Goal: Information Seeking & Learning: Find specific fact

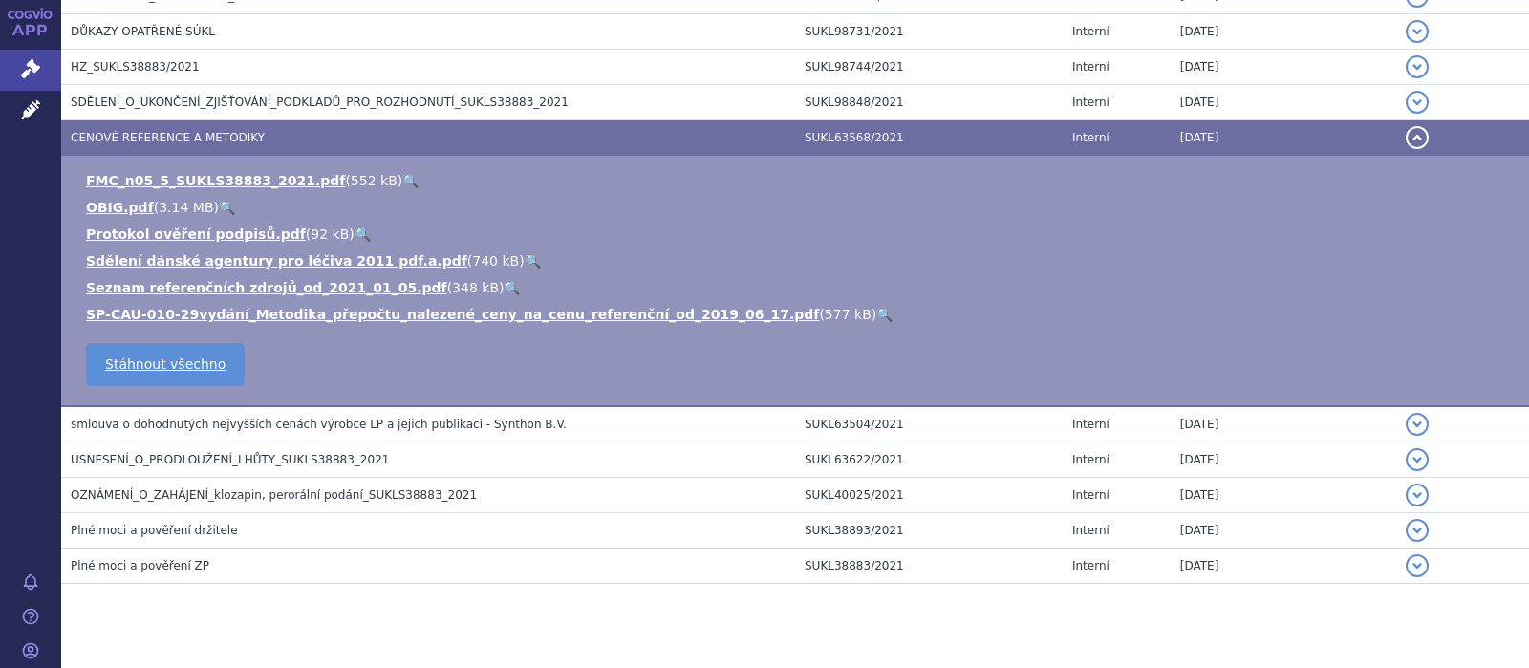
scroll to position [544, 0]
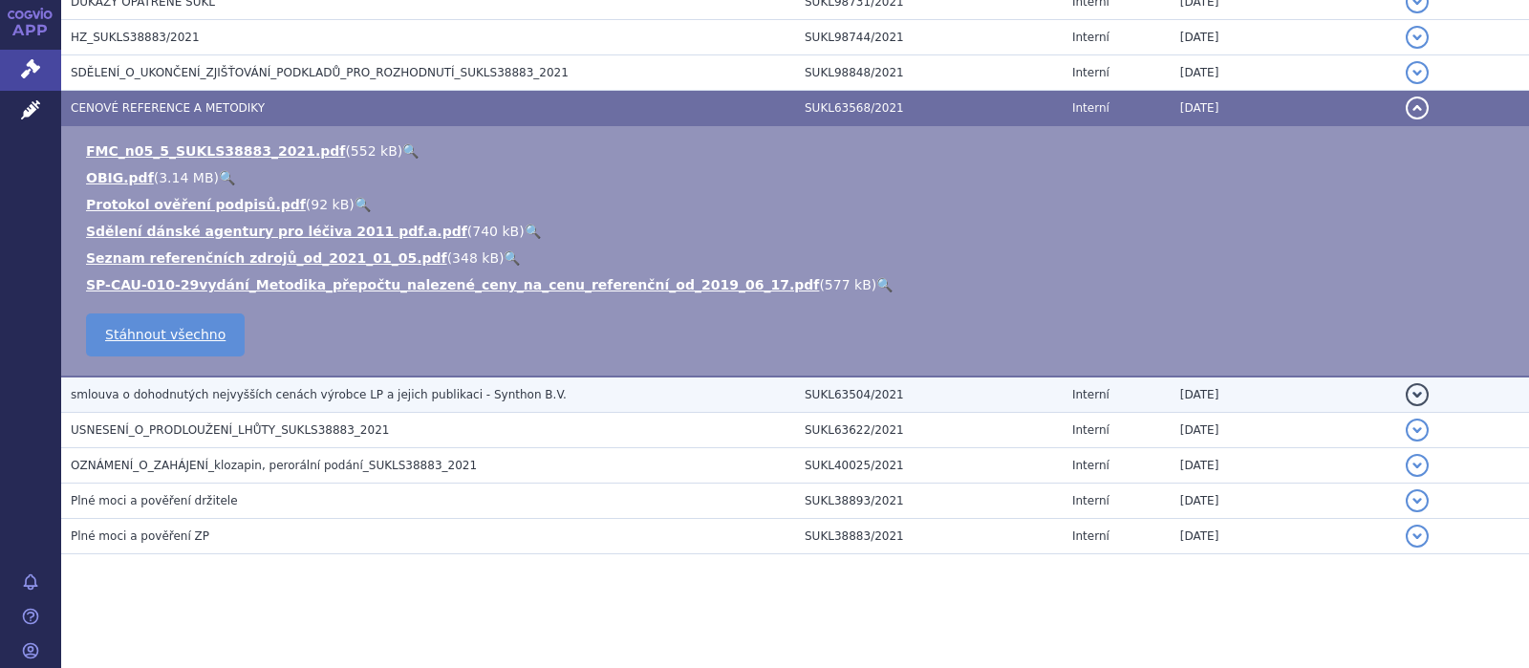
click at [342, 396] on span "smlouva o dohodnutých nejvyšších cenách výrobce LP a jejich publikaci - Synthon…" at bounding box center [319, 394] width 496 height 13
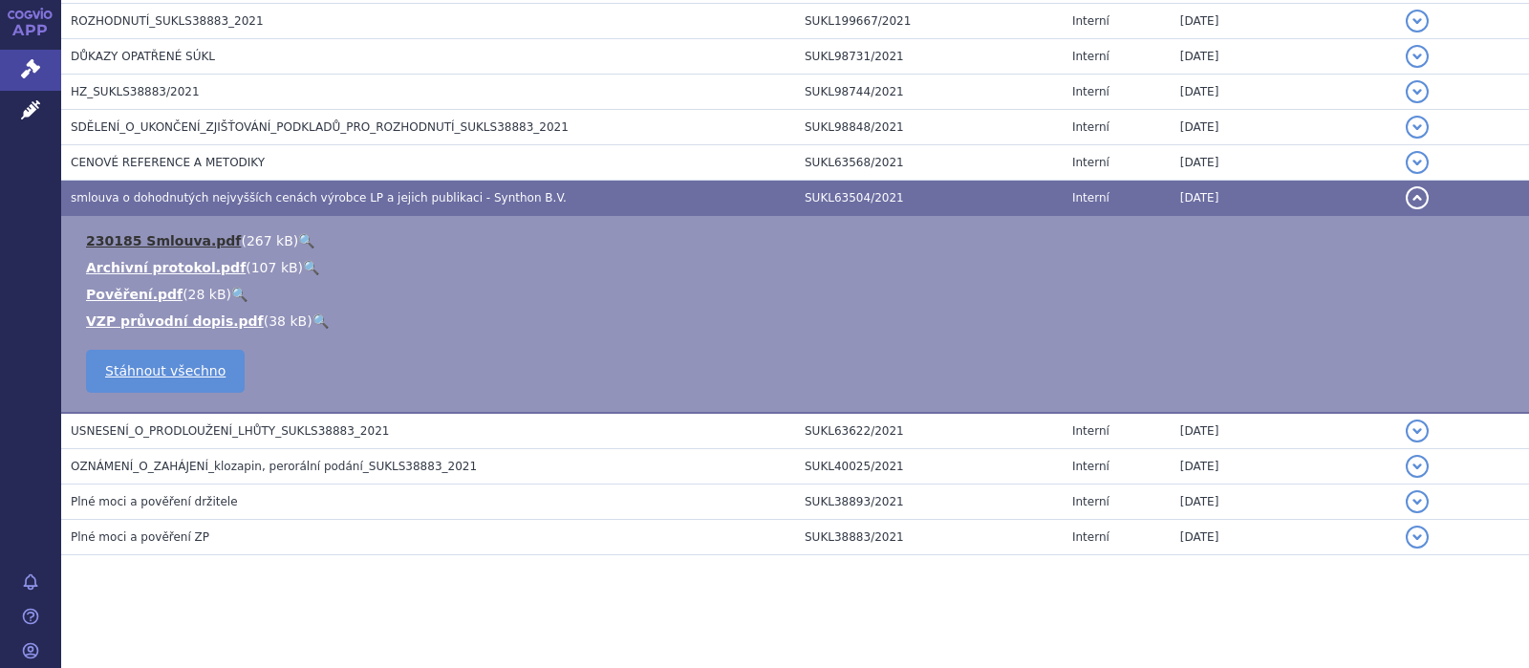
click at [148, 239] on link "230185 Smlouva.pdf" at bounding box center [163, 240] width 155 height 15
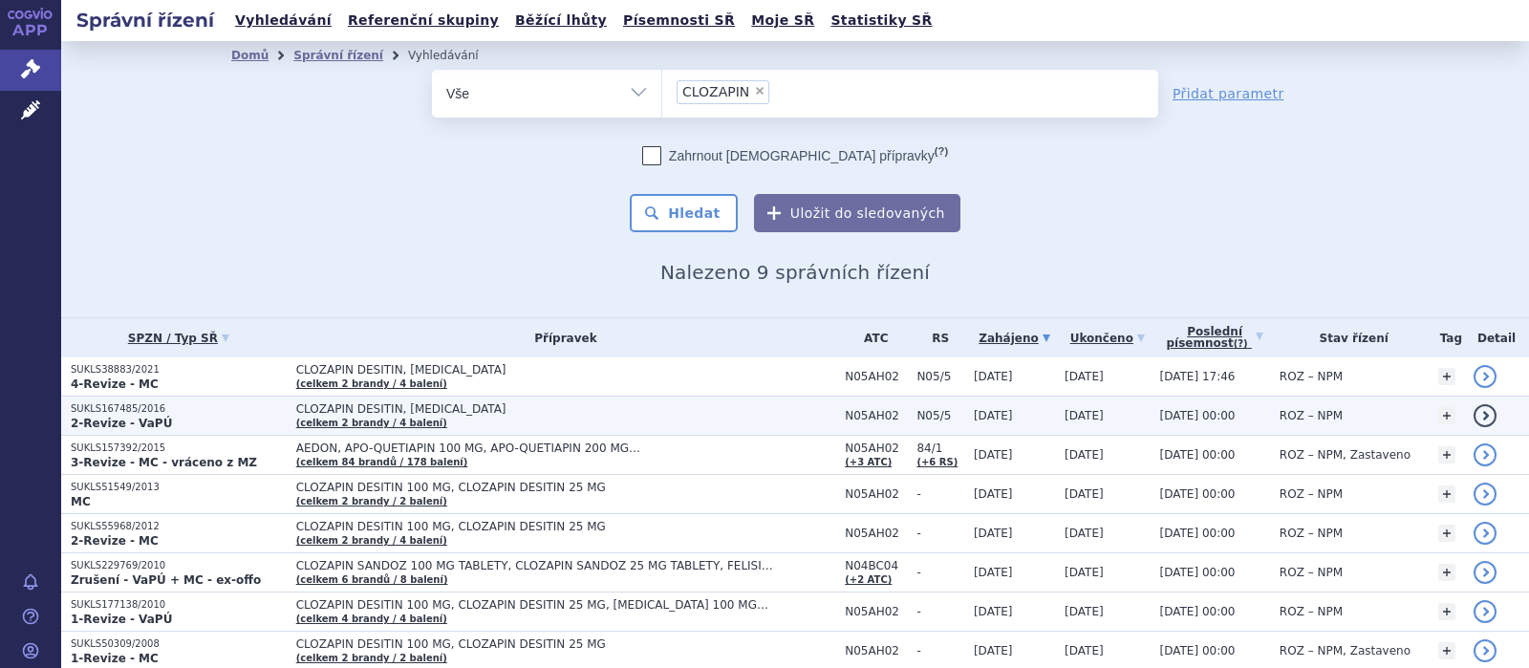
scroll to position [117, 0]
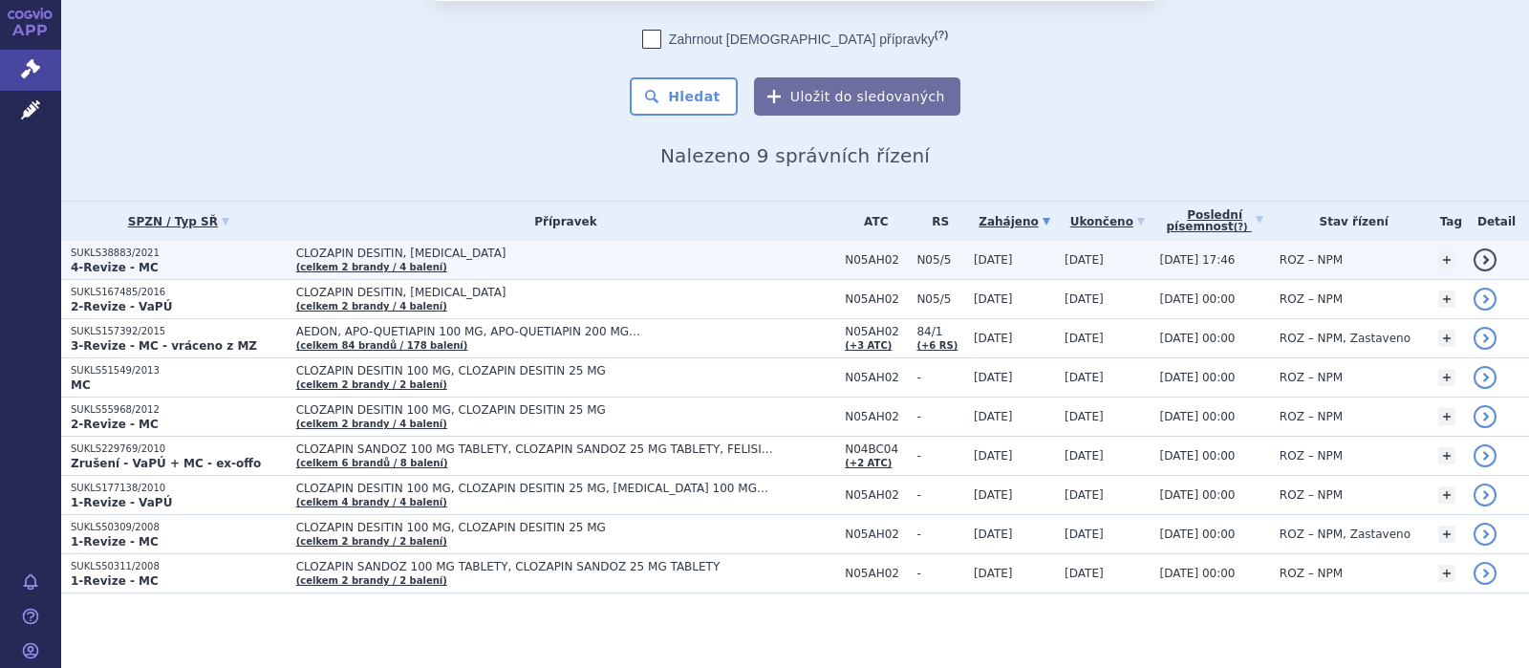
click at [393, 255] on span "CLOZAPIN DESITIN, [MEDICAL_DATA]" at bounding box center [535, 253] width 478 height 13
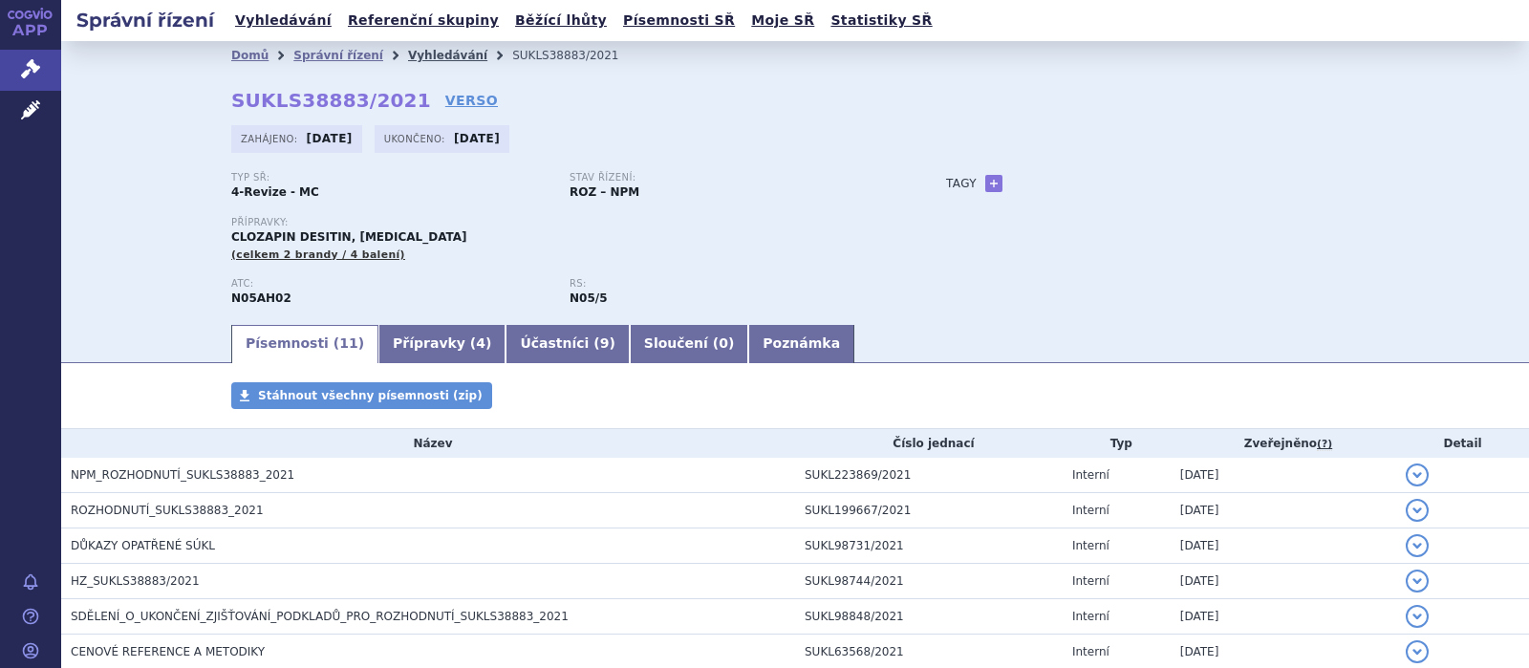
click at [414, 50] on link "Vyhledávání" at bounding box center [447, 55] width 79 height 13
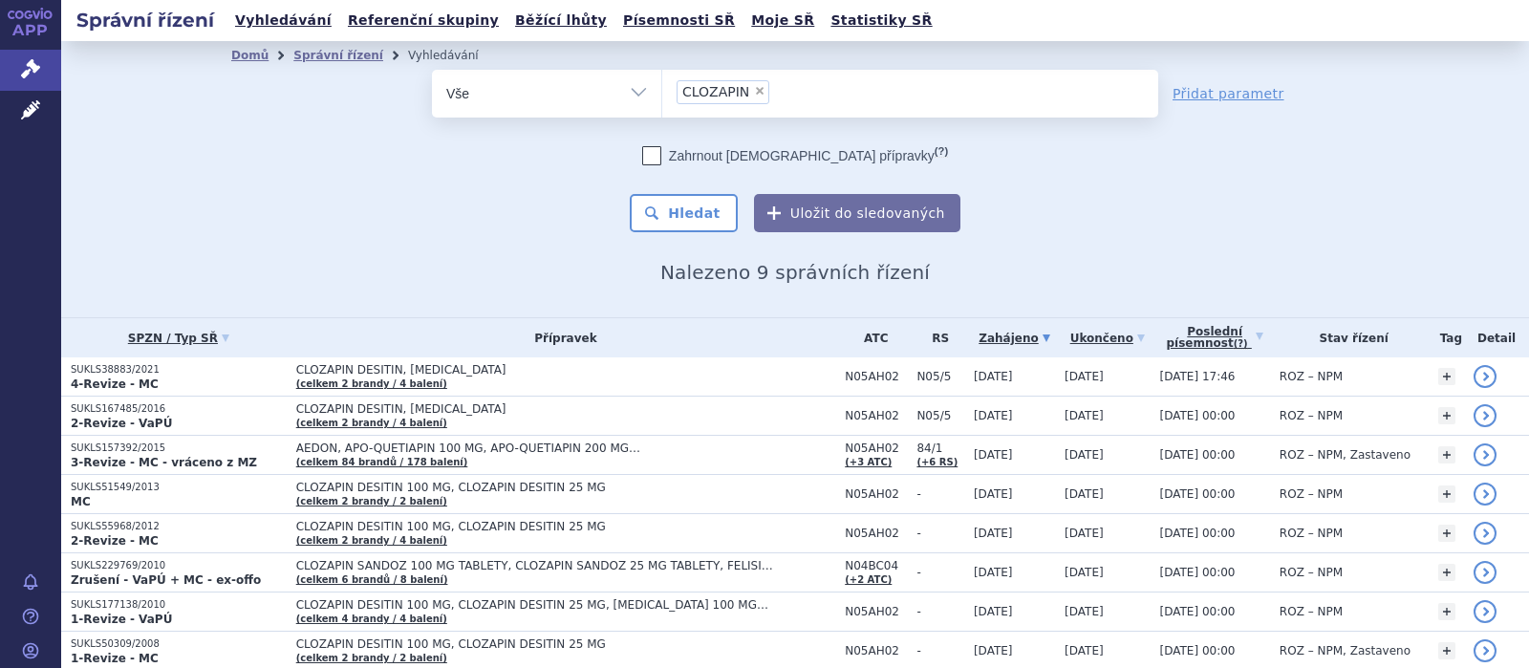
click at [787, 93] on ul "× CLOZAPIN" at bounding box center [910, 91] width 496 height 42
click at [662, 93] on select "CLOZAPIN" at bounding box center [661, 93] width 1 height 48
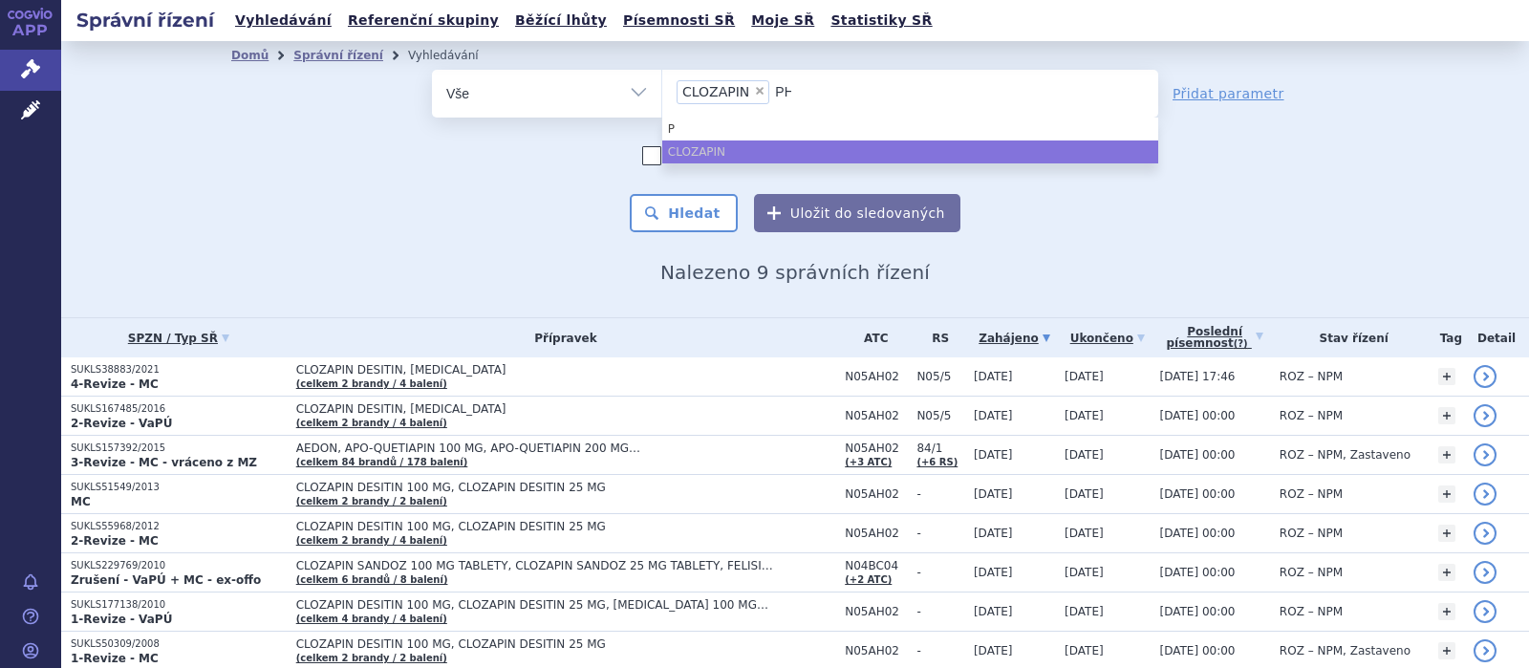
type input "PHE"
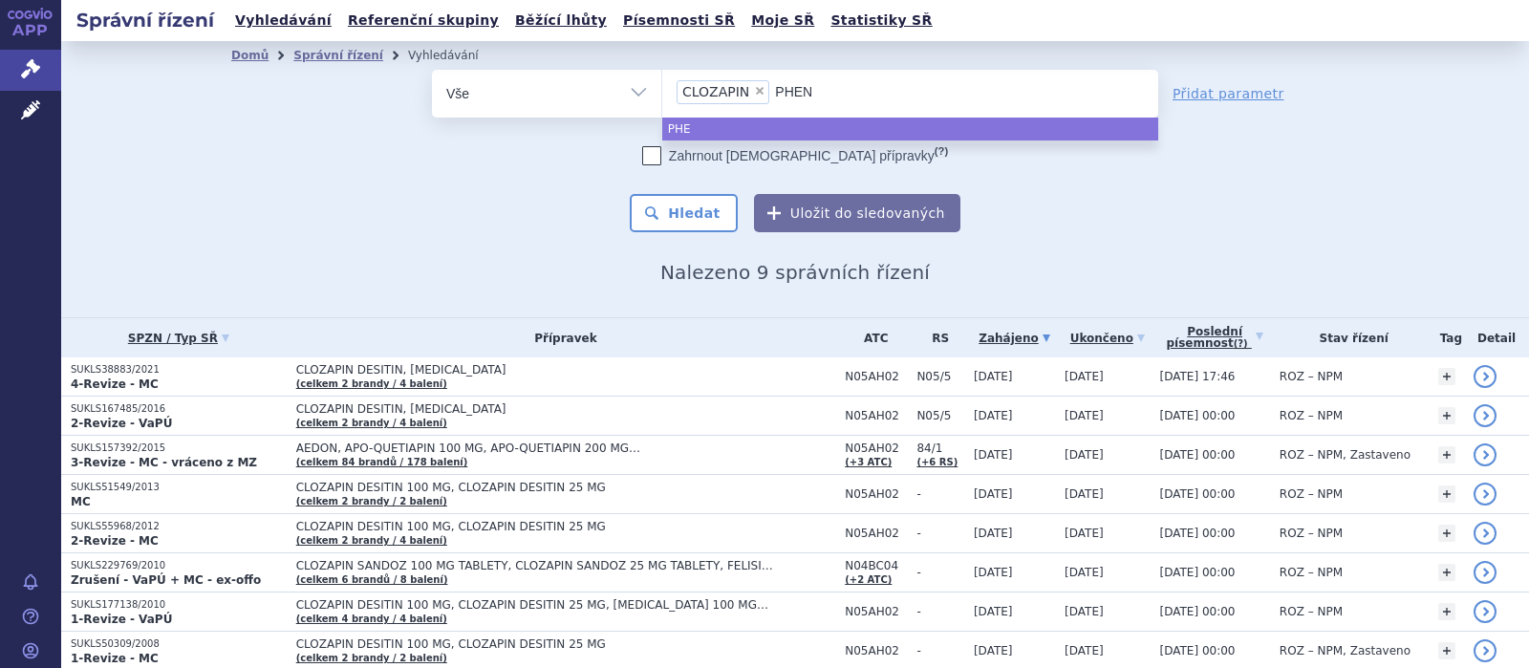
type input "PHENA"
type input "PHENAE"
type input "PHENAEM"
type input "PHENAEMAL"
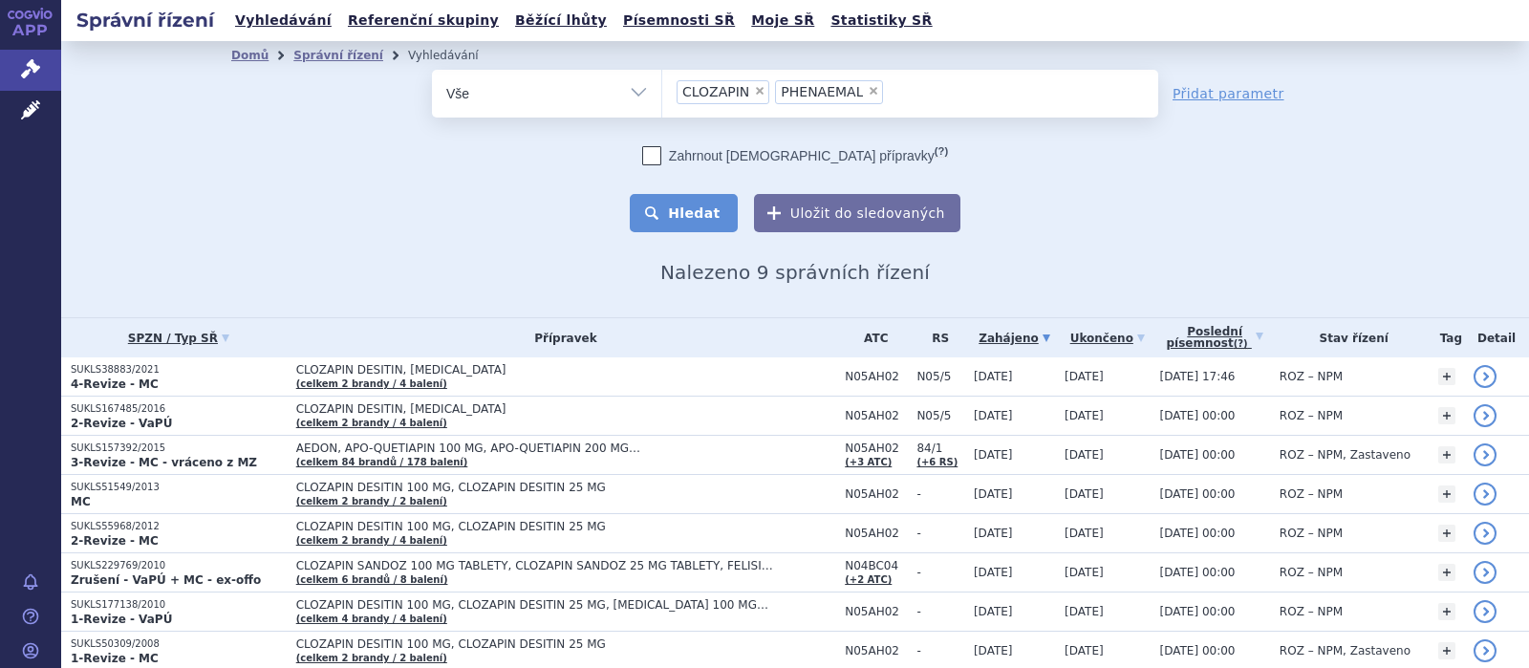
click at [701, 207] on button "Hledat" at bounding box center [684, 213] width 108 height 38
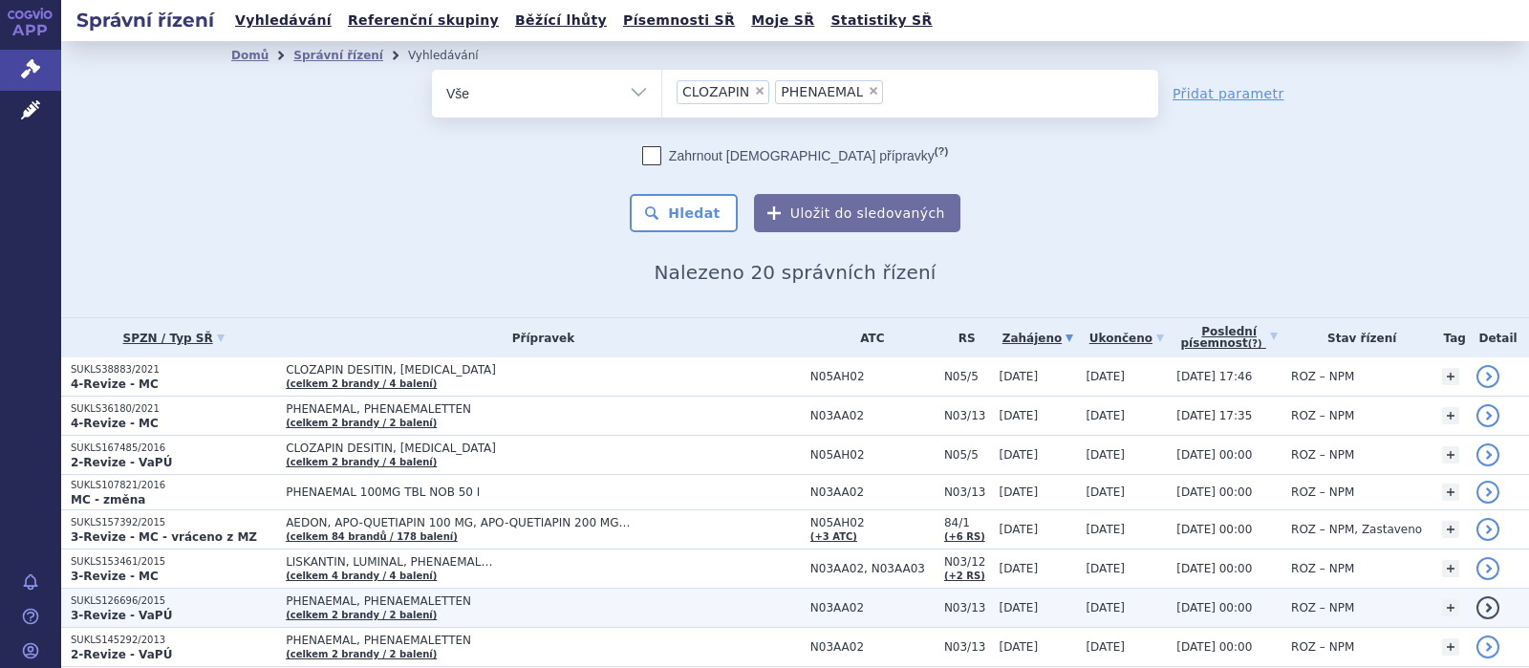
scroll to position [248, 0]
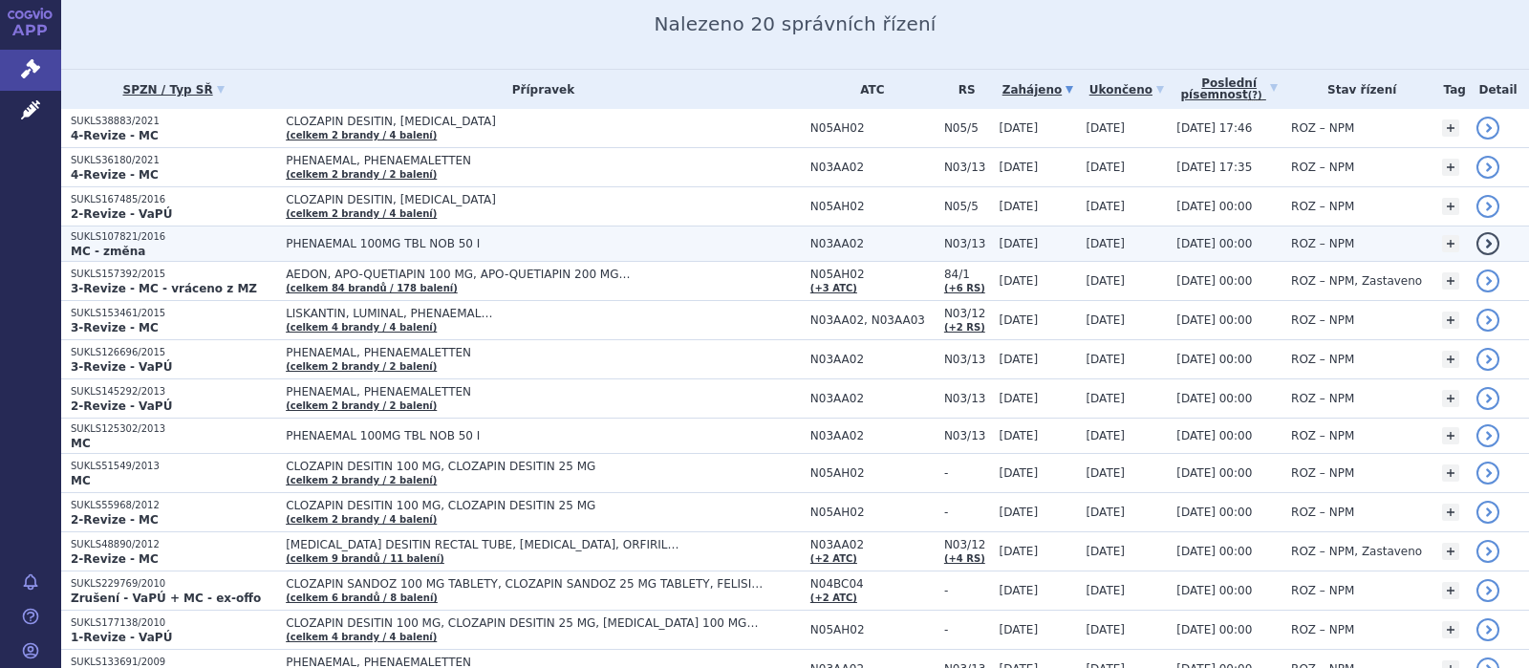
click at [359, 239] on span "PHENAEMAL 100MG TBL NOB 50 I" at bounding box center [525, 243] width 478 height 13
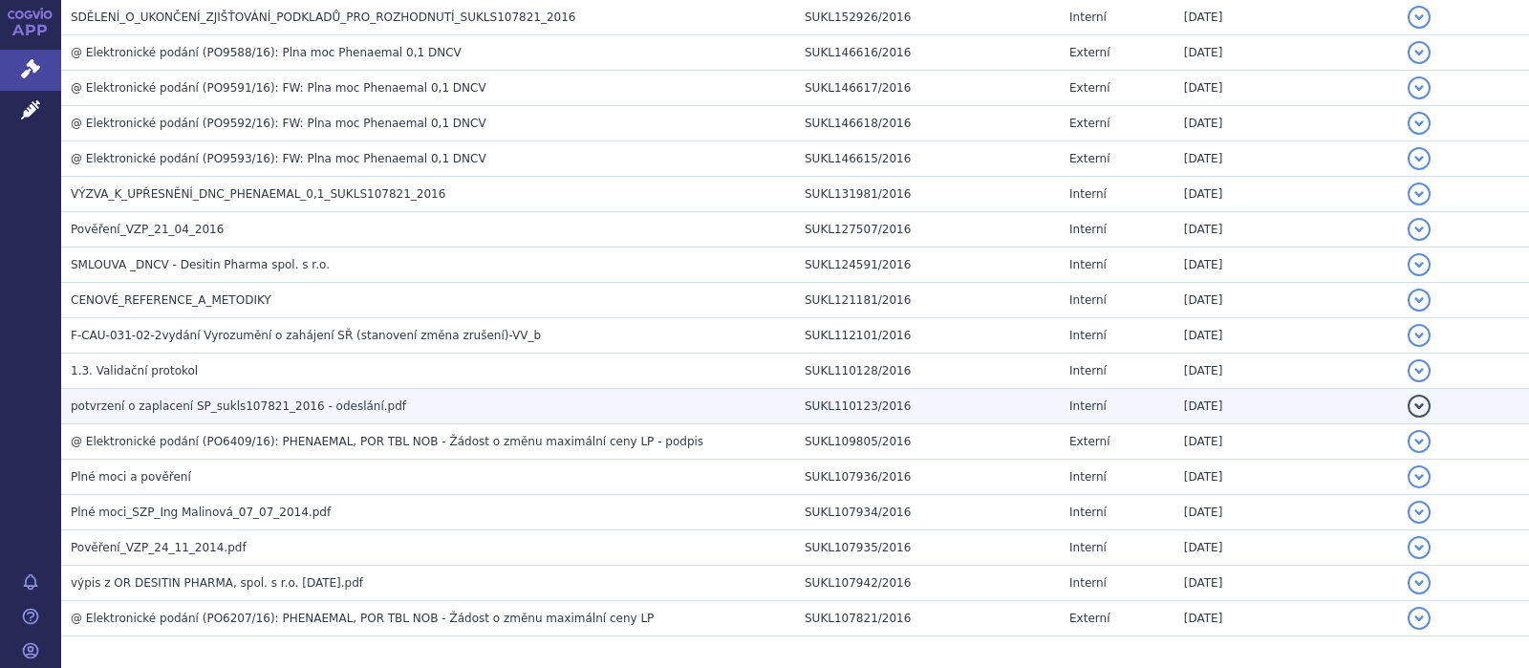
scroll to position [537, 0]
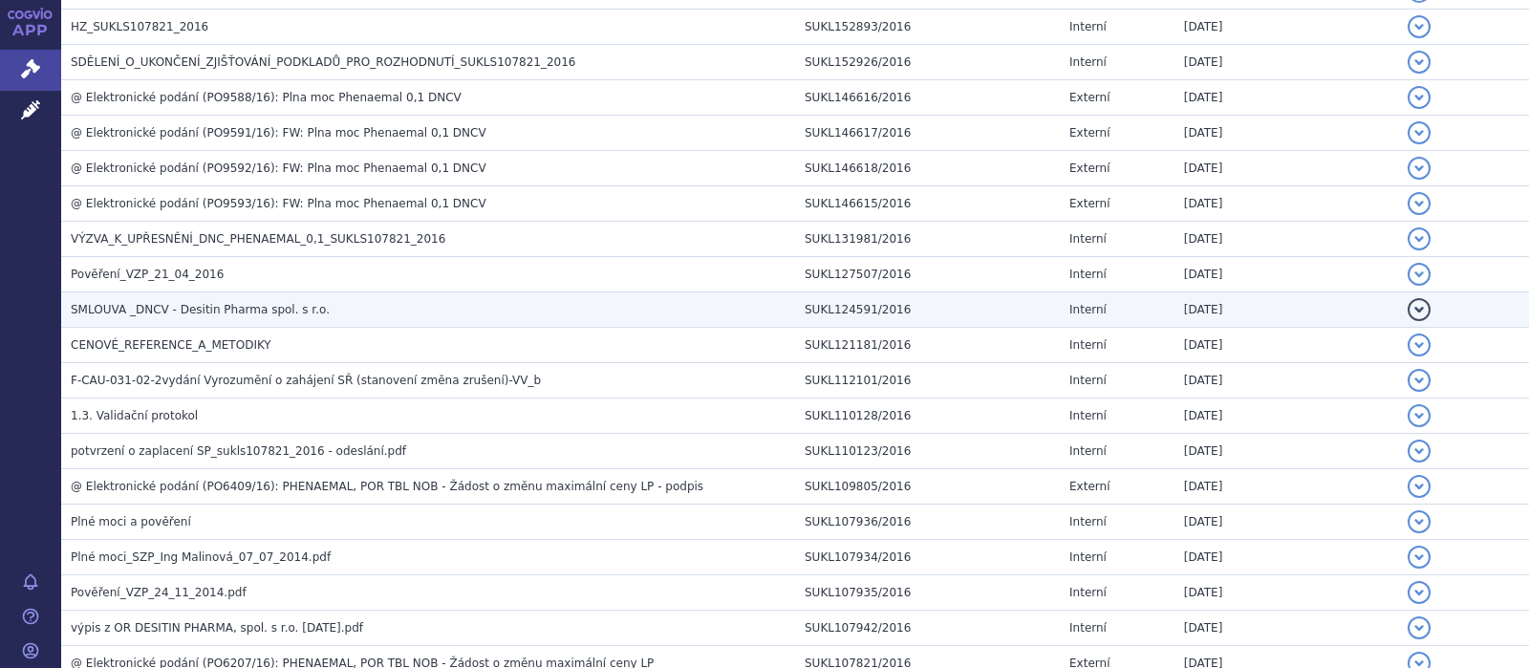
click at [218, 308] on span "SMLOUVA _DNCV - Desitin Pharma spol. s r.o." at bounding box center [200, 309] width 259 height 13
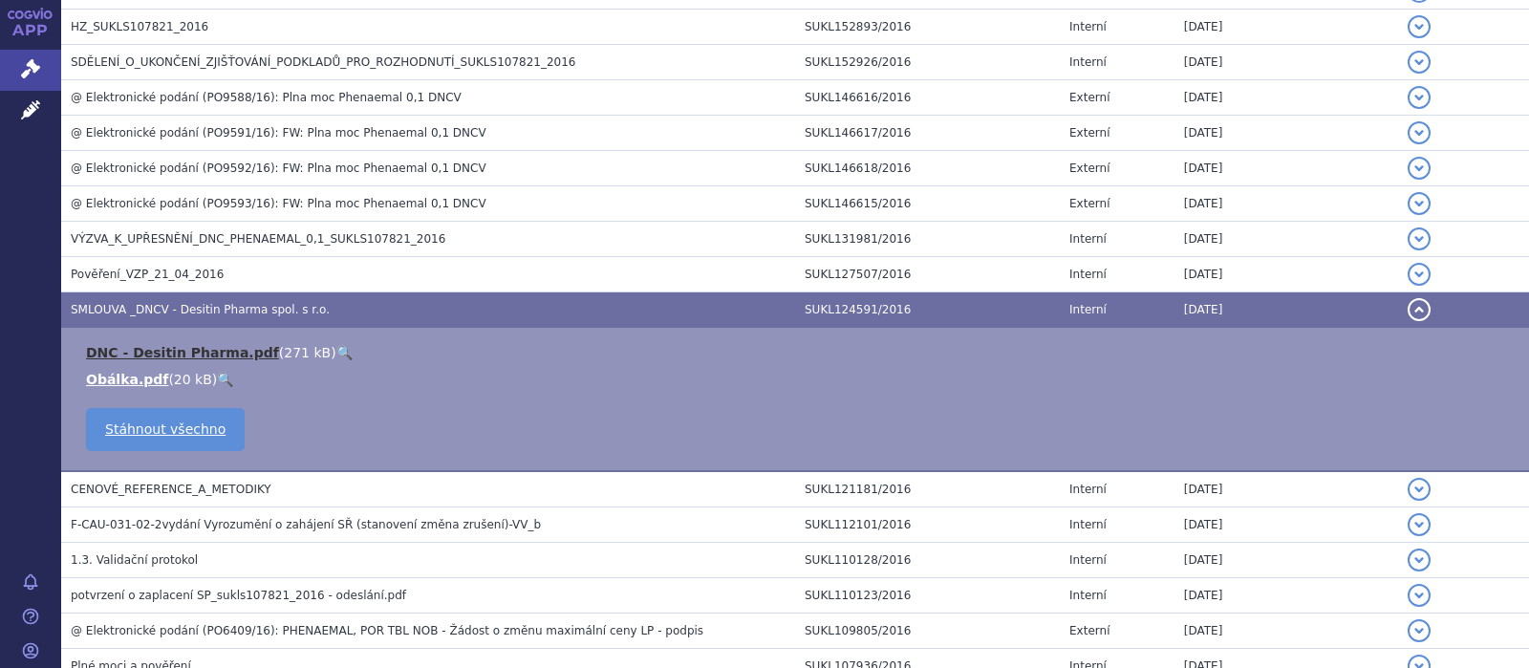
click at [227, 350] on link "DNC - Desitin Pharma.pdf" at bounding box center [182, 352] width 193 height 15
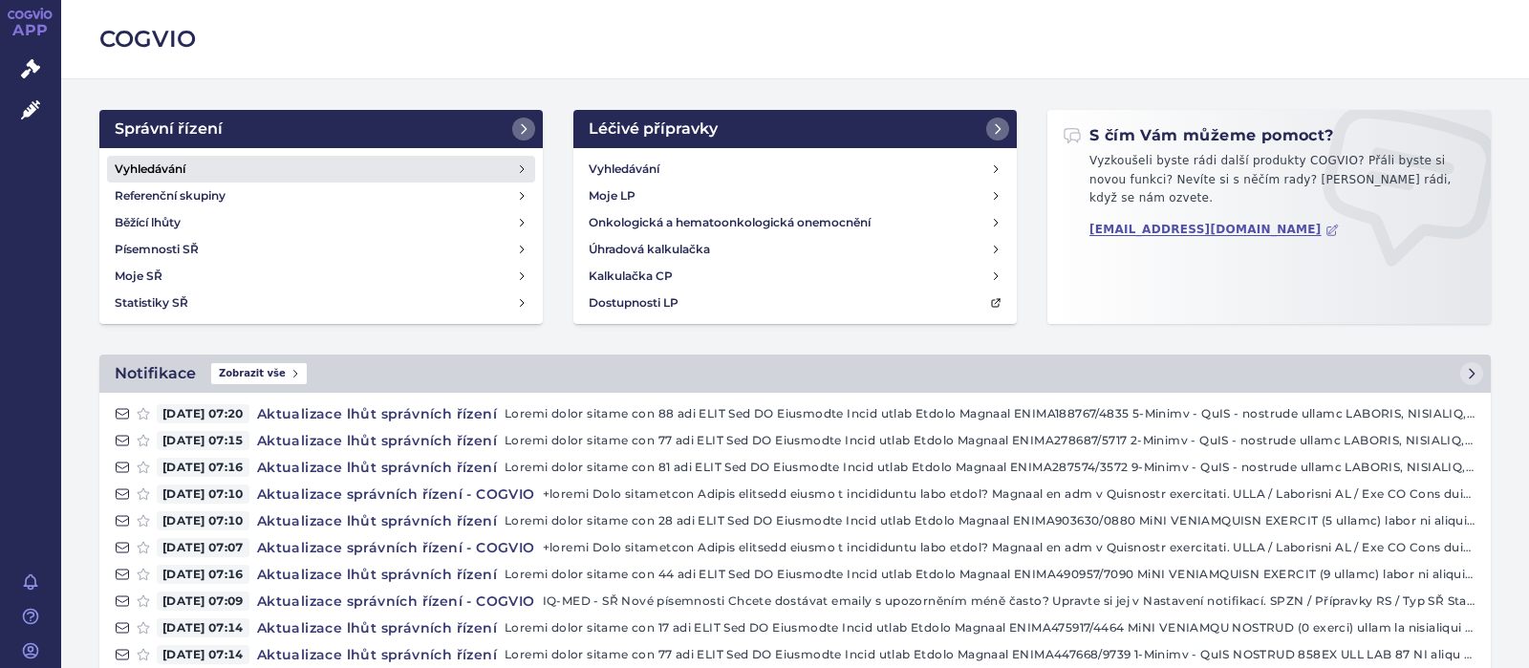
click at [161, 162] on h4 "Vyhledávání" at bounding box center [150, 169] width 71 height 19
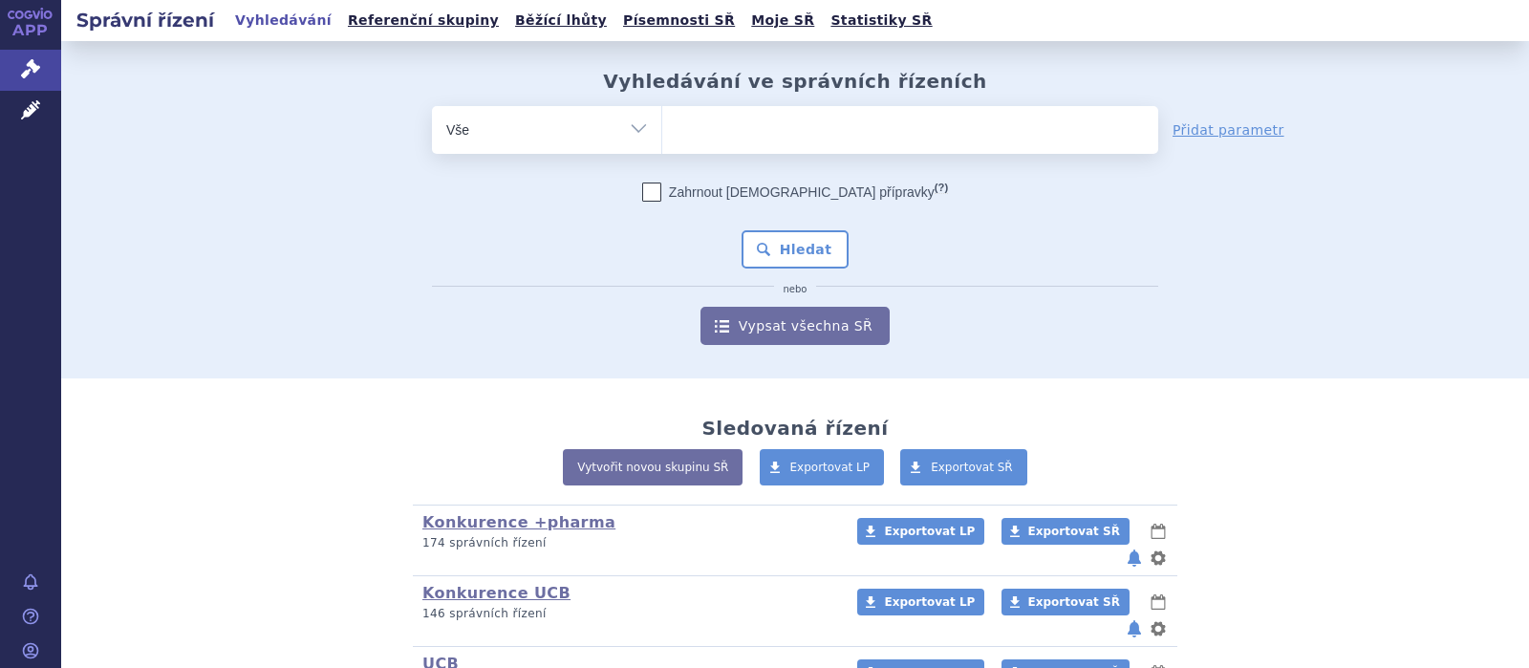
click at [731, 132] on ul at bounding box center [910, 126] width 496 height 40
click at [662, 132] on select at bounding box center [661, 129] width 1 height 48
type input "RU"
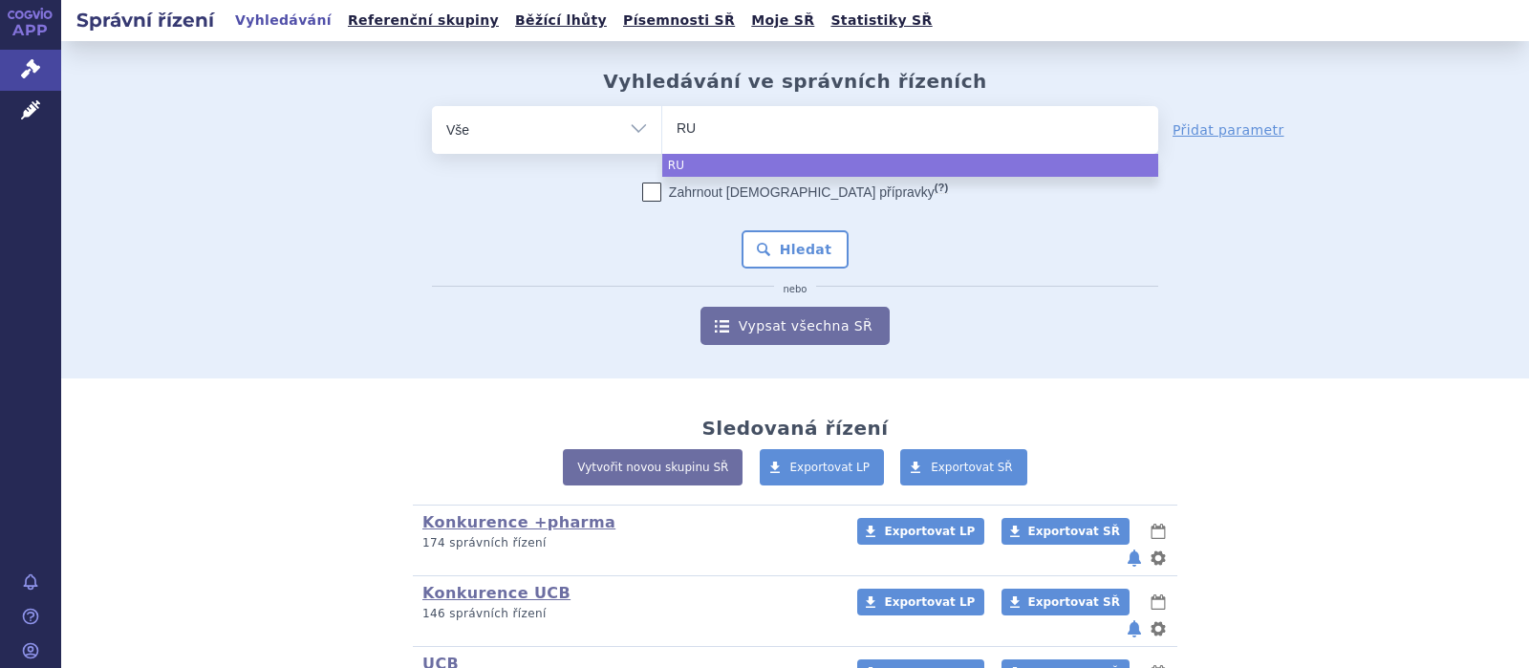
type input "RUC"
type input "RUCO"
type input "RUCON"
type input "RUCONE"
type input "RUCONES"
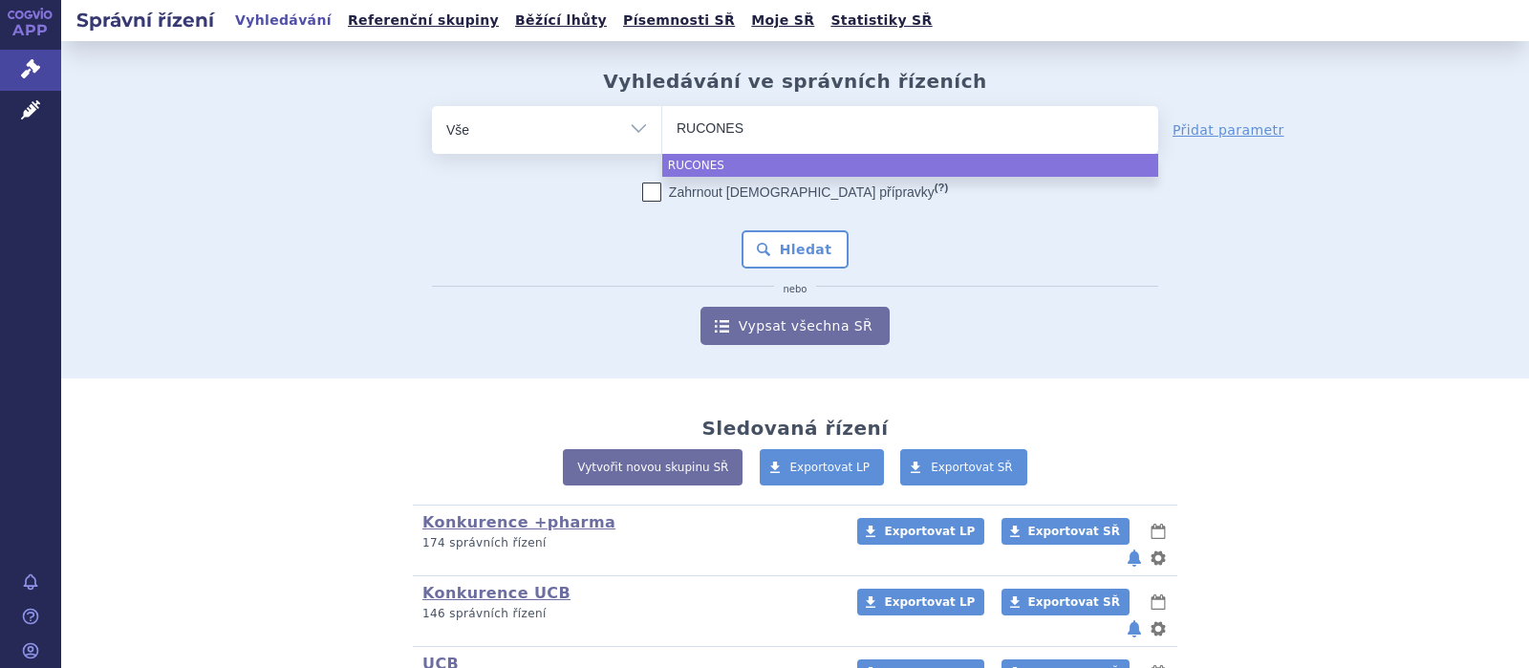
type input "RUCONEST"
select select "RUCONEST"
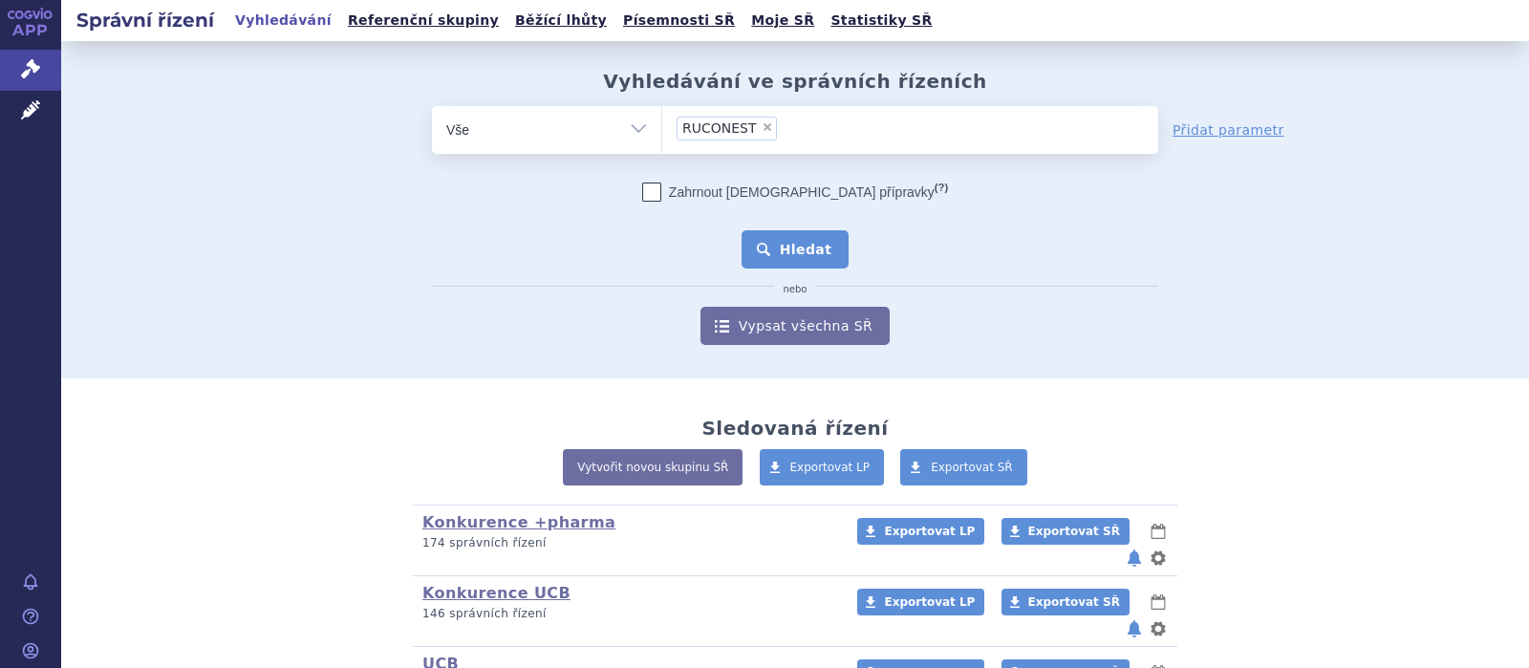
click at [810, 260] on button "Hledat" at bounding box center [796, 249] width 108 height 38
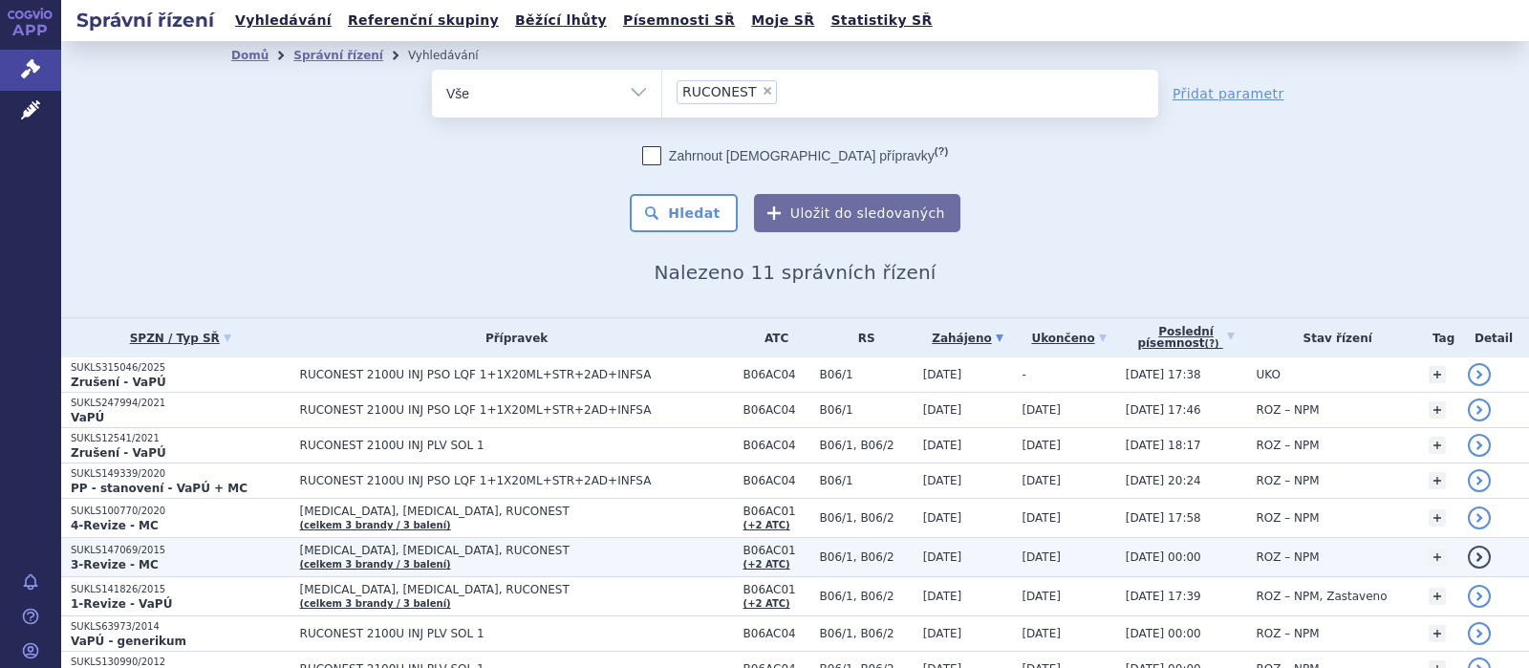
scroll to position [163, 0]
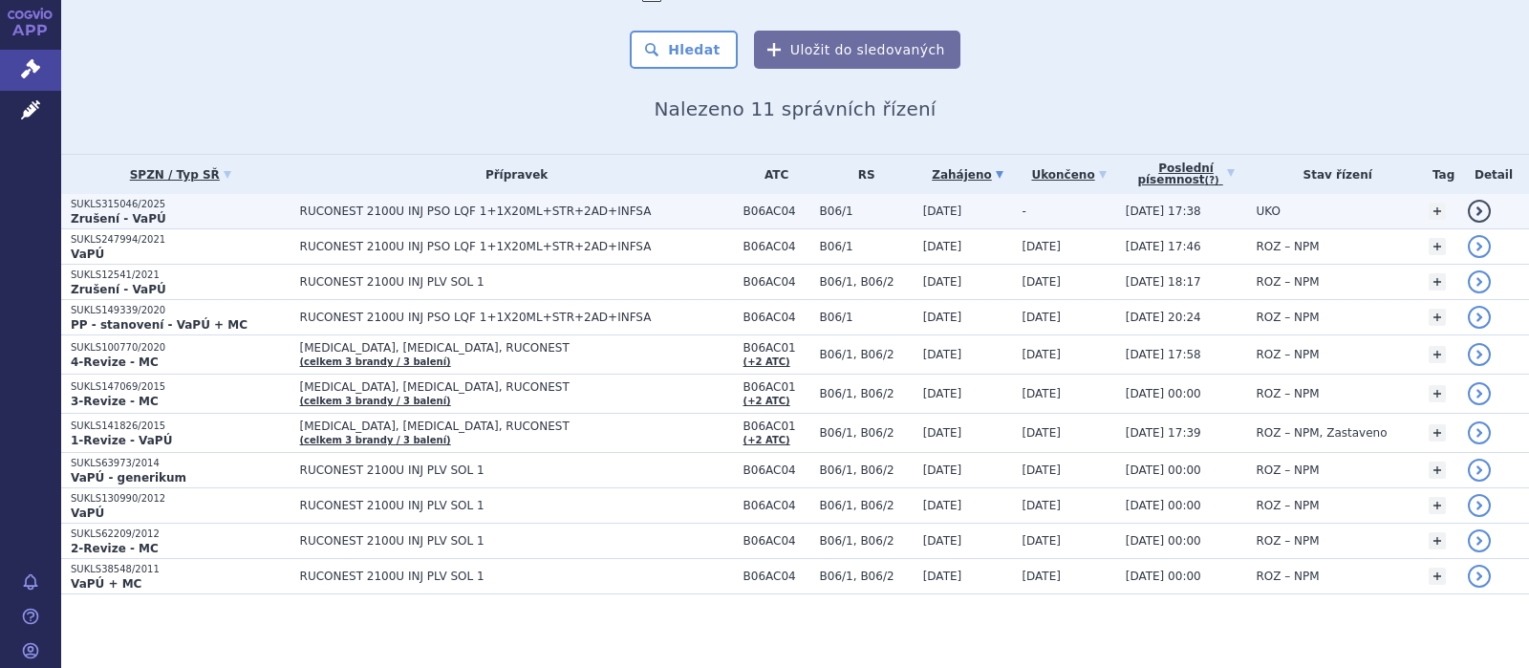
click at [447, 210] on span "RUCONEST 2100U INJ PSO LQF 1+1X20ML+STR+2AD+INFSA" at bounding box center [517, 211] width 434 height 13
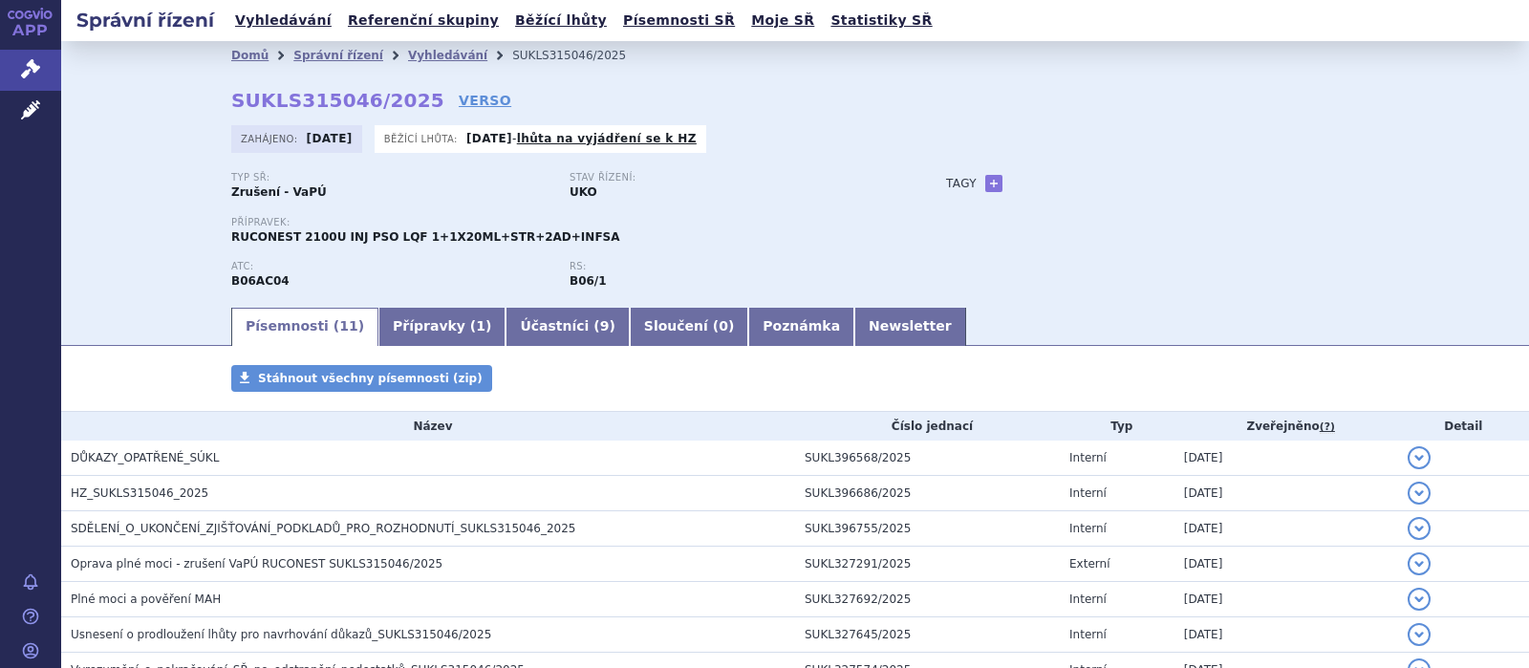
click at [404, 95] on strong "SUKLS315046/2025" at bounding box center [337, 100] width 213 height 23
drag, startPoint x: 405, startPoint y: 98, endPoint x: 226, endPoint y: 105, distance: 179.8
click at [226, 105] on div "Domů Správní řízení Vyhledávání SUKLS315046/2025 SUKLS315046/2025 VERSO Zahájen…" at bounding box center [795, 187] width 1204 height 235
copy strong "SUKLS315046/2025"
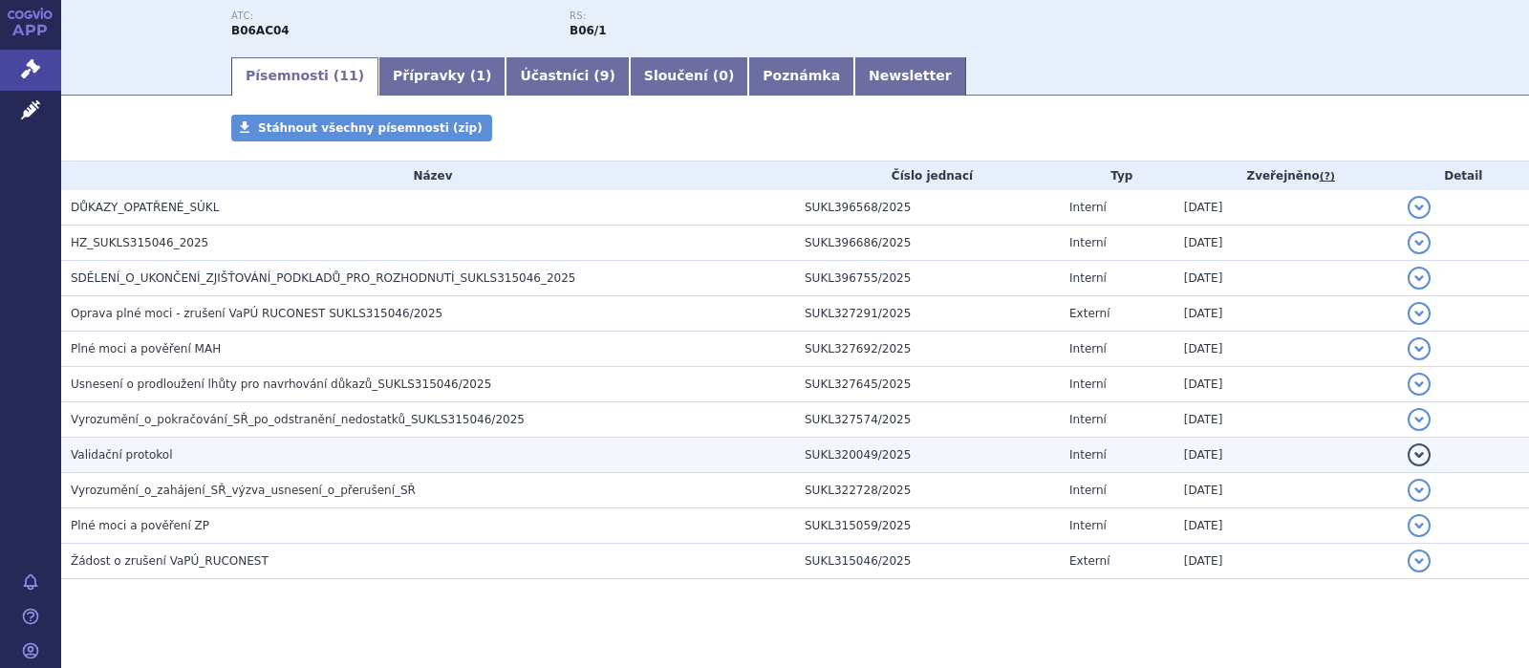
scroll to position [274, 0]
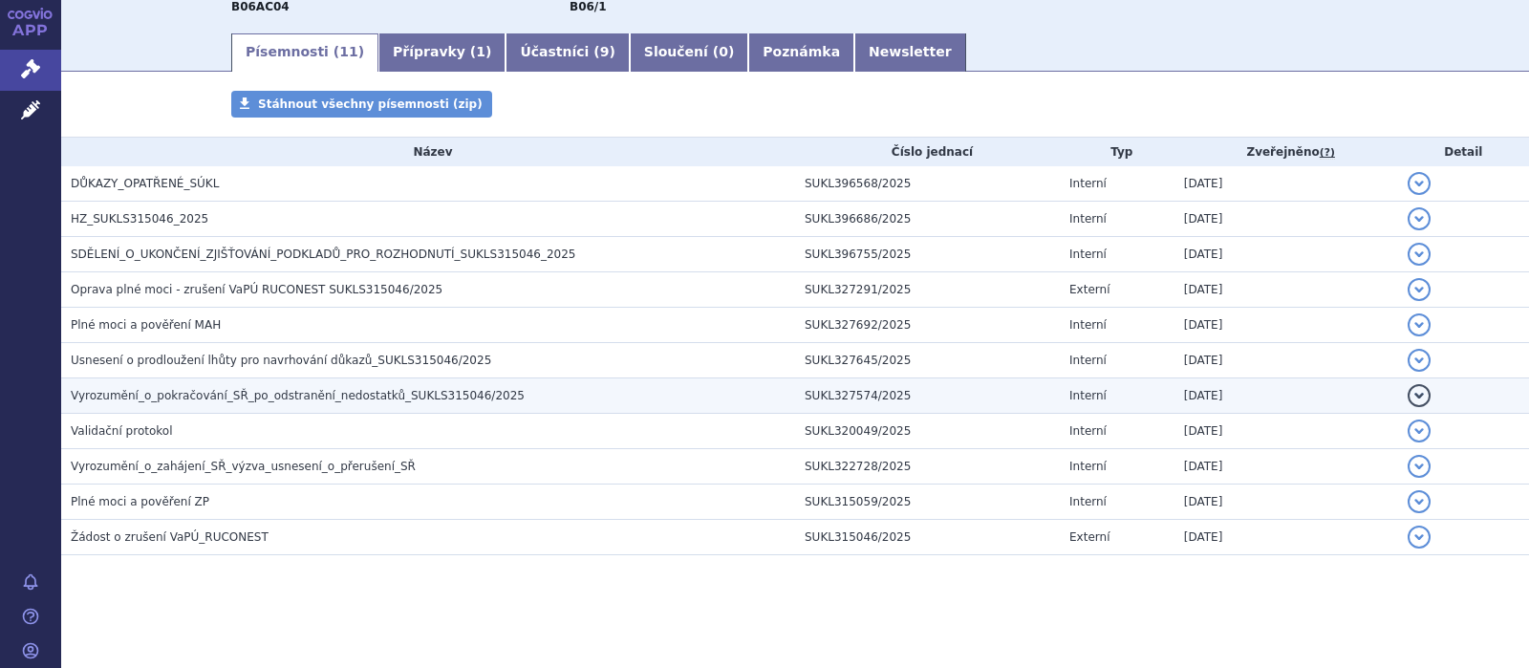
click at [266, 395] on span "Vyrozumění_o_pokračování_SŘ_po_odstranění_nedostatků_SUKLS315046/2025" at bounding box center [298, 395] width 454 height 13
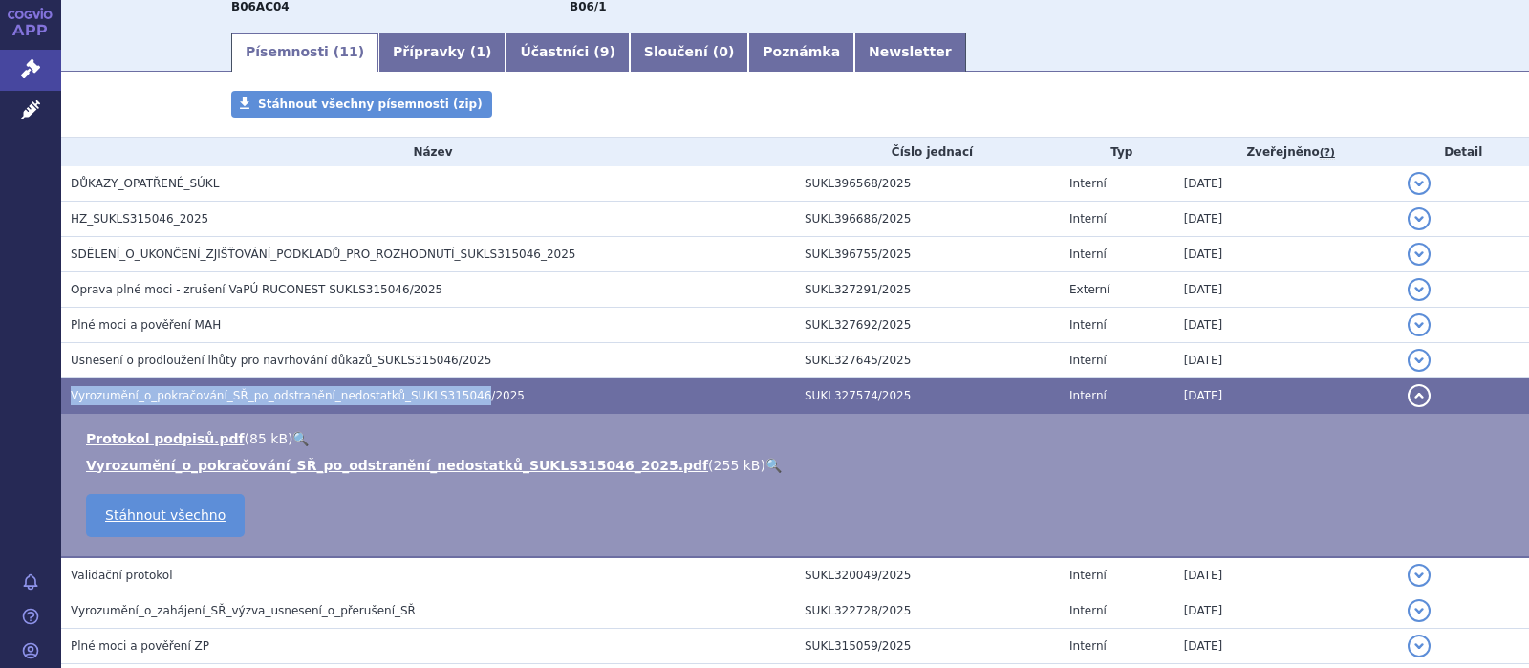
click at [266, 395] on span "Vyrozumění_o_pokračování_SŘ_po_odstranění_nedostatků_SUKLS315046/2025" at bounding box center [298, 395] width 454 height 13
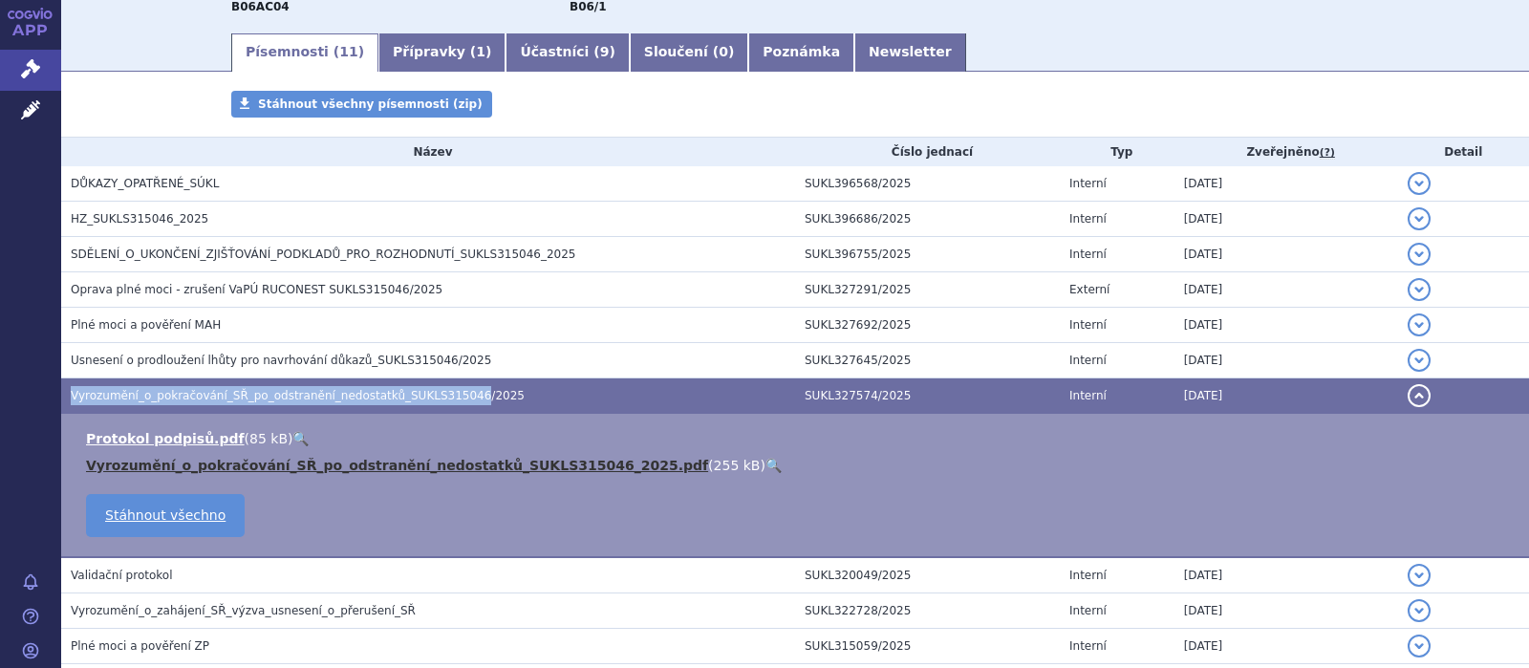
click at [261, 466] on link "Vyrozumění_o_pokračování_SŘ_po_odstranění_nedostatků_SUKLS315046_2025.pdf" at bounding box center [397, 465] width 622 height 15
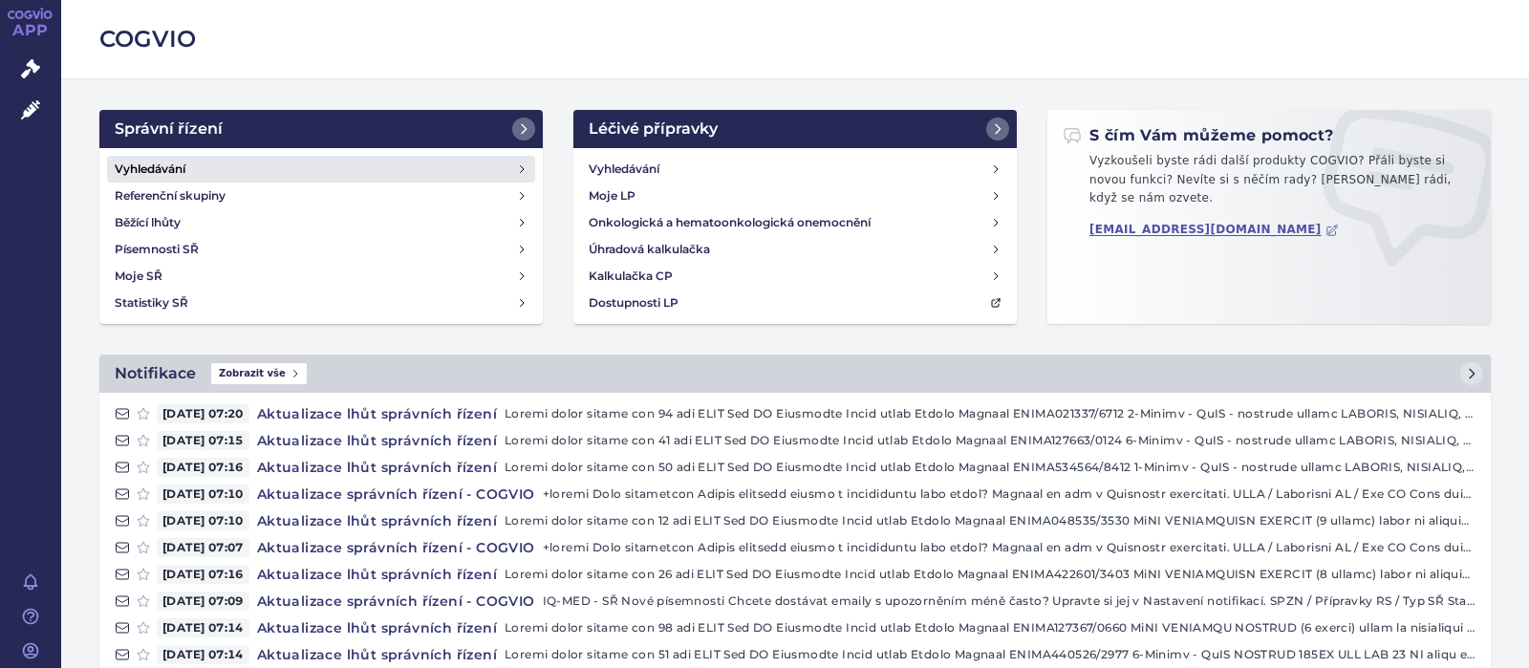
click at [160, 162] on h4 "Vyhledávání" at bounding box center [150, 169] width 71 height 19
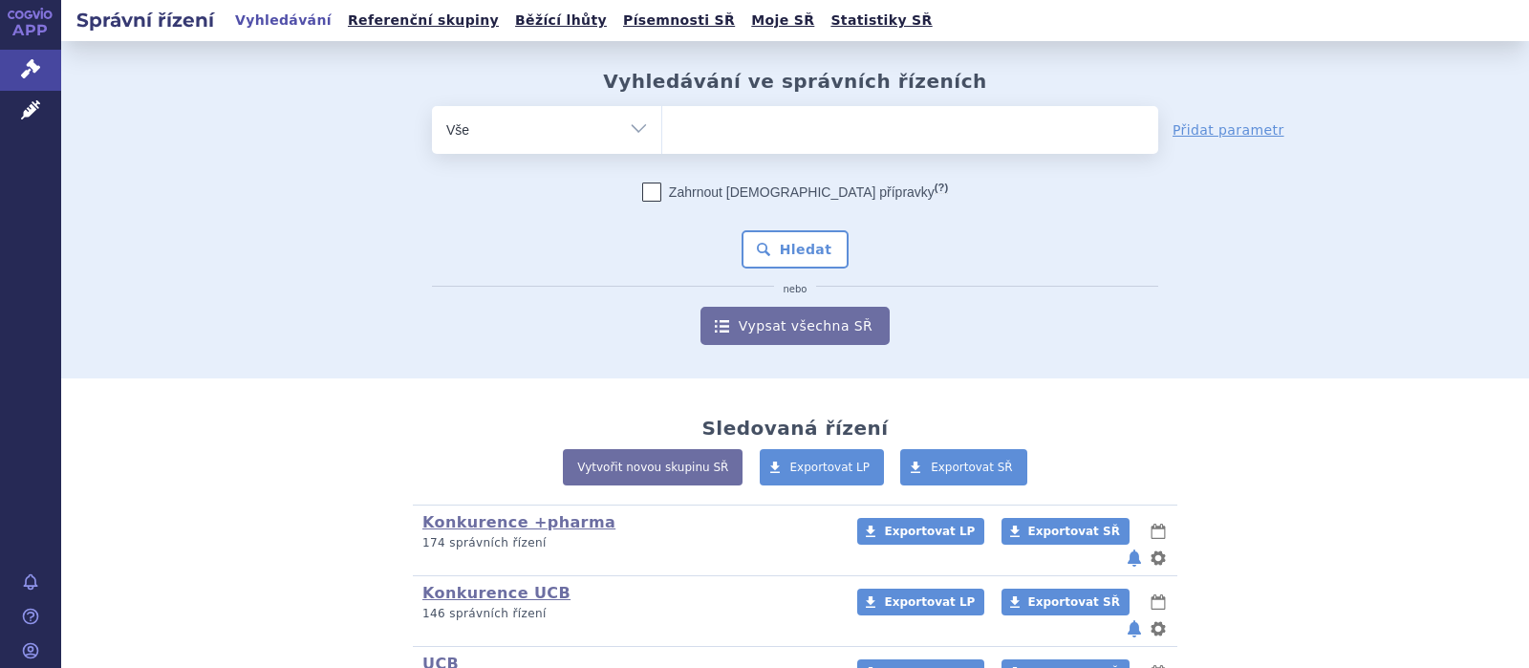
click at [715, 135] on ul at bounding box center [910, 126] width 496 height 40
click at [662, 135] on select at bounding box center [661, 129] width 1 height 48
type input "TA"
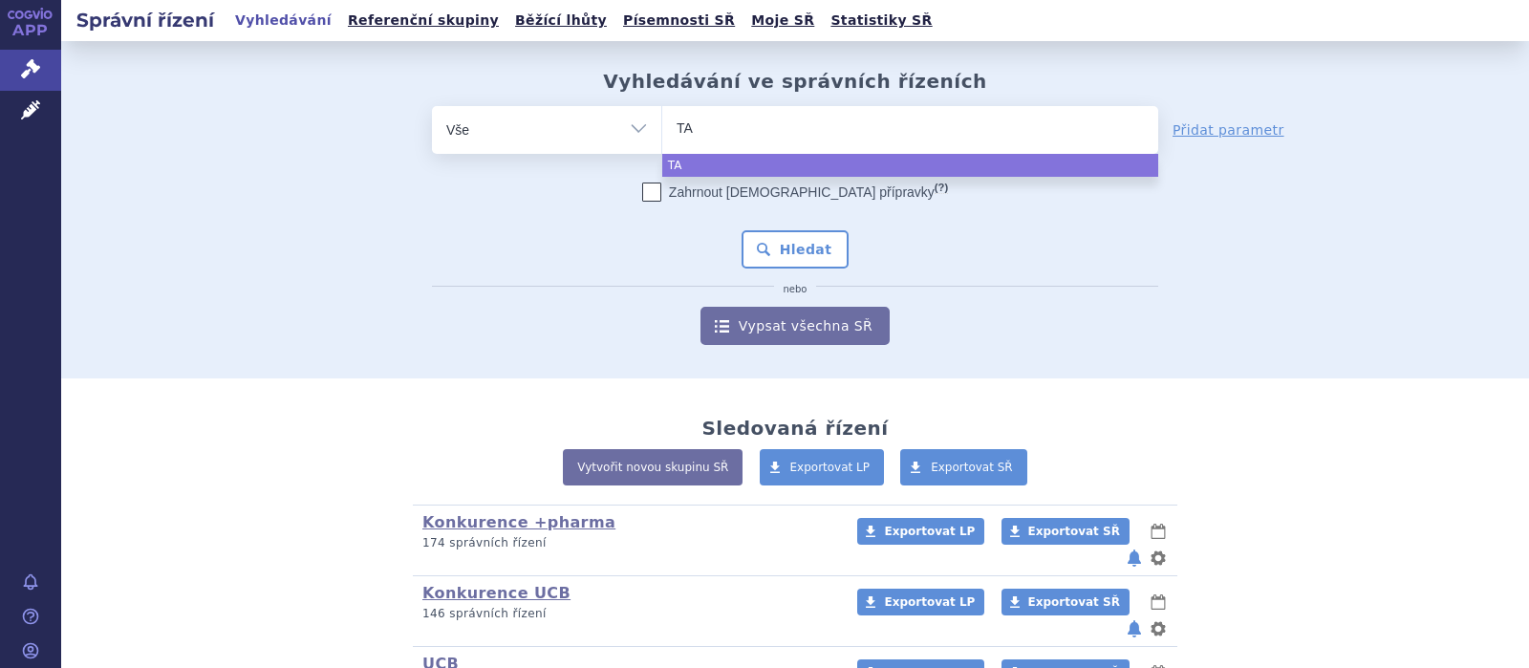
type input "TAL"
type input "TALI"
type input "TALIZO"
type input "TALIZON"
select select "TALIZON"
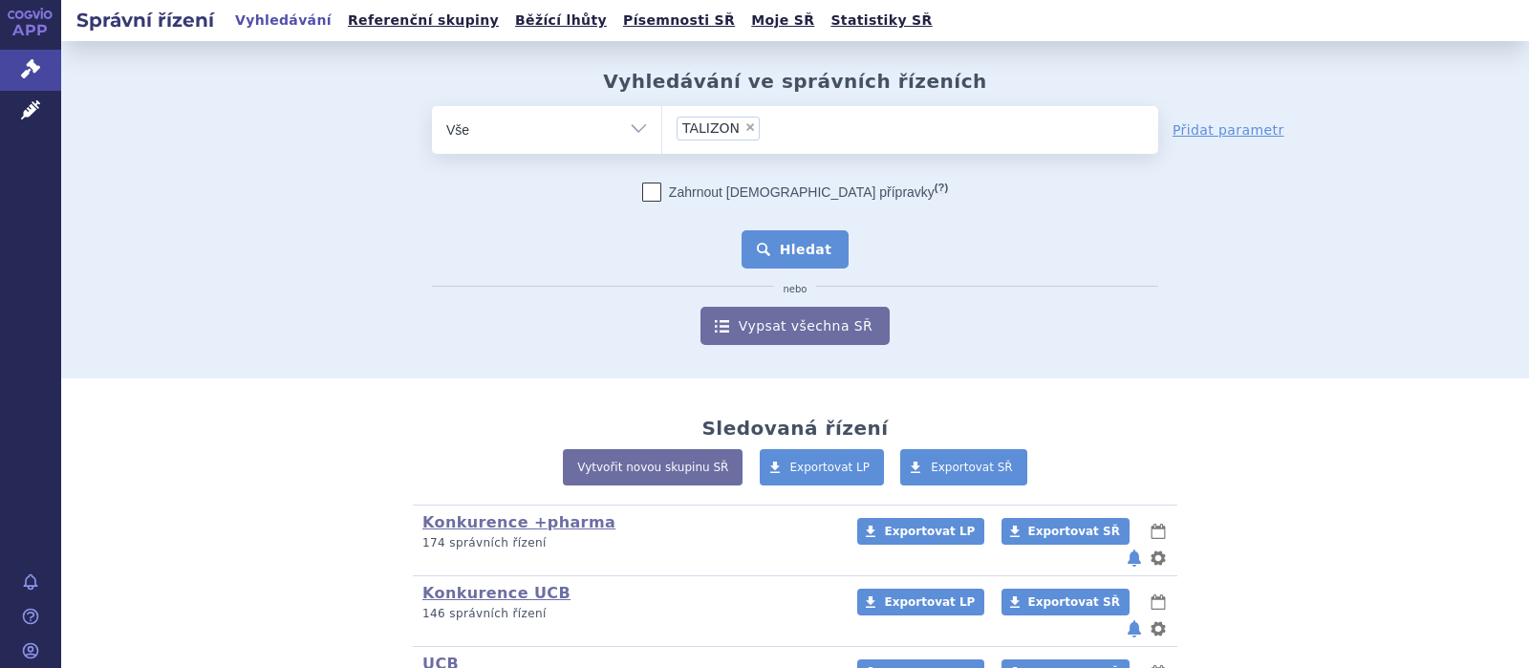
click at [815, 248] on button "Hledat" at bounding box center [796, 249] width 108 height 38
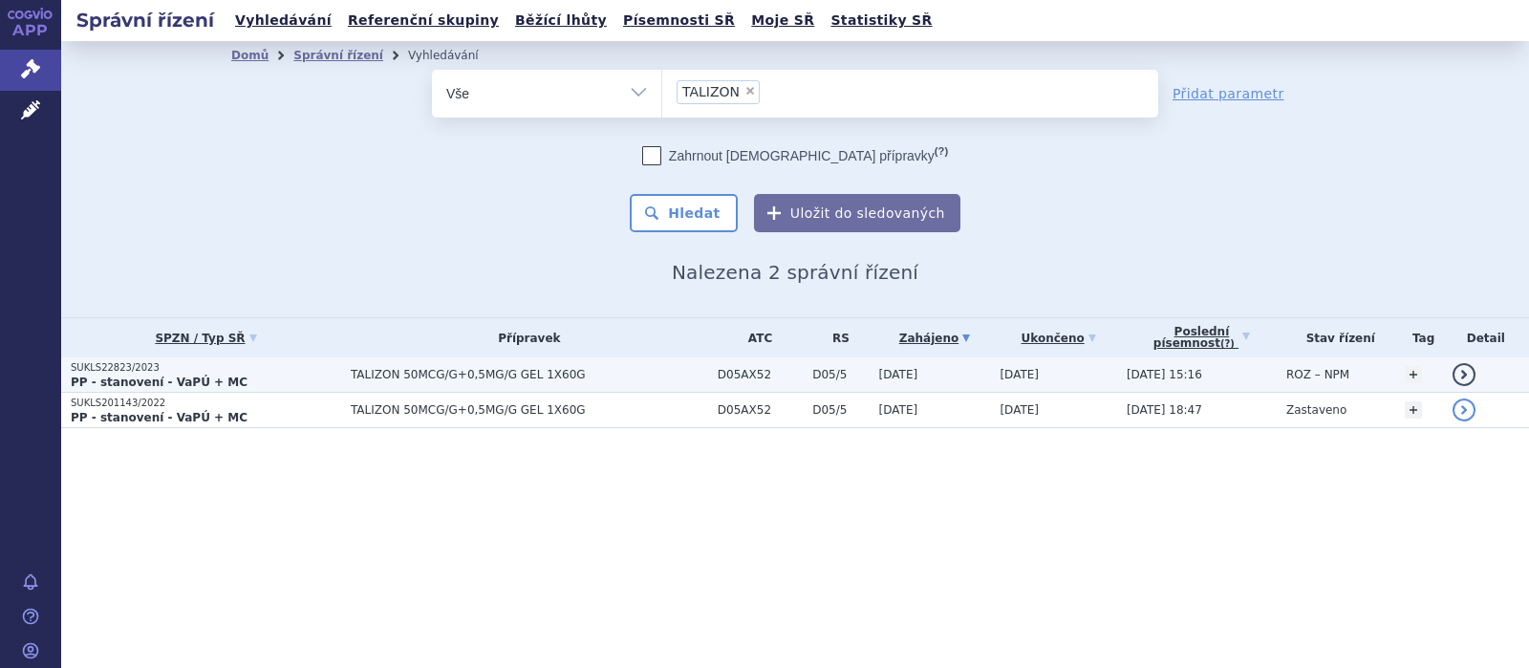
click at [499, 371] on span "TALIZON 50MCG/G+0,5MG/G GEL 1X60G" at bounding box center [529, 374] width 357 height 13
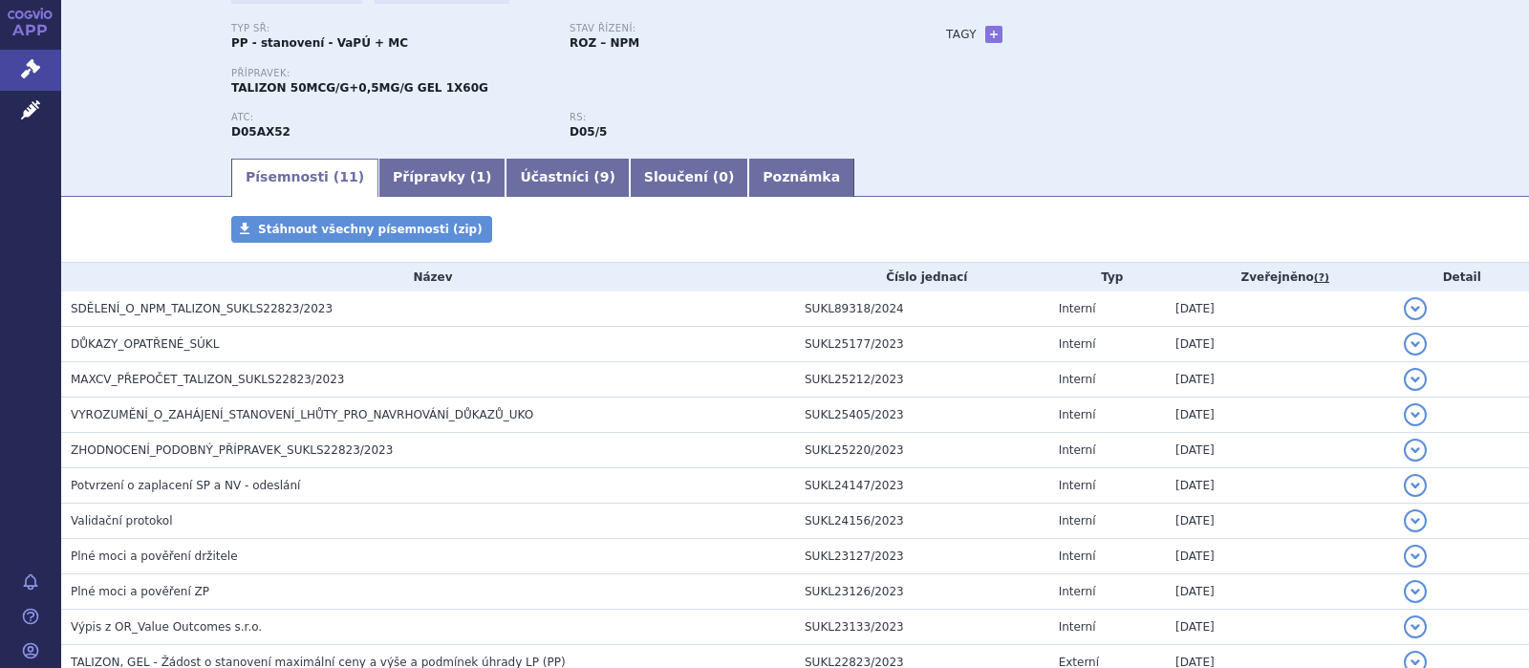
scroll to position [248, 0]
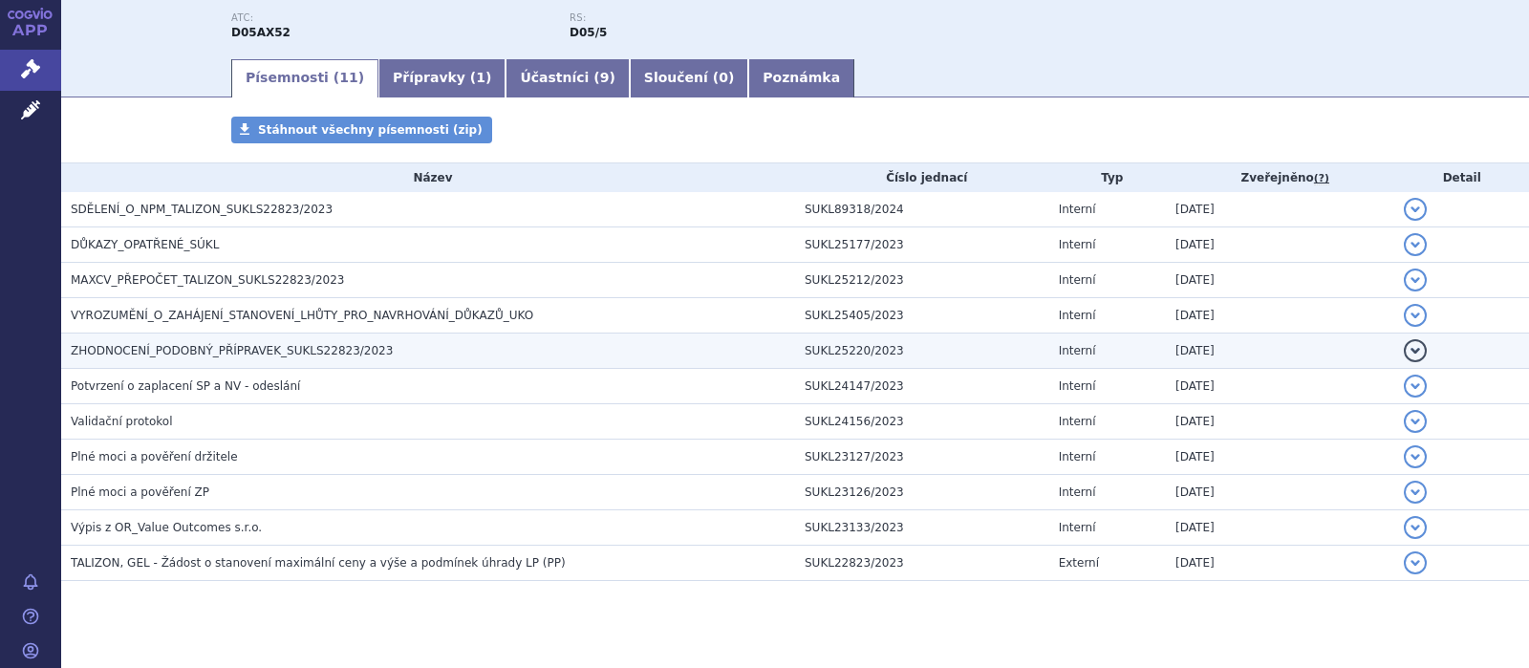
click at [290, 349] on span "ZHODNOCENÍ_PODOBNÝ_PŘÍPRAVEK_SUKLS22823/2023" at bounding box center [232, 350] width 322 height 13
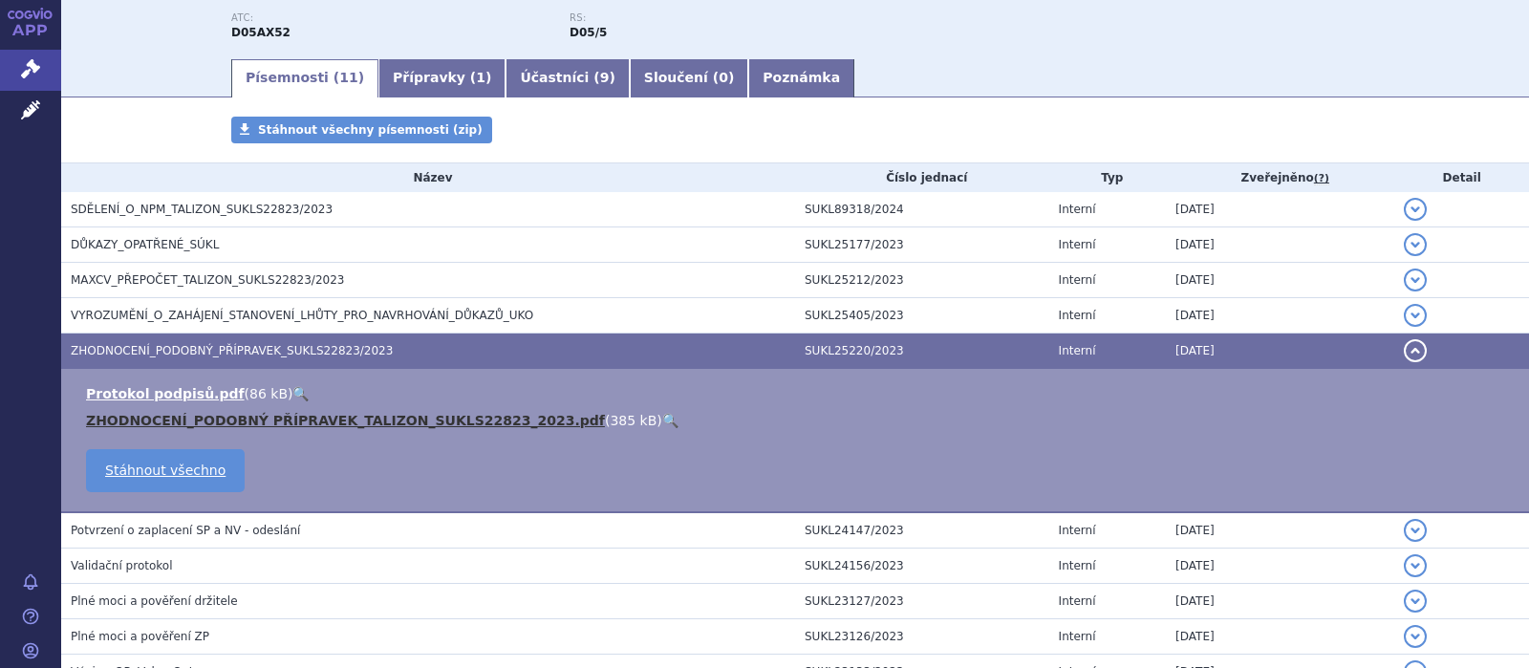
click at [281, 418] on link "ZHODNOCENÍ_PODOBNÝ PŘÍPRAVEK_TALIZON_SUKLS22823_2023.pdf" at bounding box center [345, 420] width 519 height 15
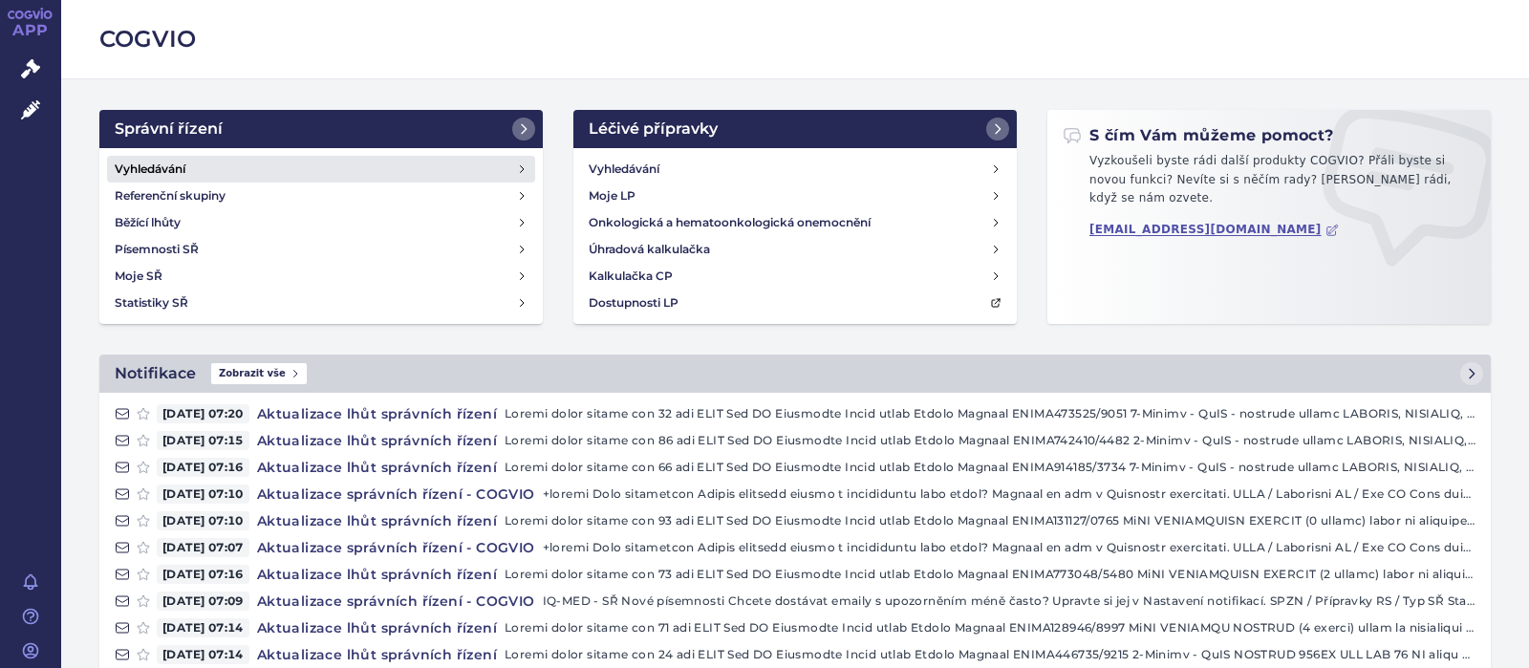
click at [170, 166] on h4 "Vyhledávání" at bounding box center [150, 169] width 71 height 19
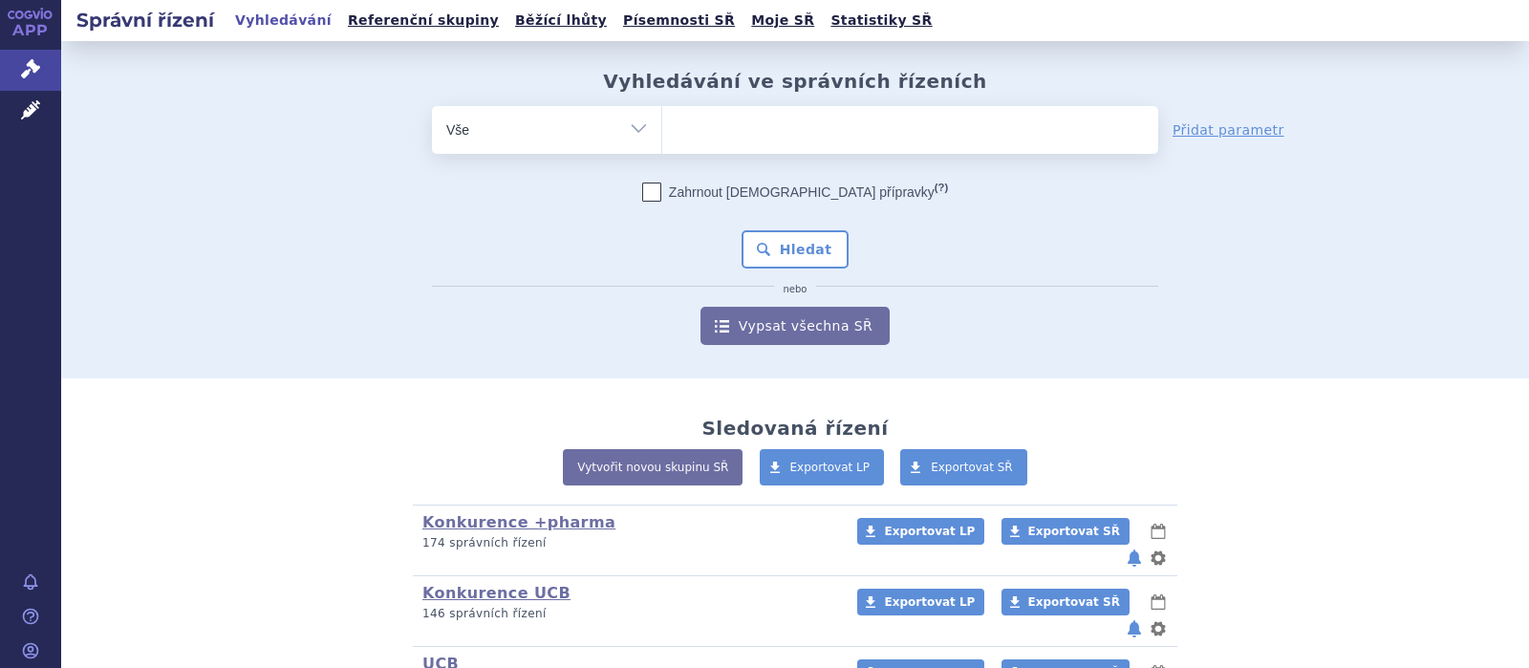
click at [705, 149] on span at bounding box center [910, 130] width 496 height 48
click at [662, 149] on select at bounding box center [661, 129] width 1 height 48
type input "TA"
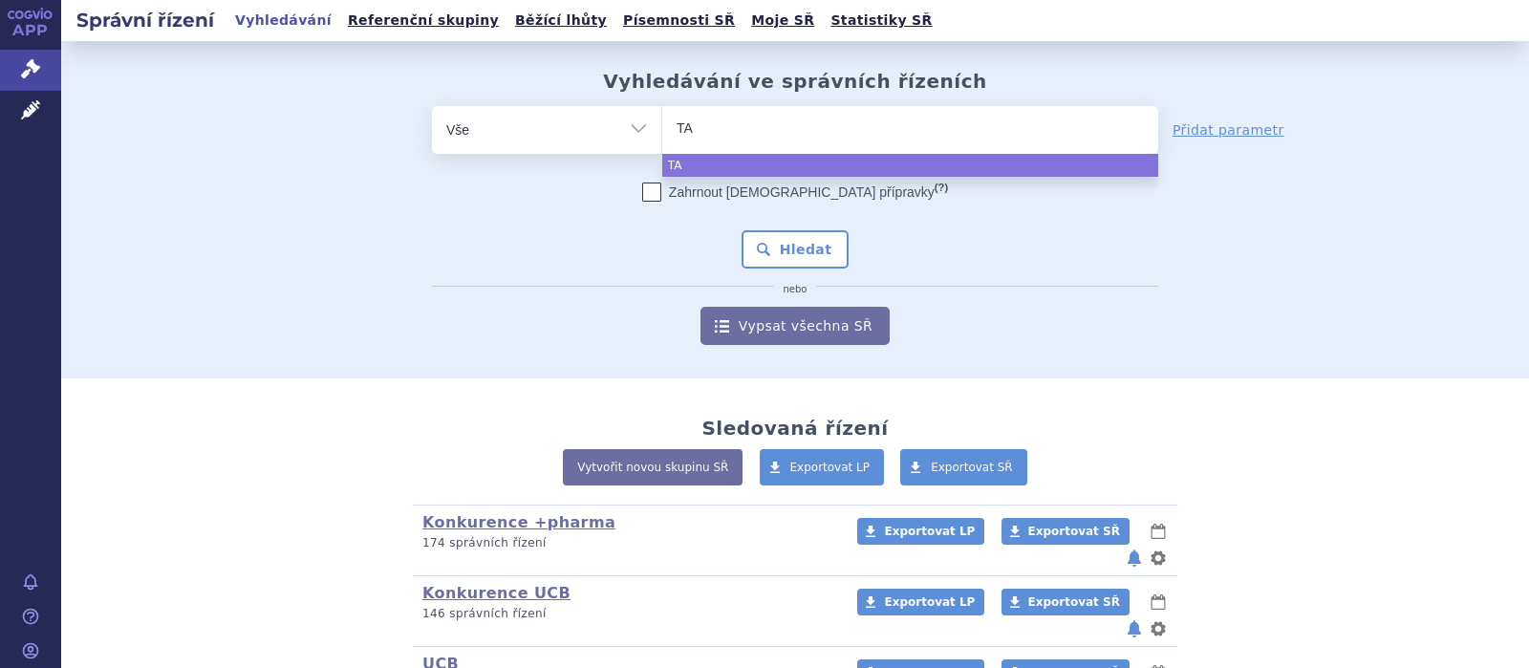
type input "TAL"
type input "TALI"
type input "TALIZ"
type input "TALIZON"
select select "TALIZON"
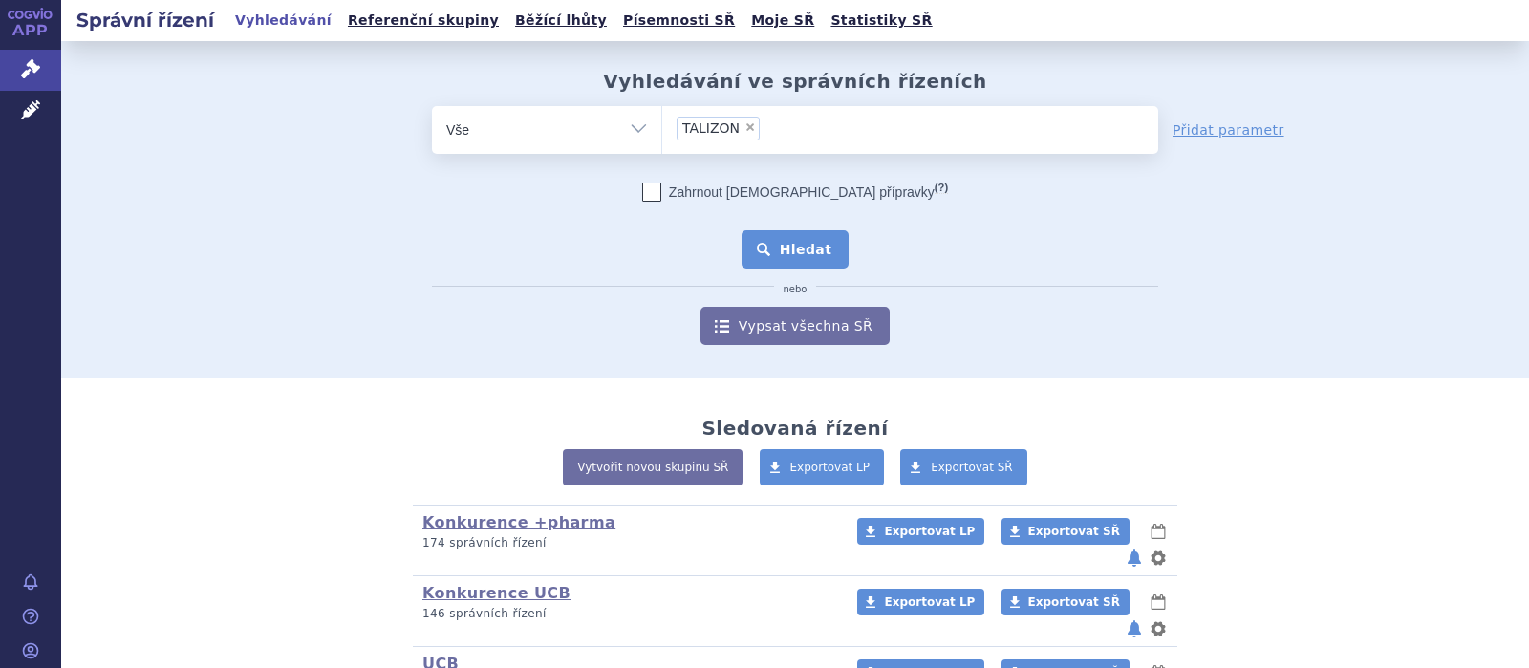
click at [793, 245] on button "Hledat" at bounding box center [796, 249] width 108 height 38
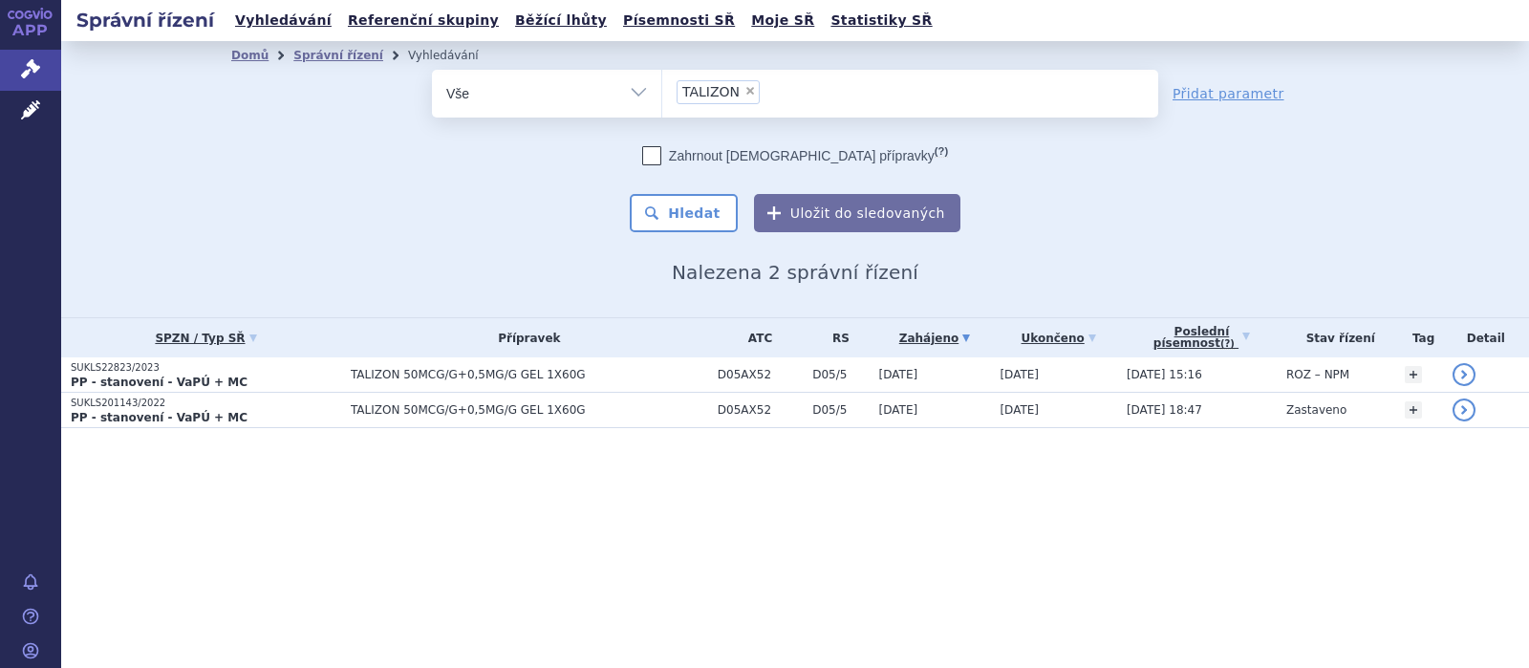
click at [745, 89] on span "×" at bounding box center [750, 90] width 11 height 11
click at [662, 89] on select "TALIZON" at bounding box center [661, 93] width 1 height 48
select select
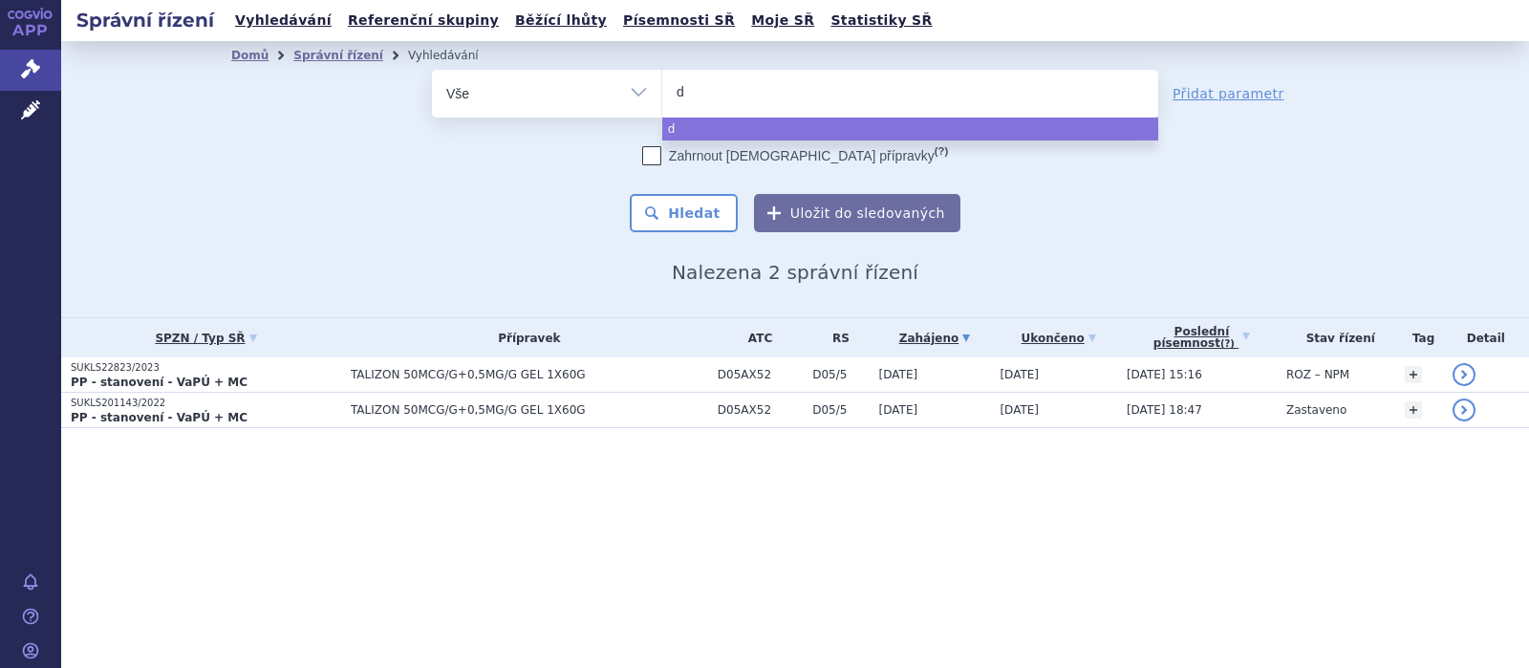
type input "d0"
type input "d05"
type input "d05a"
type input "d05ax"
type input "d05ax5"
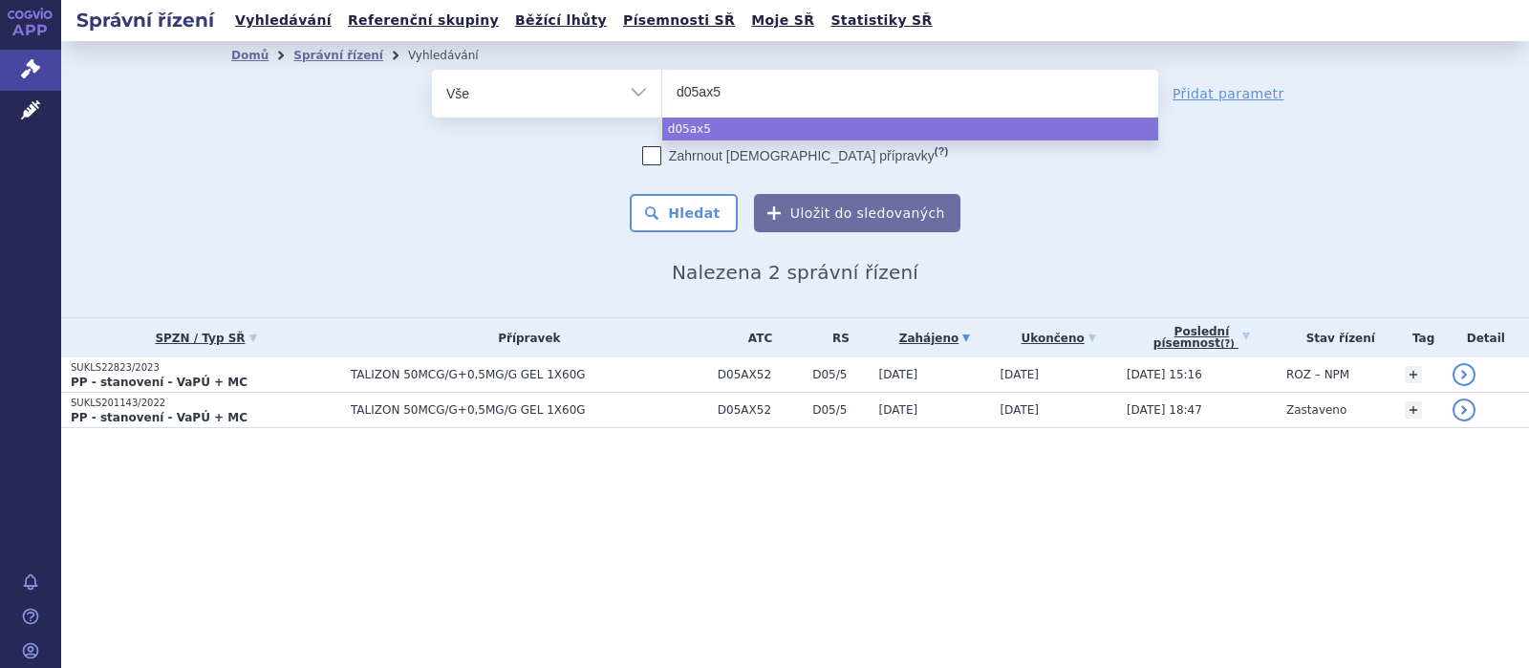
type input "d05ax52"
select select "d05ax52"
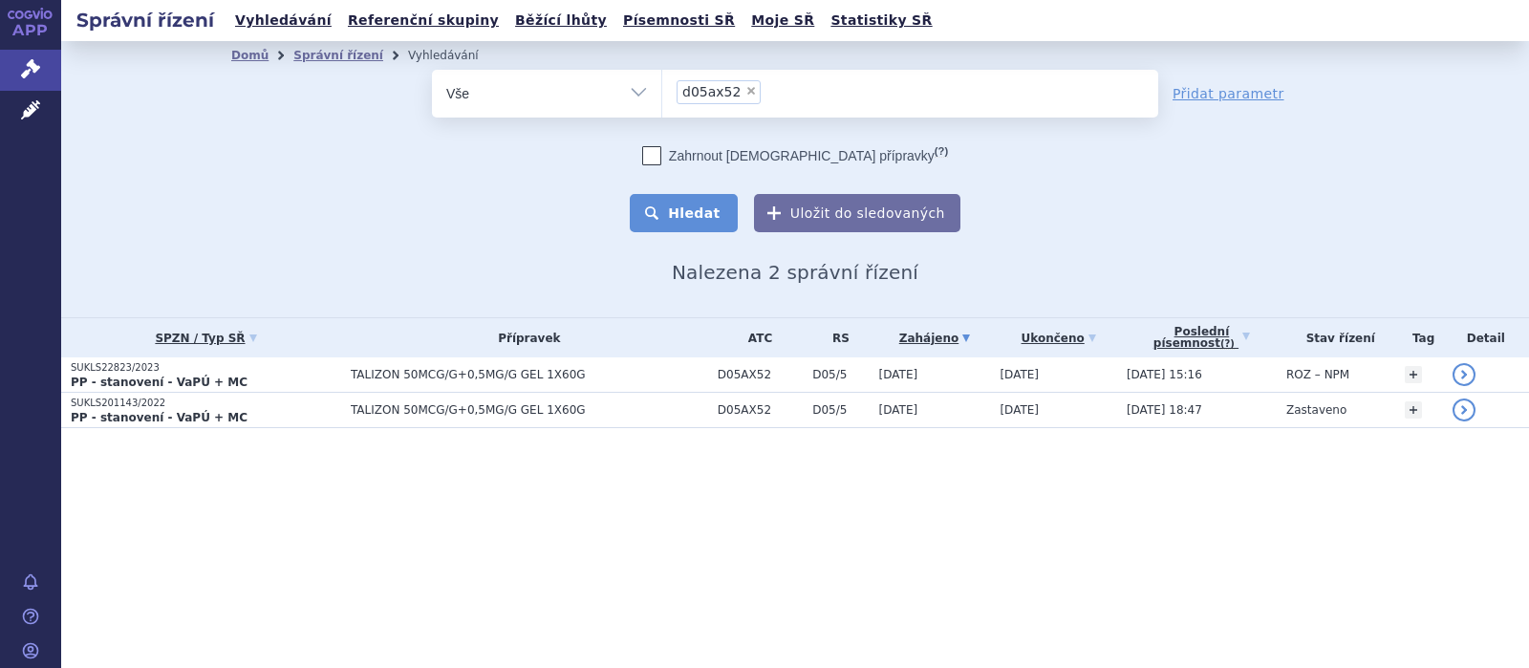
click at [672, 211] on button "Hledat" at bounding box center [684, 213] width 108 height 38
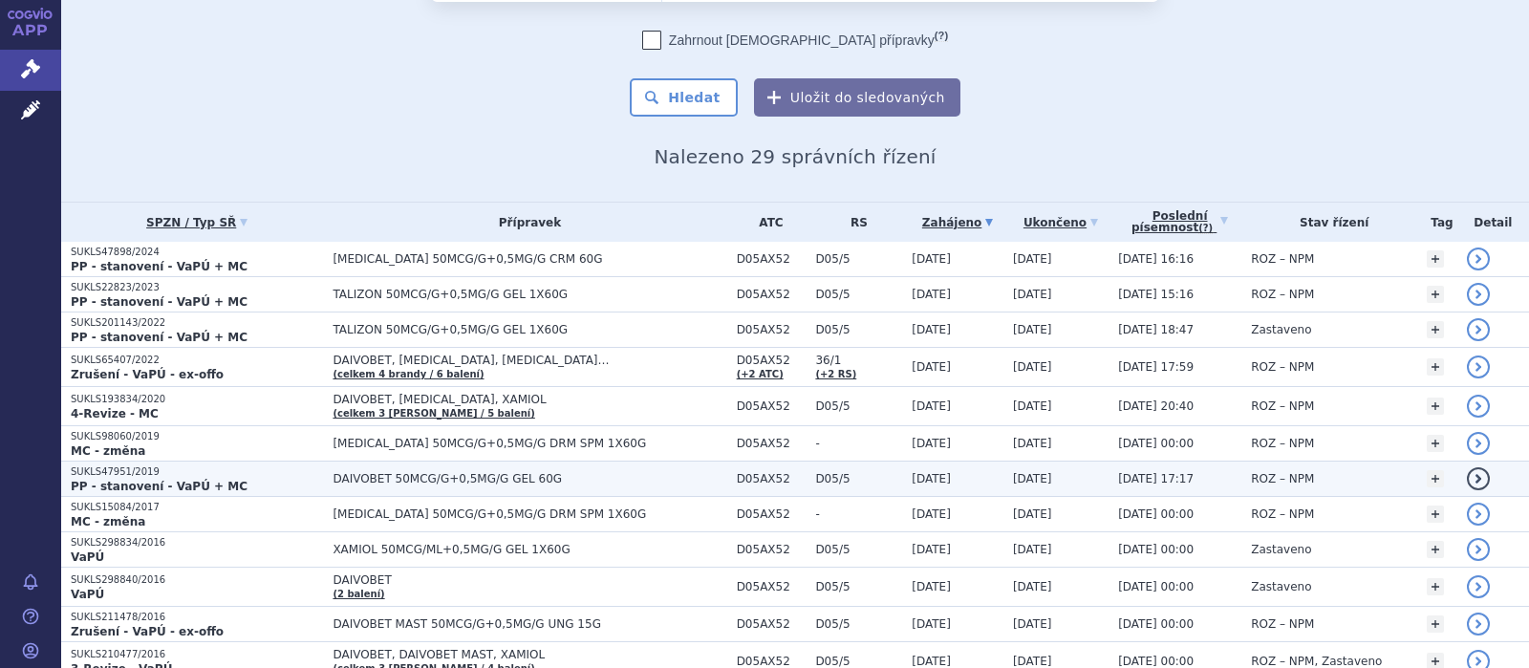
scroll to position [124, 0]
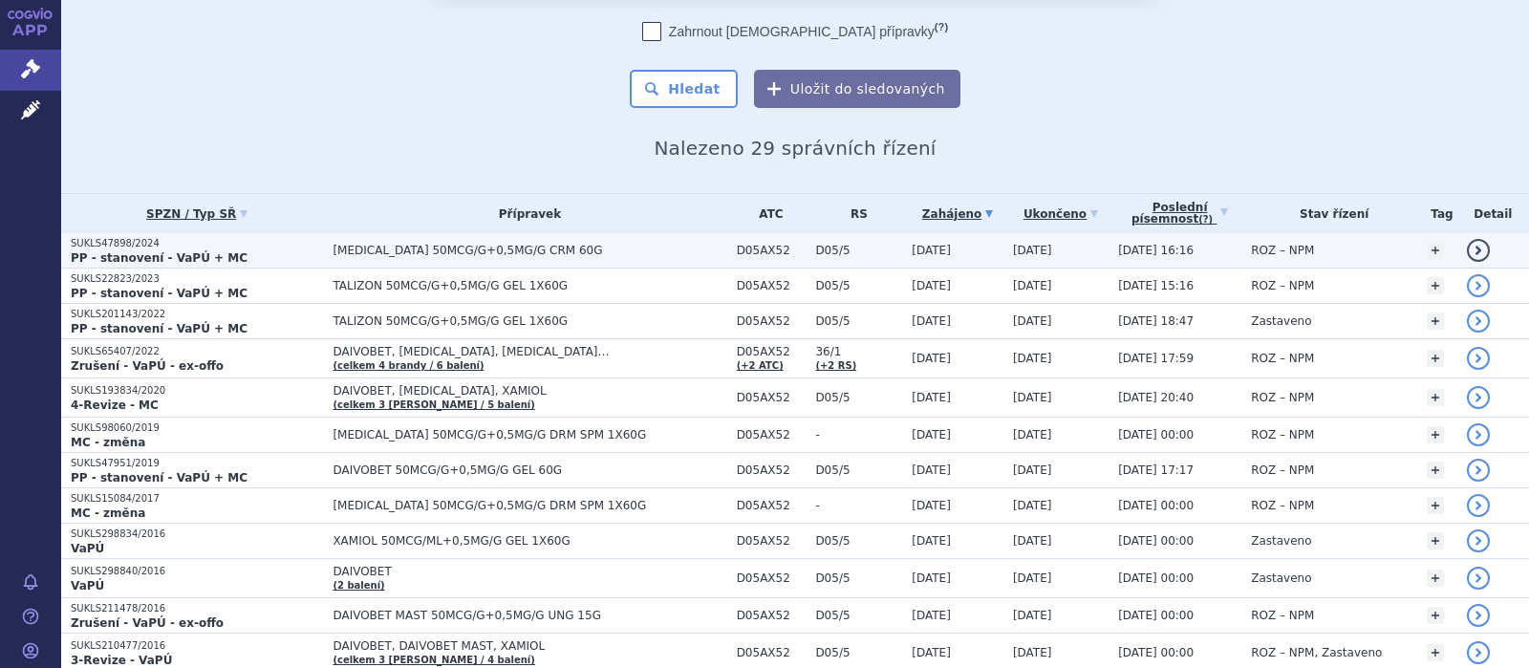
click at [471, 248] on span "[MEDICAL_DATA] 50MCG/G+0,5MG/G CRM 60G" at bounding box center [530, 250] width 394 height 13
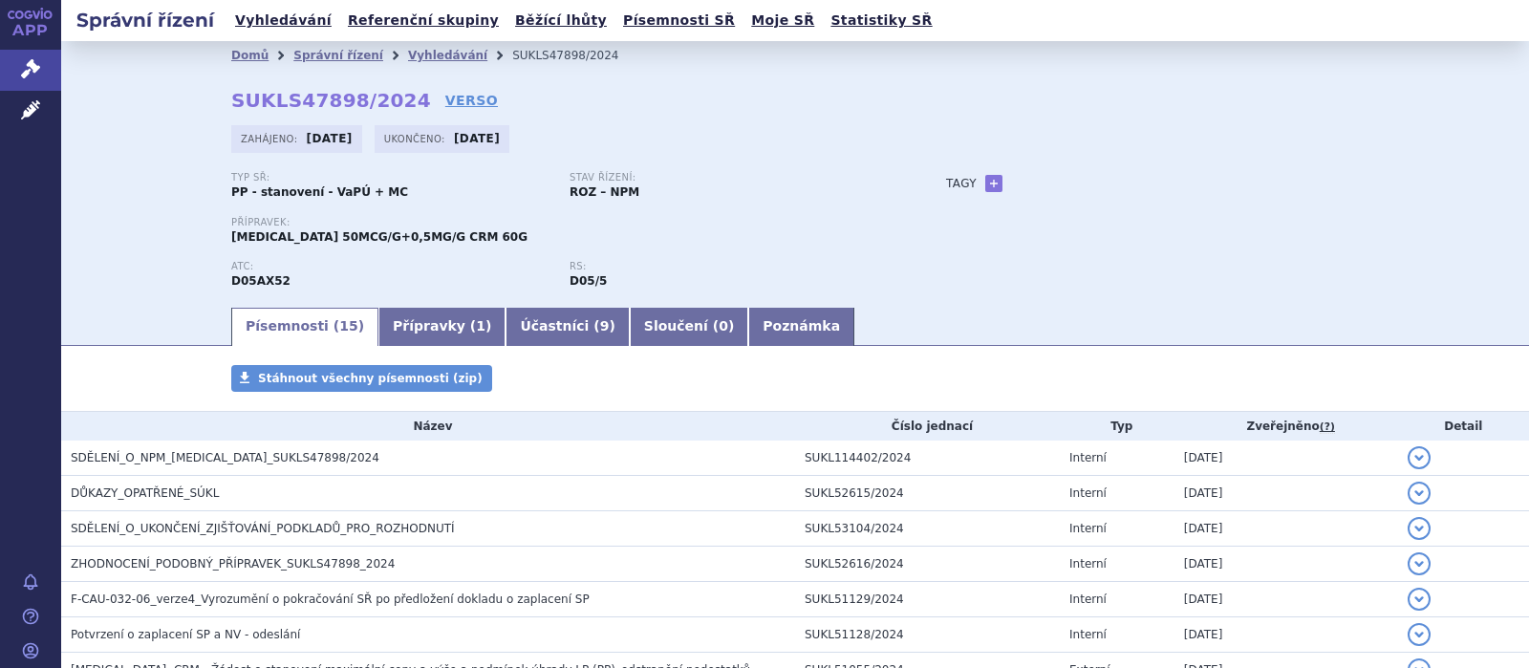
scroll to position [416, 0]
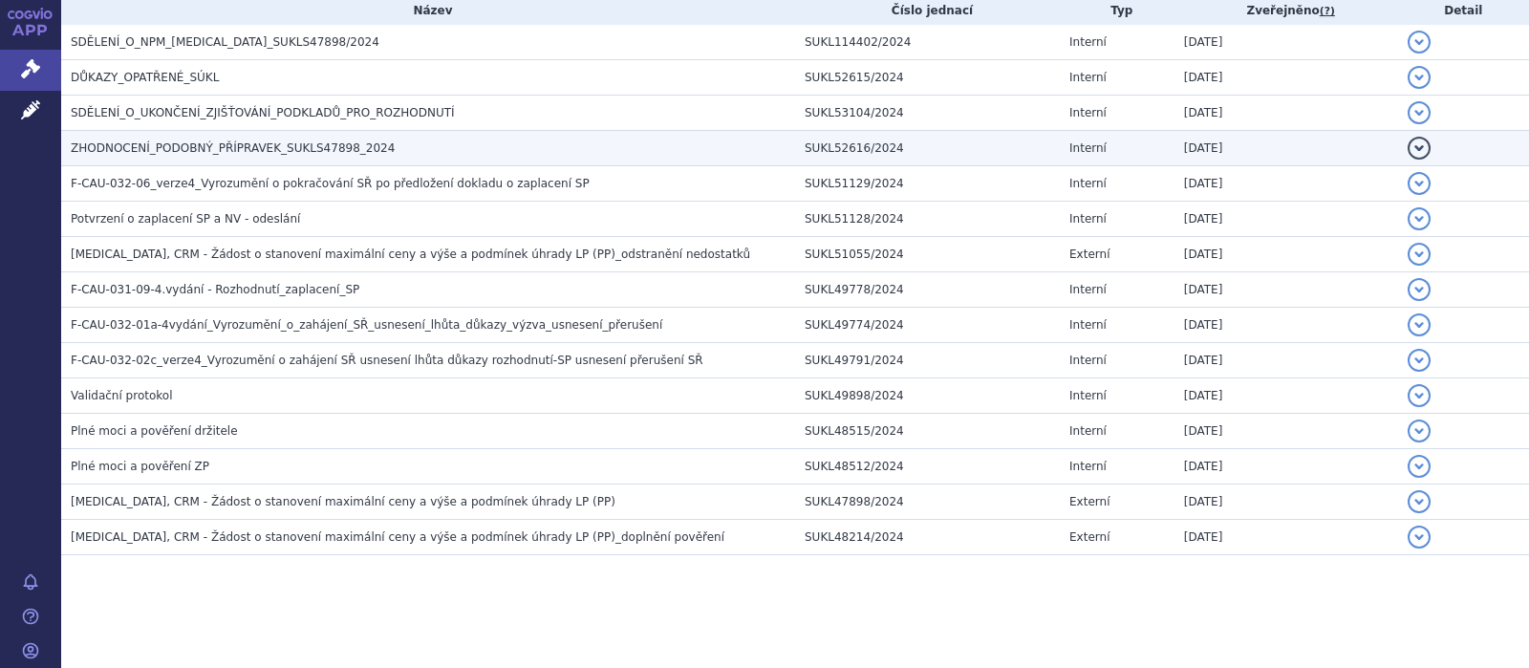
click at [227, 146] on span "ZHODNOCENÍ_PODOBNÝ_PŘÍPRAVEK_SUKLS47898_2024" at bounding box center [233, 147] width 324 height 13
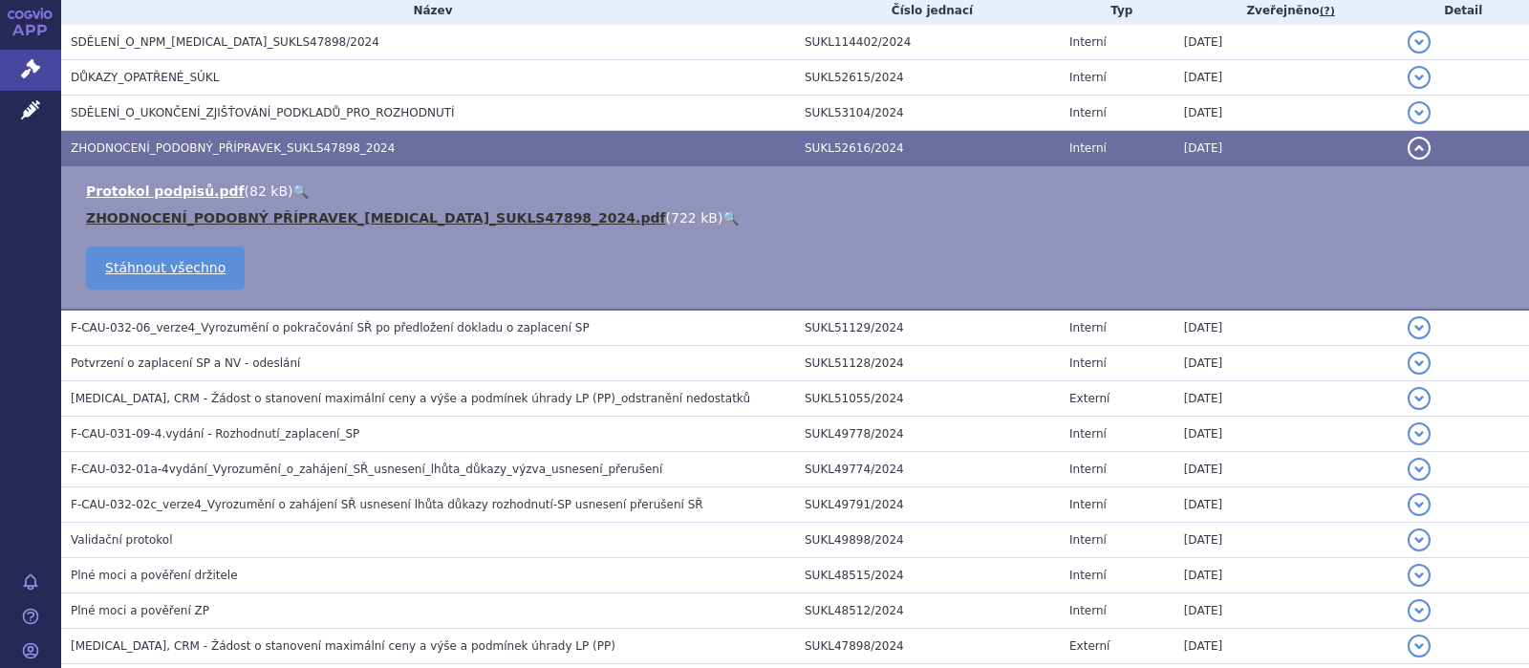
click at [329, 214] on link "ZHODNOCENÍ_PODOBNÝ PŘÍPRAVEK_WYNZORA_SUKLS47898_2024.pdf" at bounding box center [376, 217] width 580 height 15
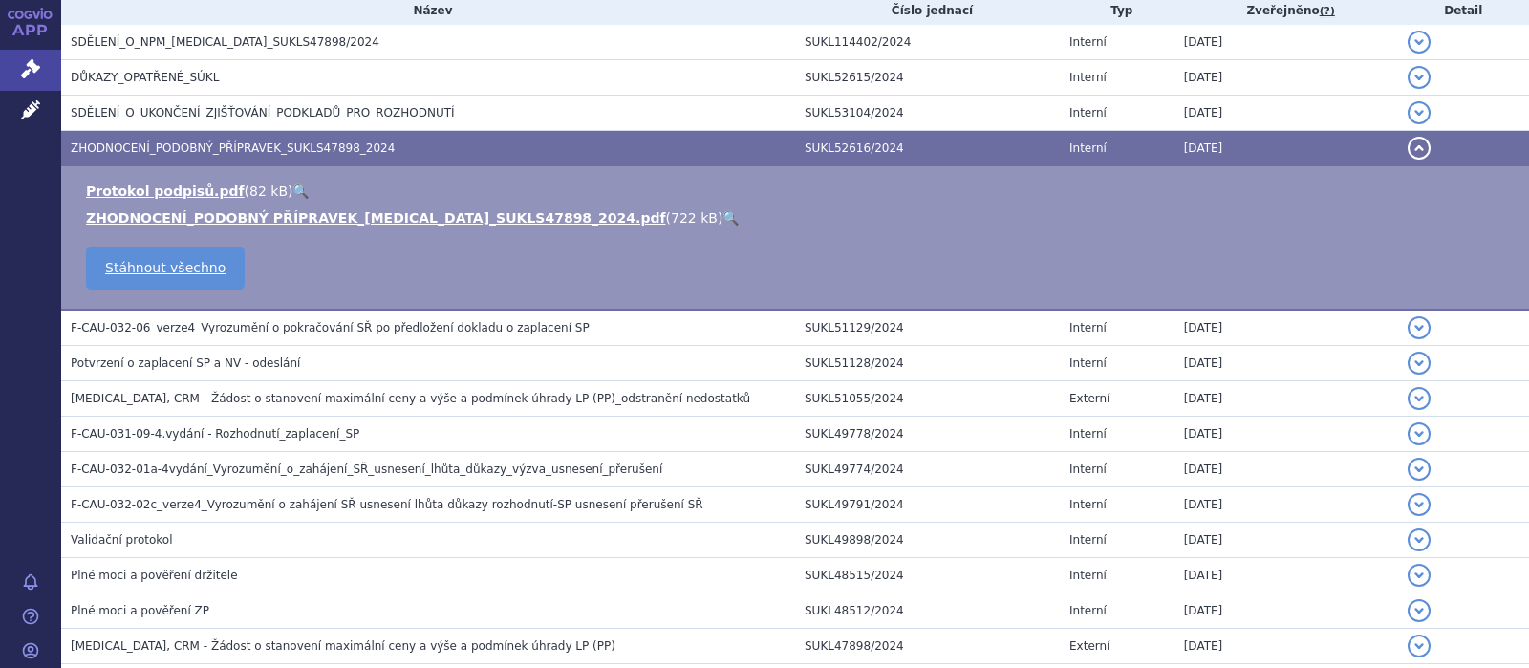
scroll to position [0, 0]
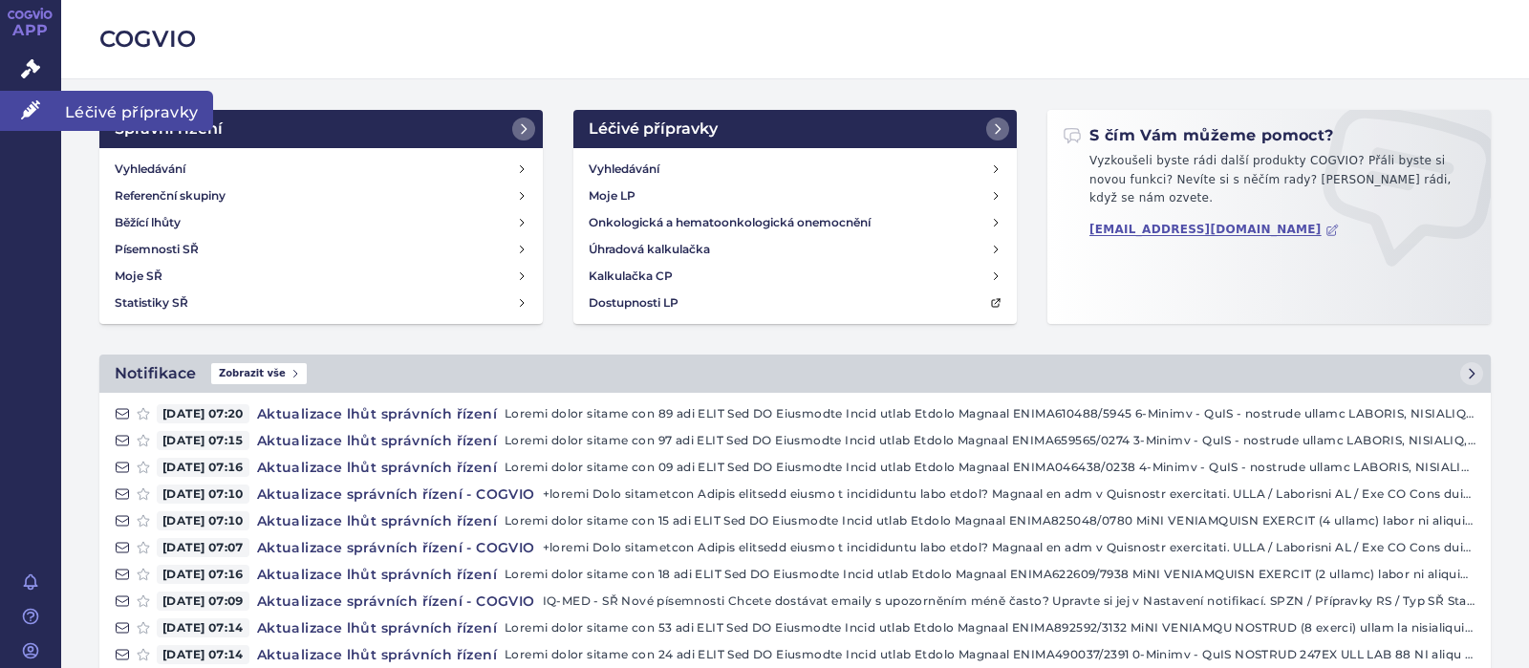
click at [28, 103] on icon at bounding box center [30, 109] width 19 height 19
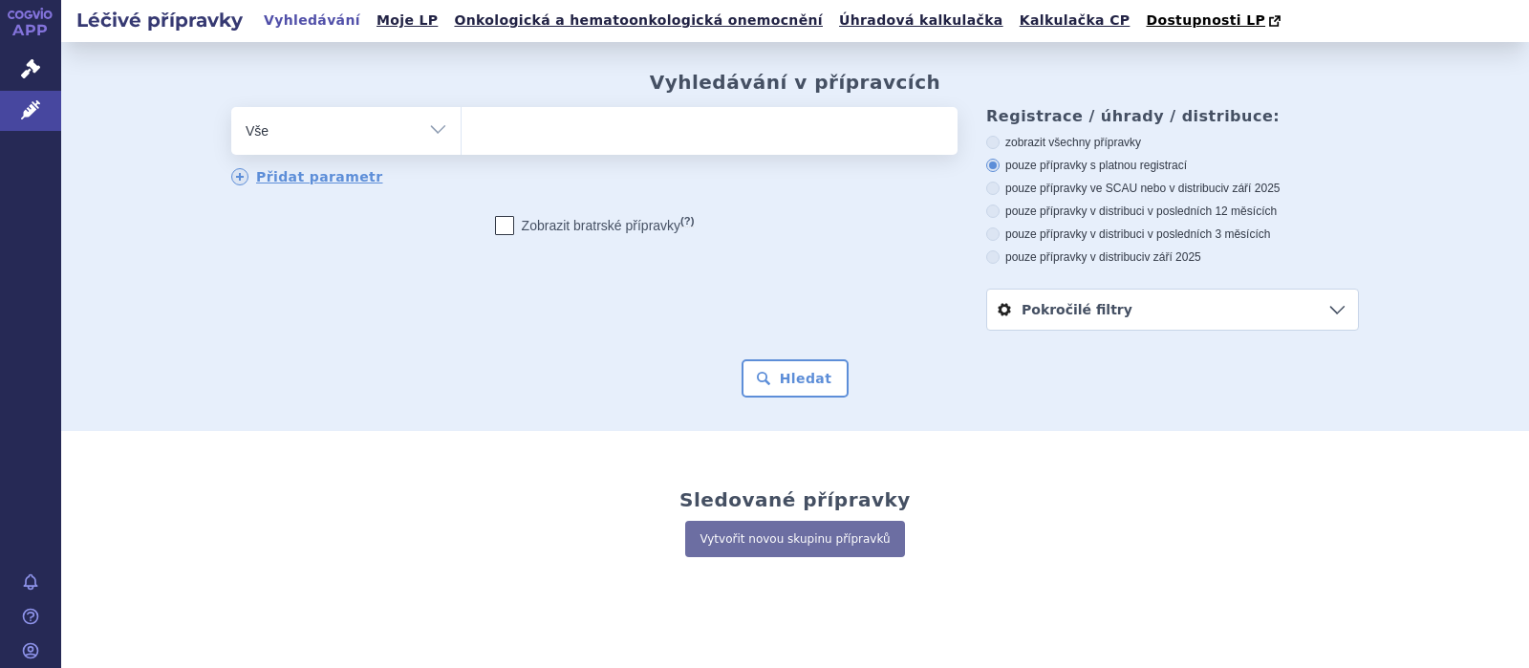
click at [580, 155] on span at bounding box center [710, 131] width 496 height 48
click at [462, 154] on select at bounding box center [461, 130] width 1 height 48
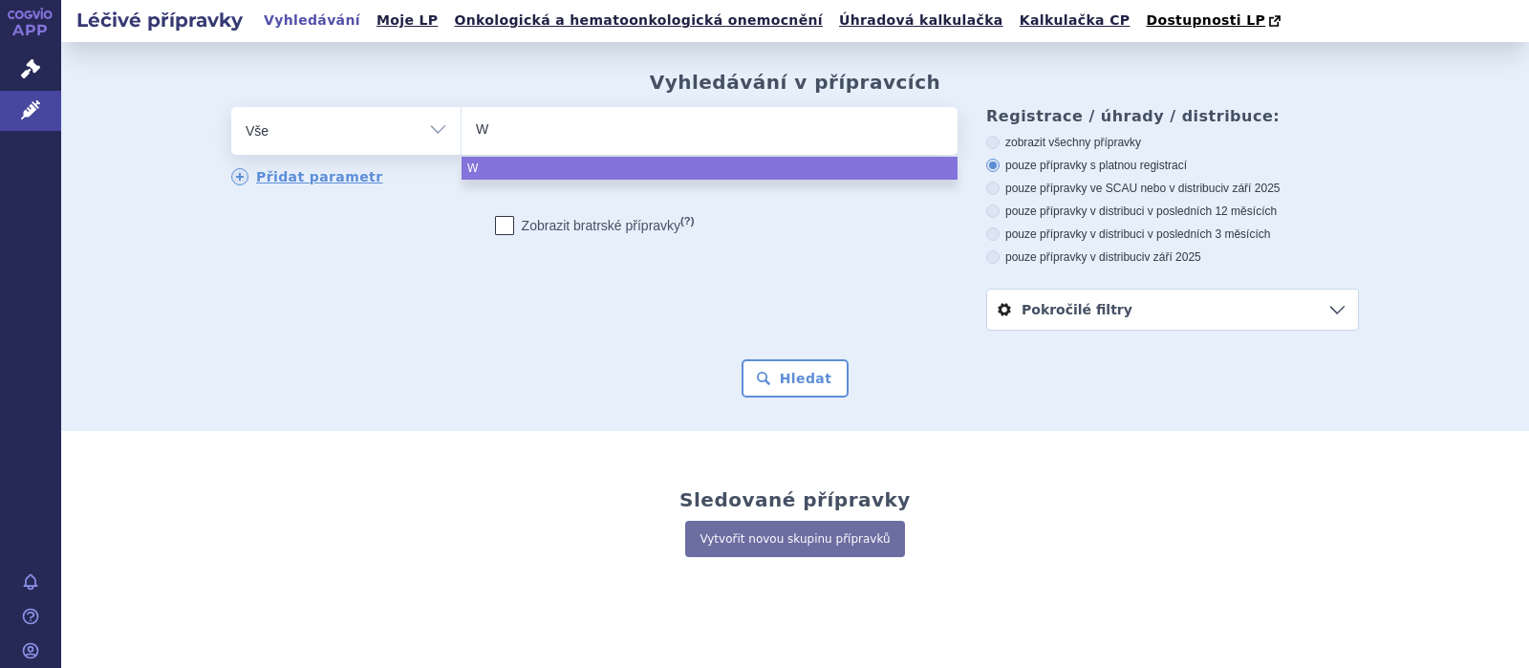
type input "WY"
type input "WYN"
type input "WYNZ"
type input "WYNZO"
type input "WYNZORA"
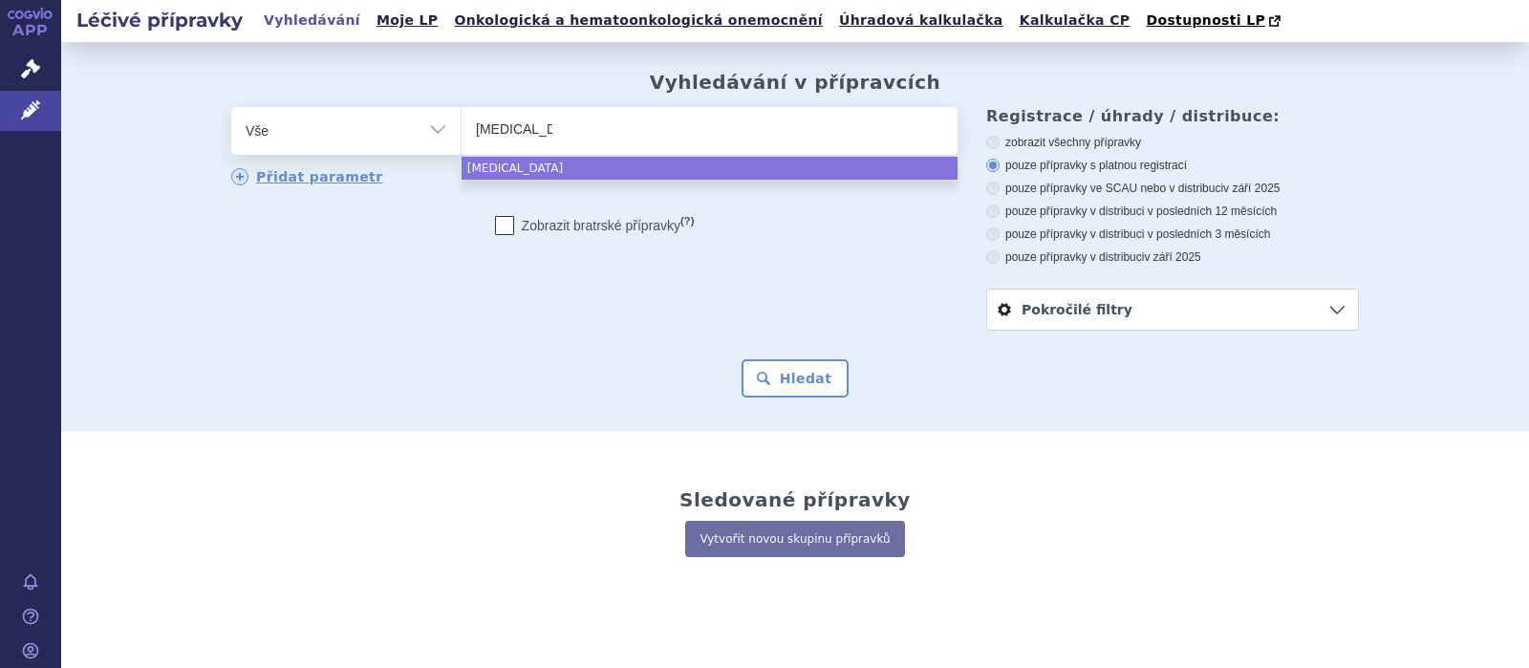
select select "WYNZORA"
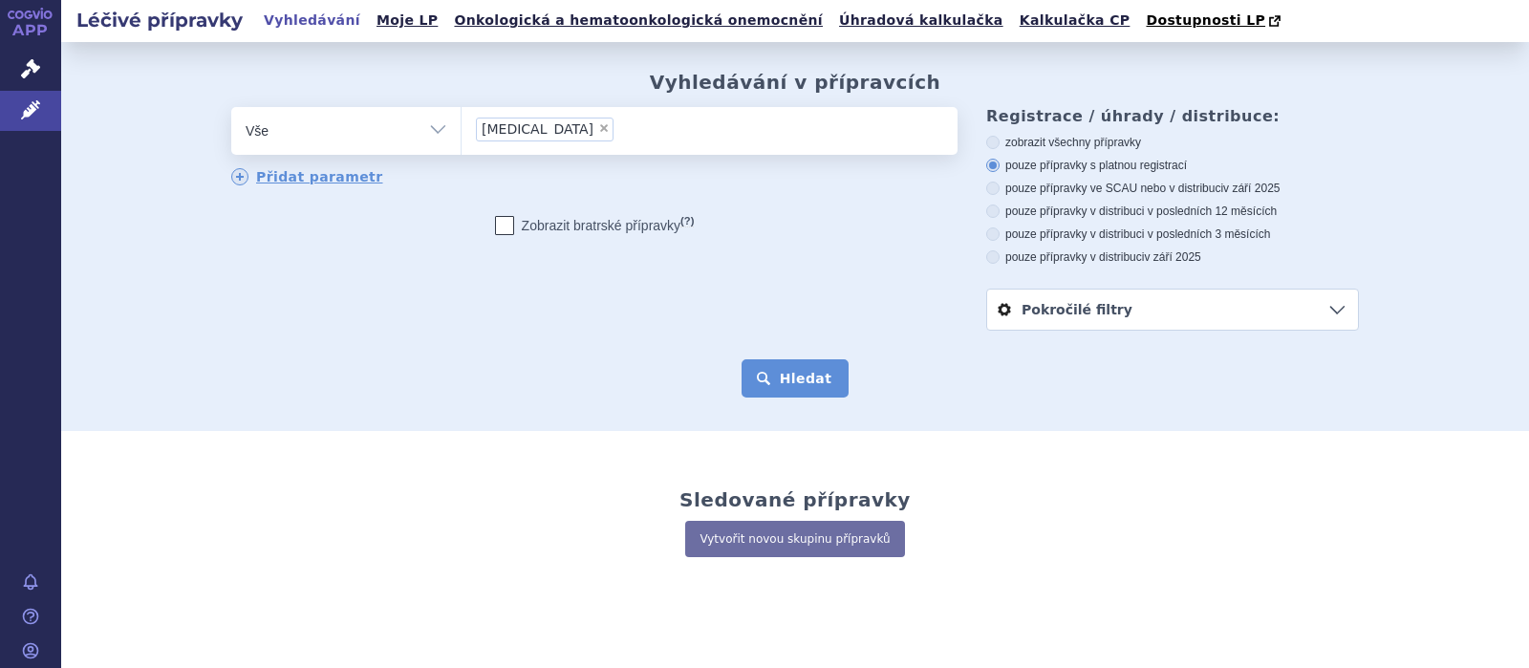
click at [806, 377] on button "Hledat" at bounding box center [796, 378] width 108 height 38
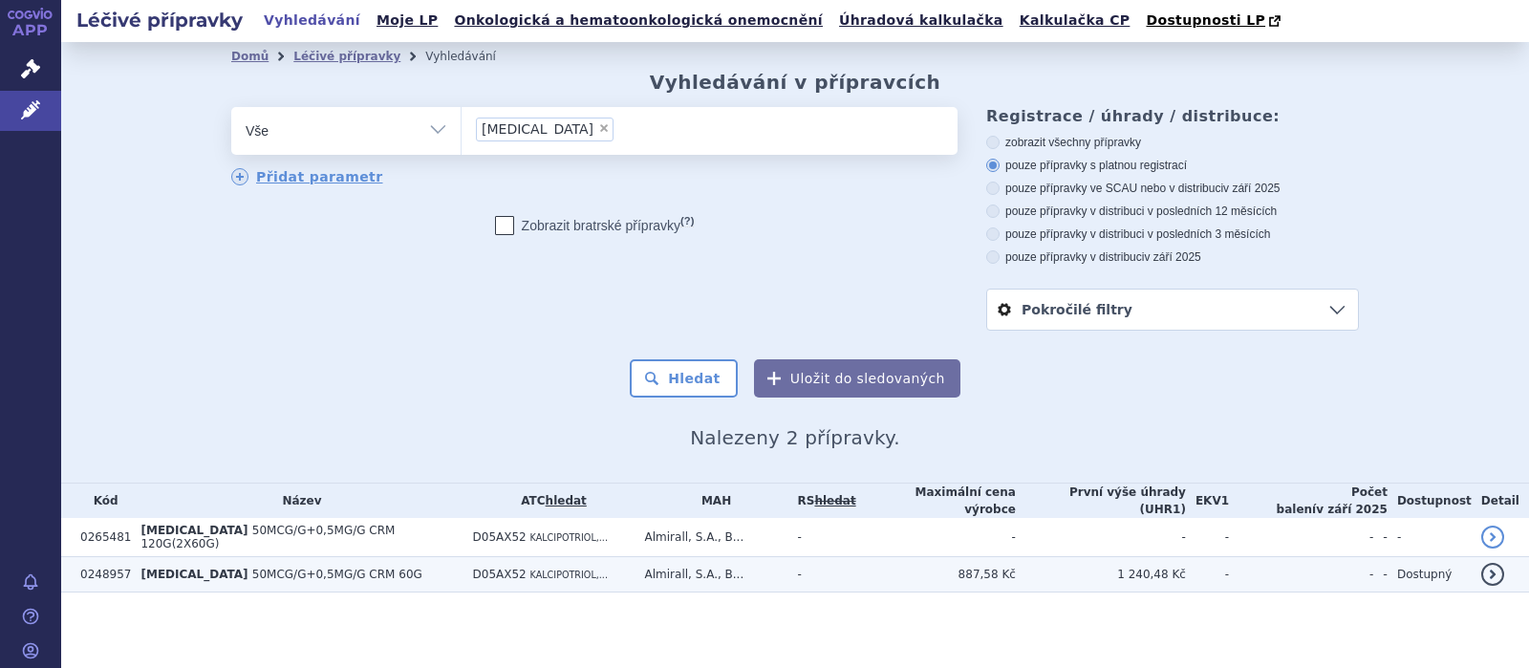
click at [493, 568] on span "D05AX52" at bounding box center [500, 574] width 54 height 13
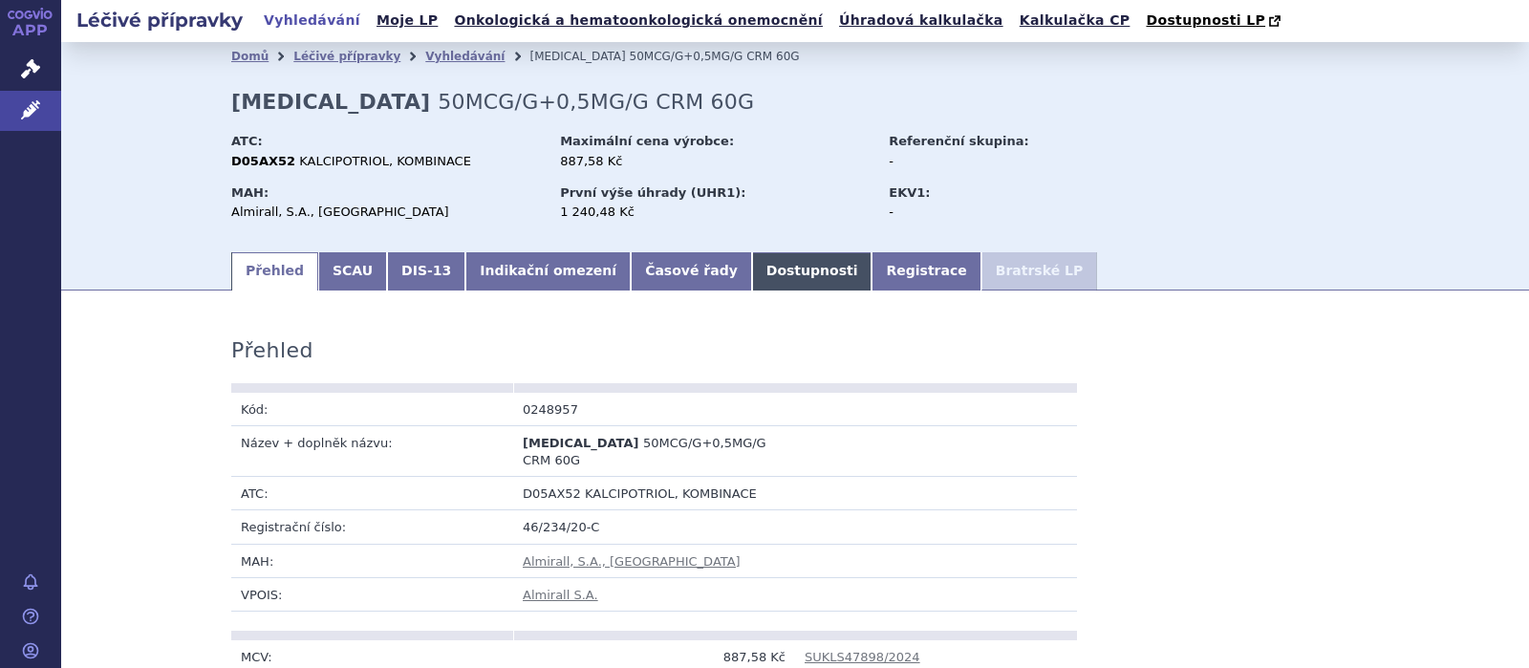
click at [753, 274] on link "Dostupnosti" at bounding box center [812, 271] width 120 height 38
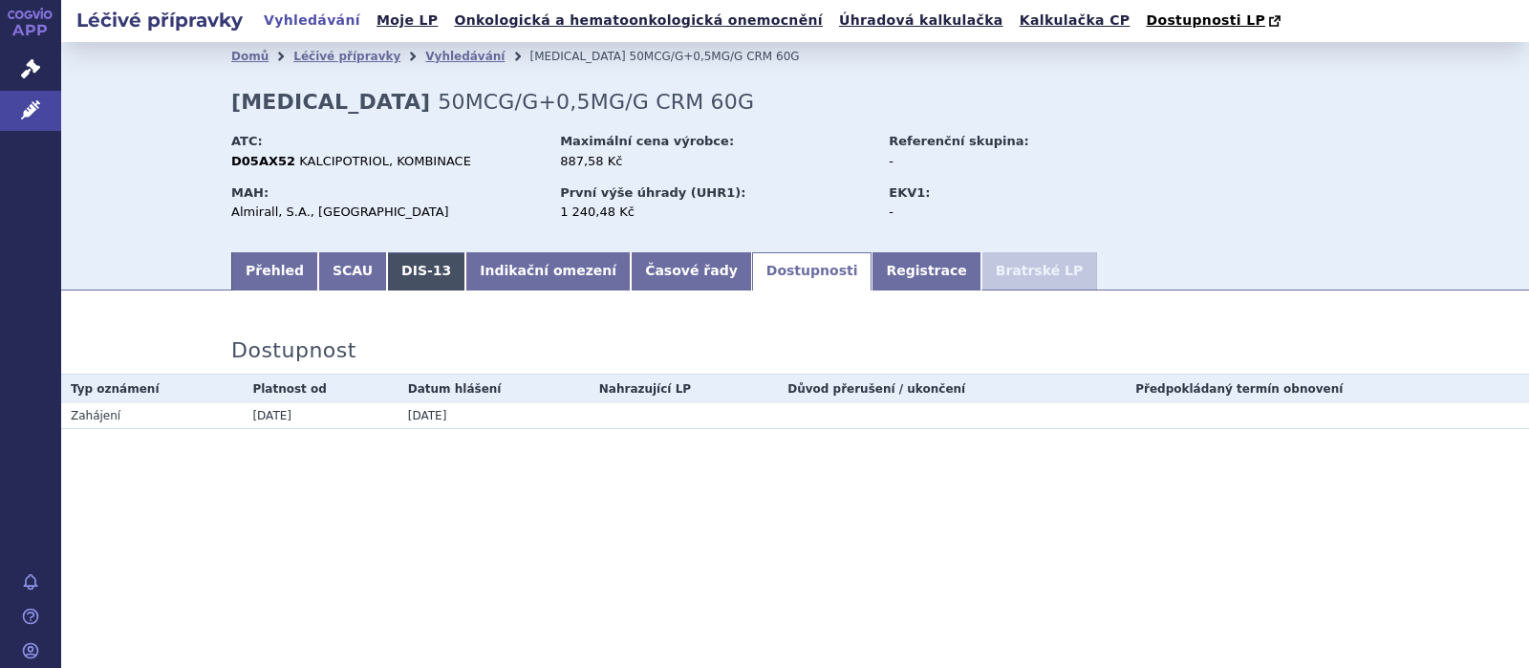
click at [400, 270] on link "DIS-13" at bounding box center [426, 271] width 78 height 38
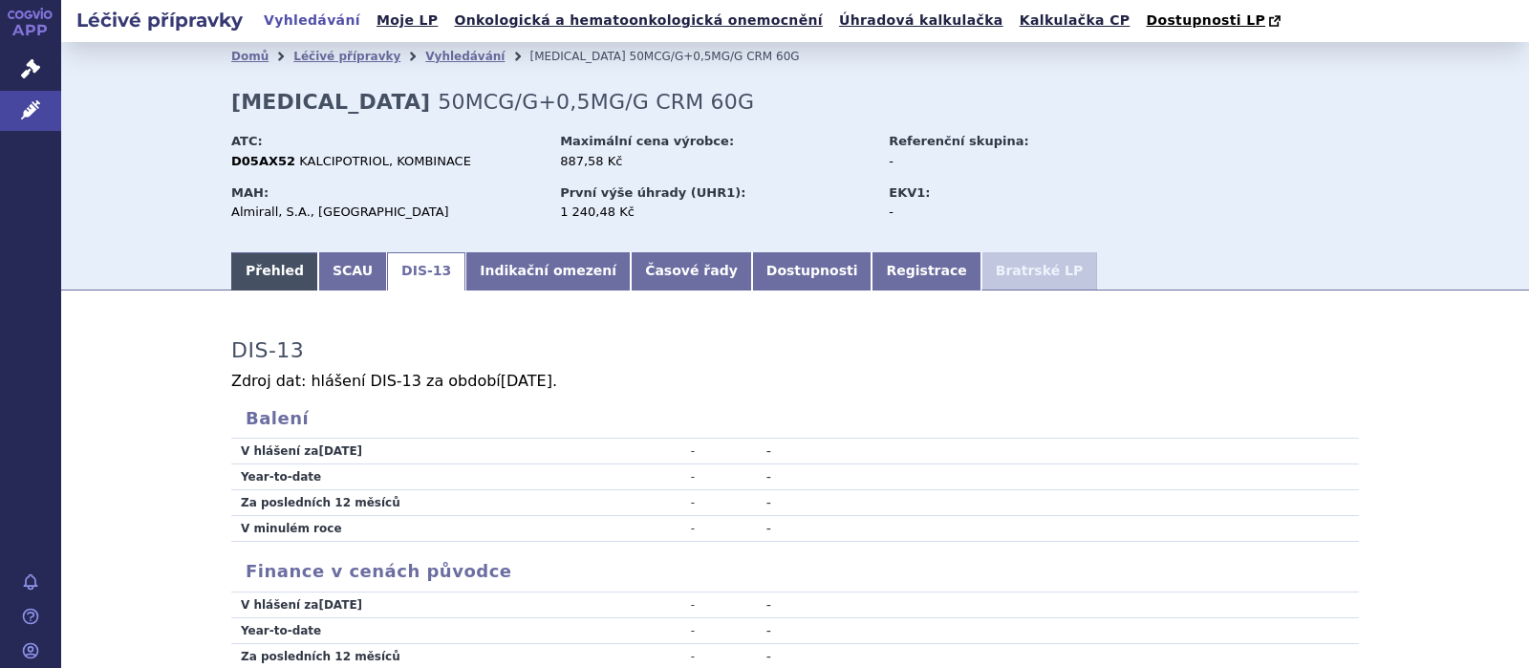
click at [285, 268] on link "Přehled" at bounding box center [274, 271] width 87 height 38
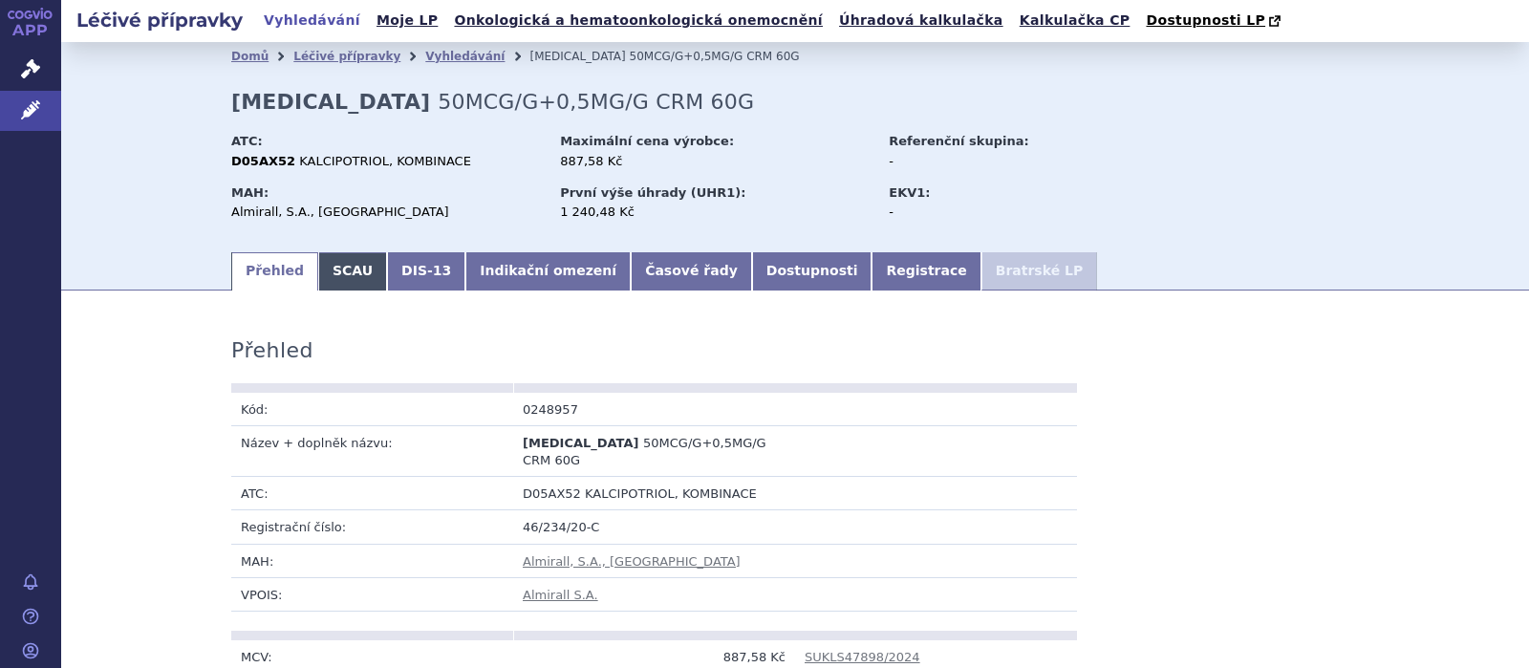
click at [338, 274] on link "SCAU" at bounding box center [352, 271] width 69 height 38
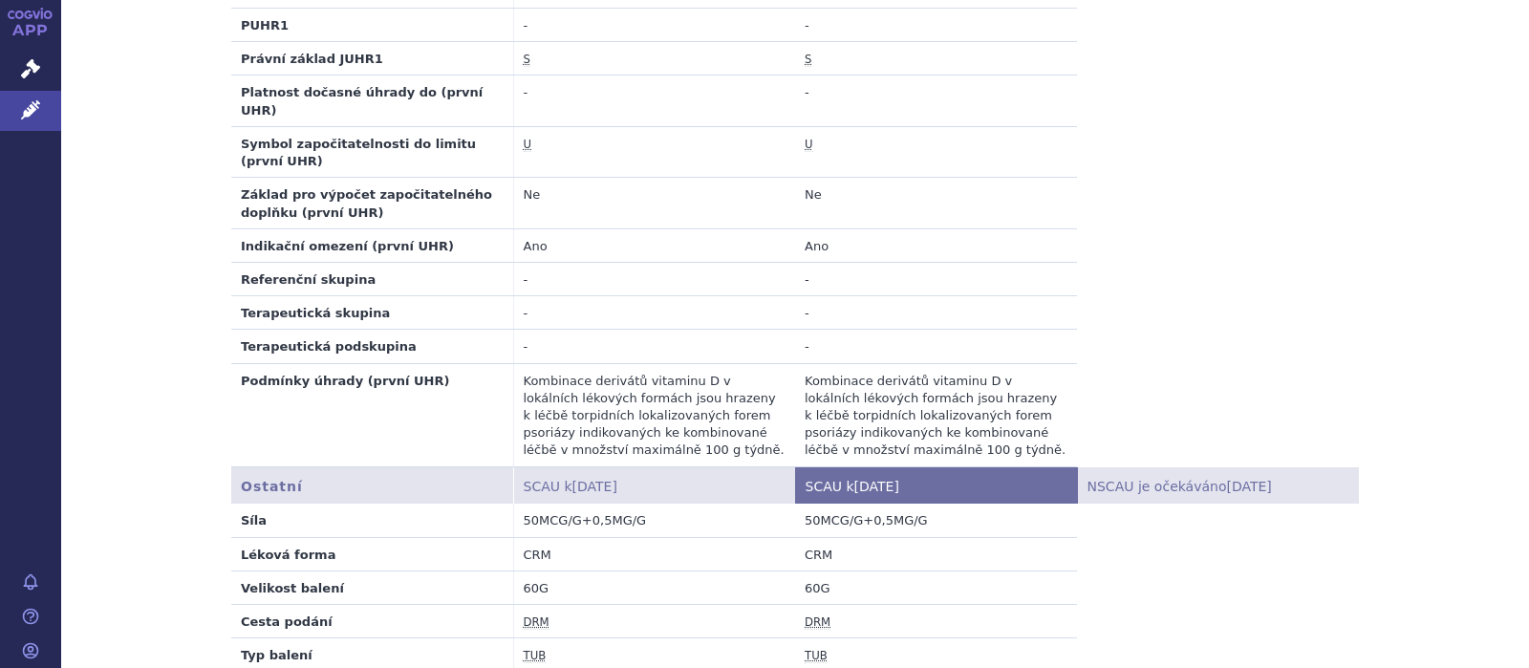
scroll to position [994, 0]
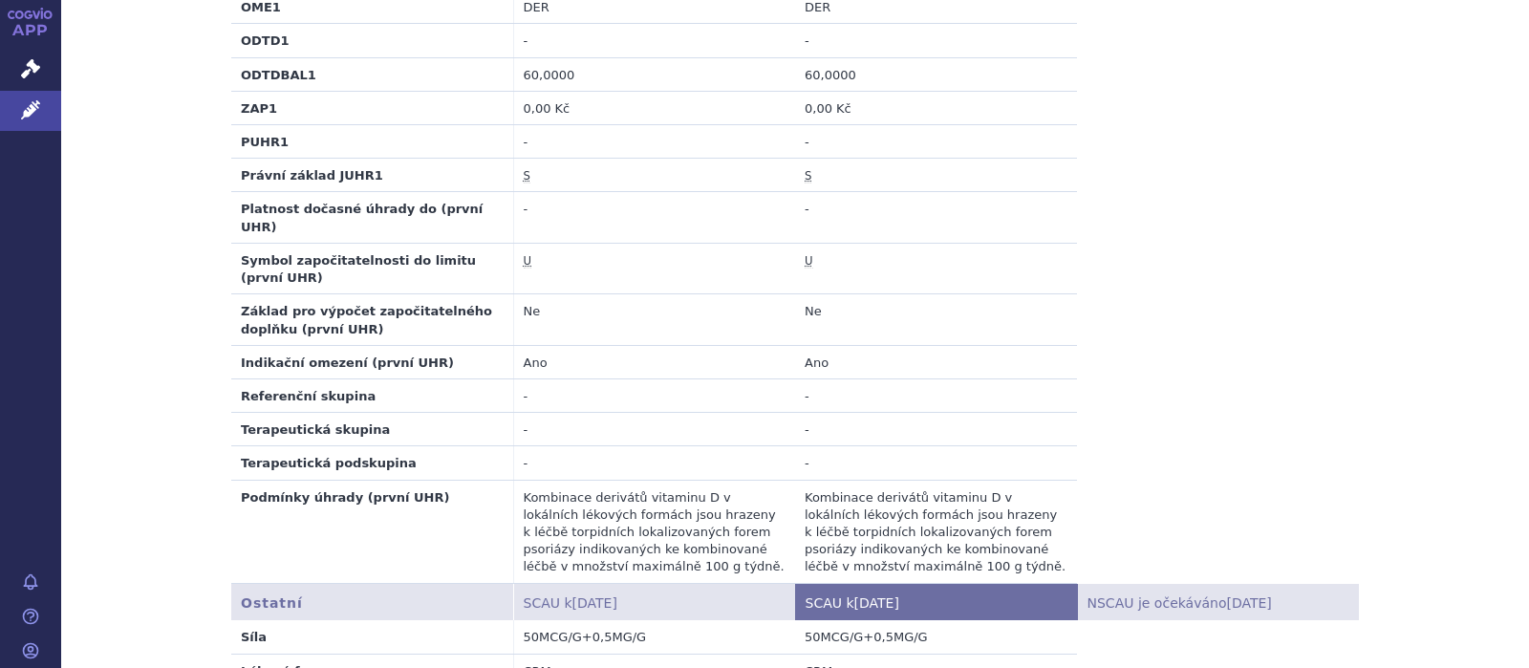
scroll to position [373, 0]
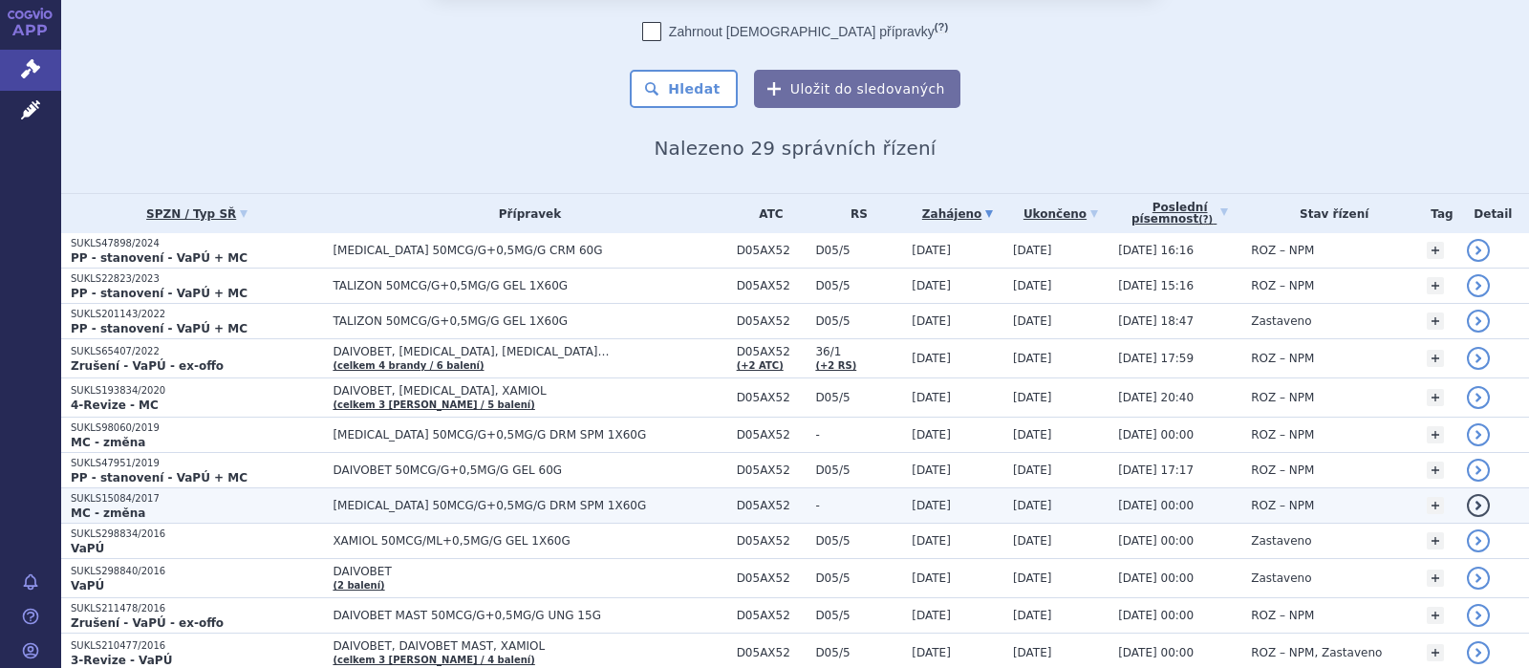
scroll to position [248, 0]
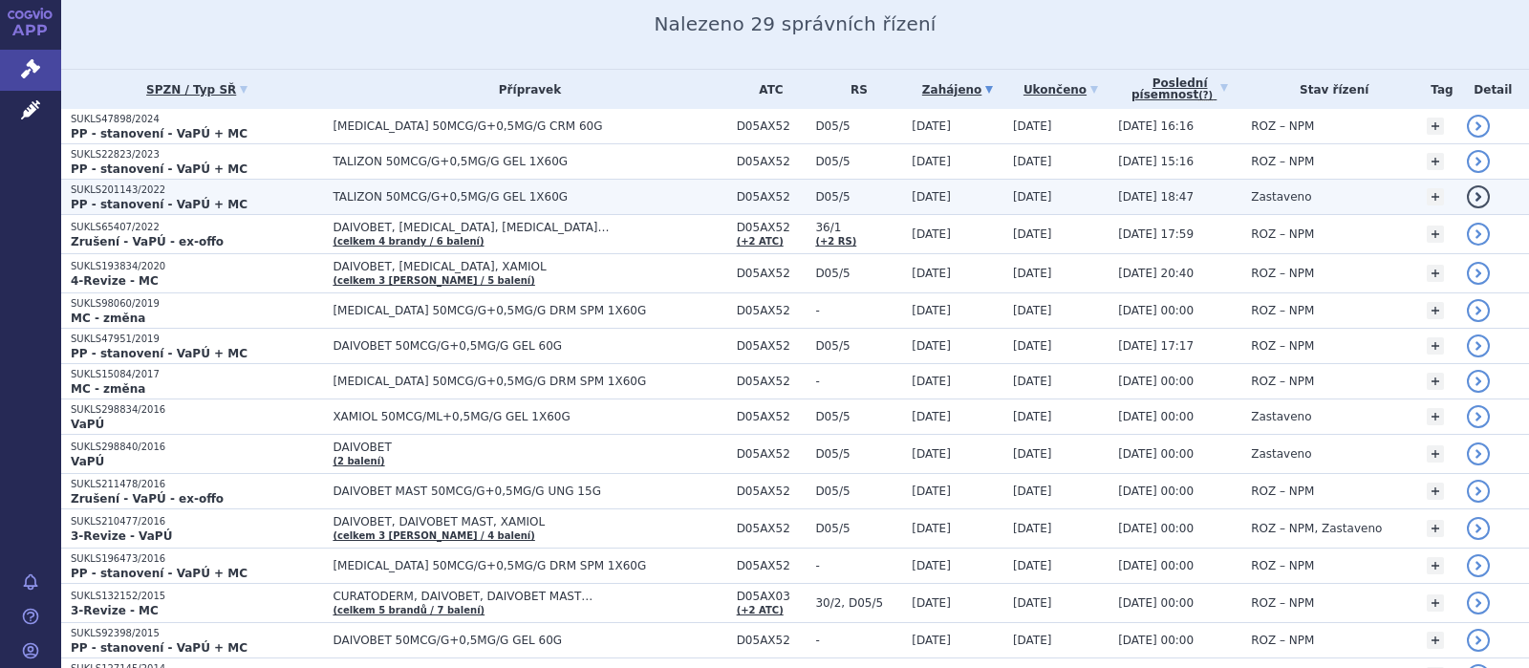
click at [187, 198] on strong "PP - stanovení - VaPÚ + MC" at bounding box center [159, 204] width 177 height 13
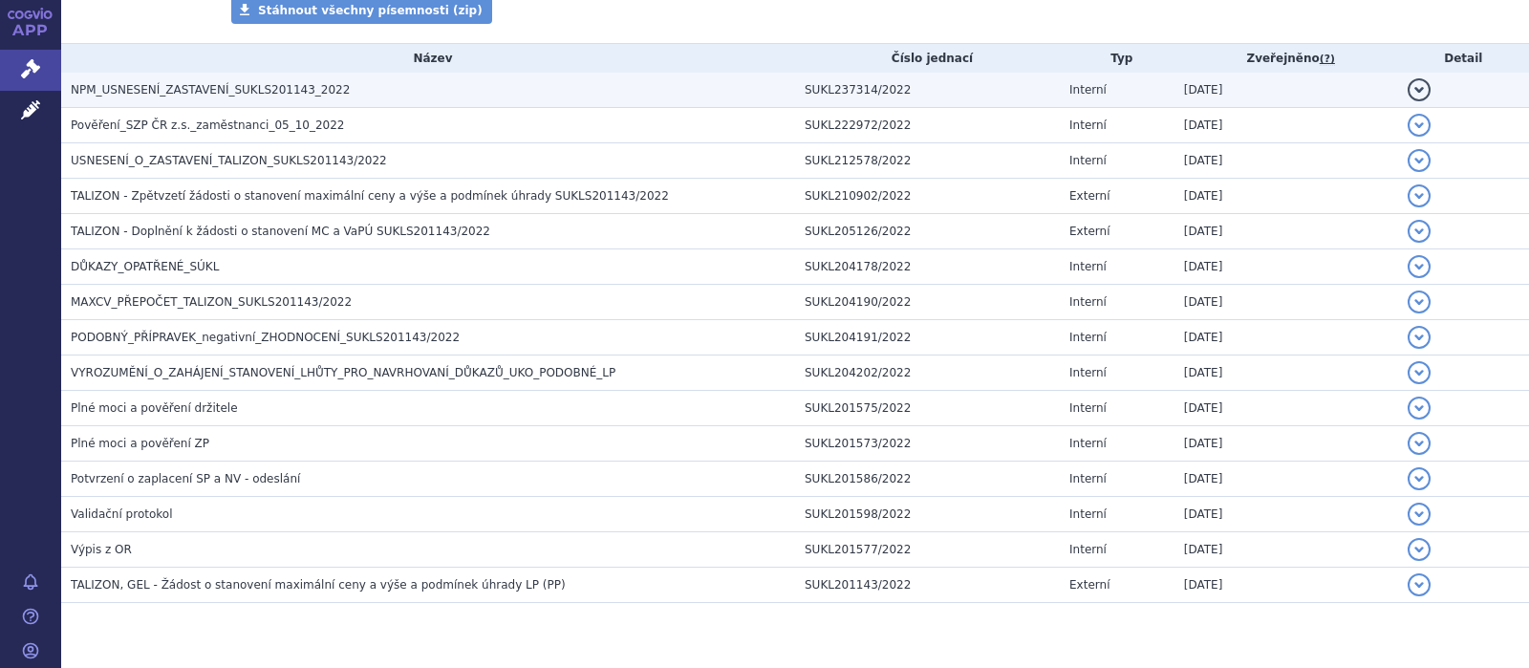
scroll to position [373, 0]
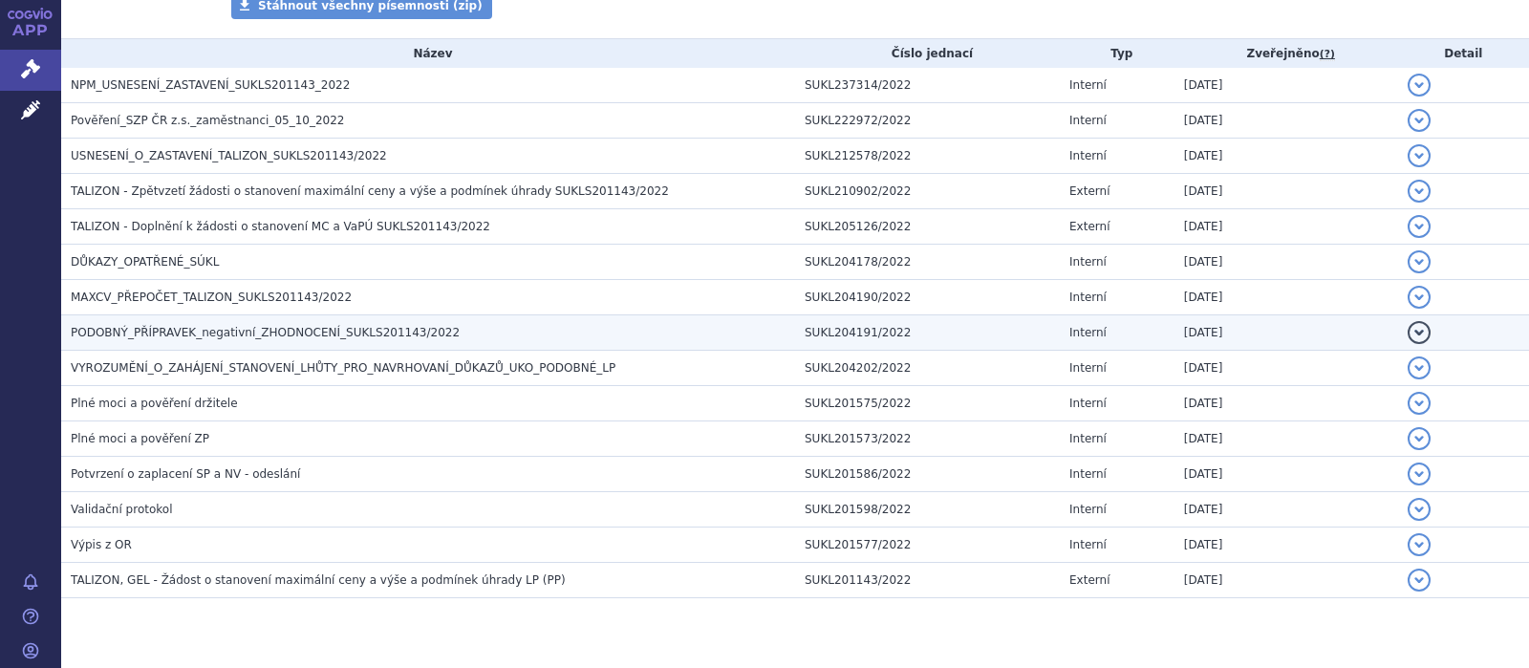
click at [368, 333] on span "PODOBNÝ_PŘÍPRAVEK_negativní_ZHODNOCENÍ_SUKLS201143/2022" at bounding box center [265, 332] width 389 height 13
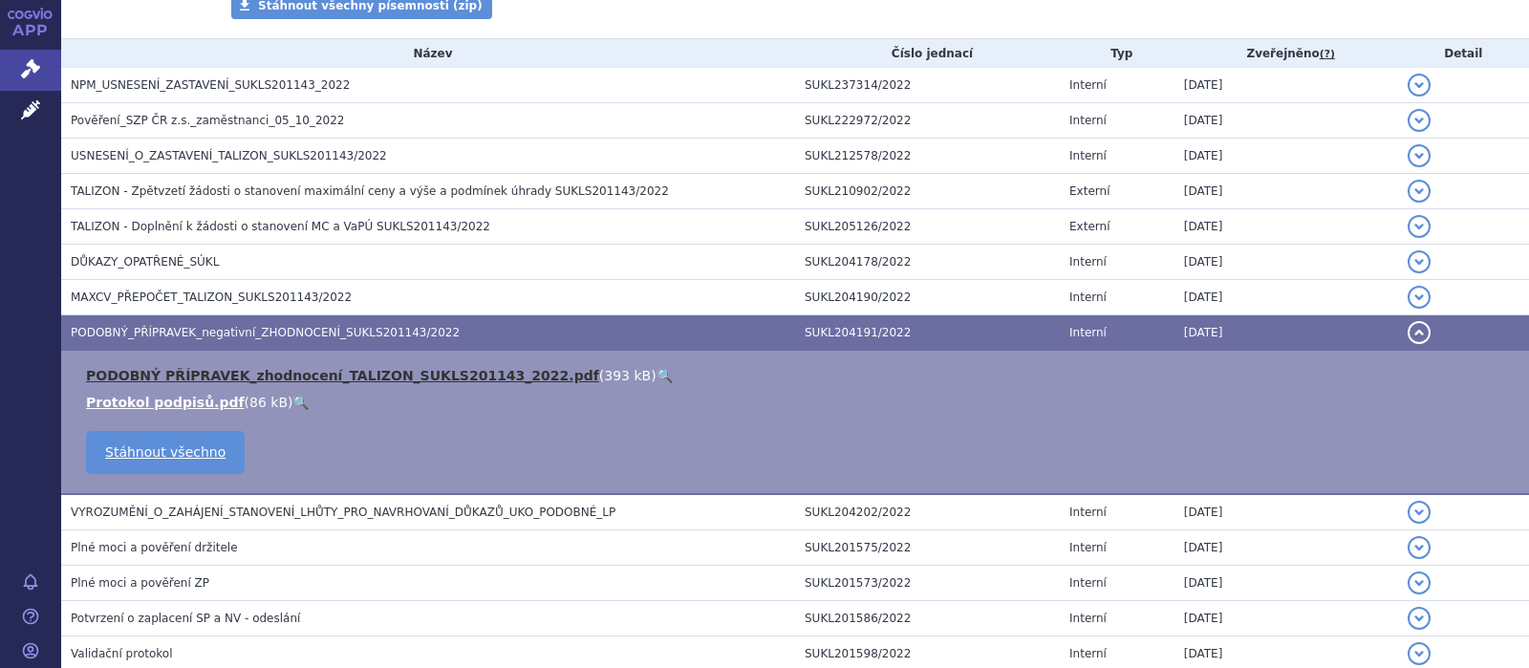
click at [355, 374] on link "PODOBNÝ PŘÍPRAVEK_zhodnocení_TALIZON_SUKLS201143_2022.pdf" at bounding box center [342, 375] width 513 height 15
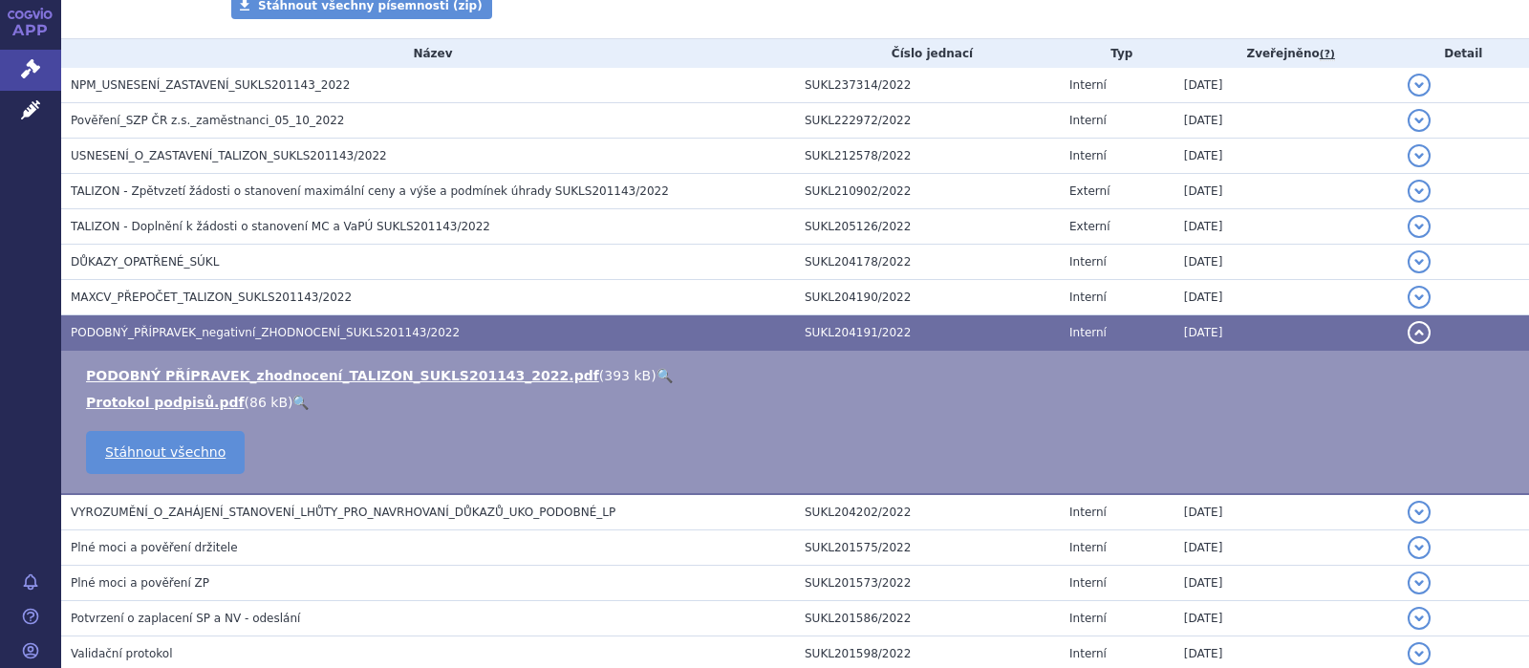
scroll to position [0, 0]
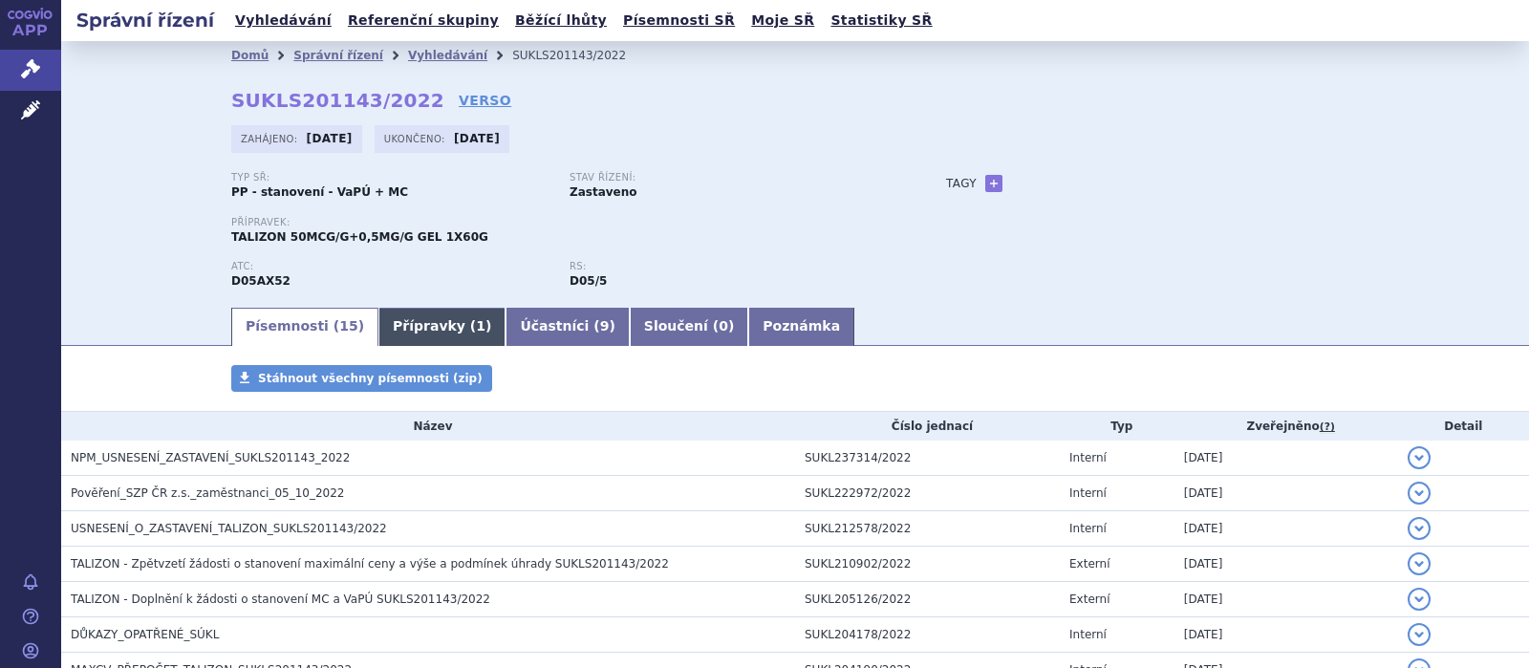
click at [429, 322] on link "Přípravky ( 1 )" at bounding box center [441, 327] width 127 height 38
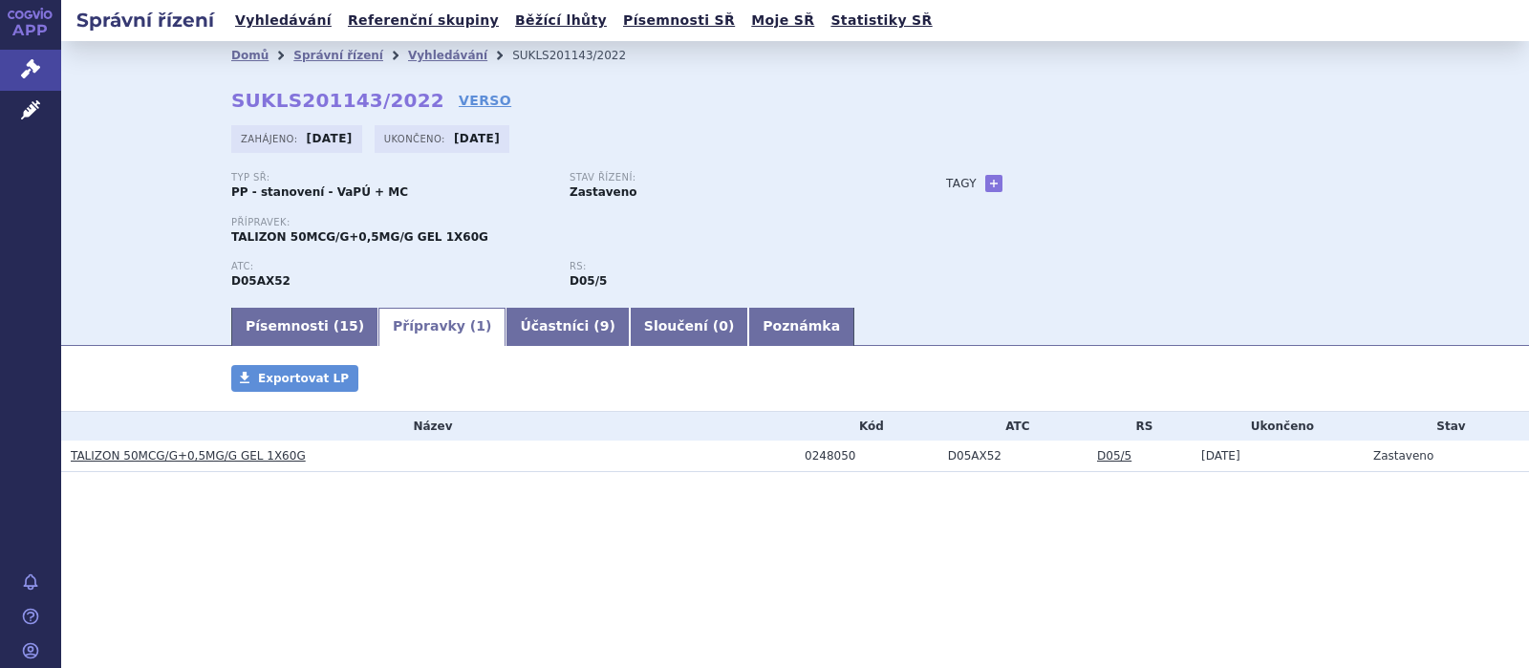
click at [210, 450] on link "TALIZON 50MCG/G+0,5MG/G GEL 1X60G" at bounding box center [188, 455] width 235 height 13
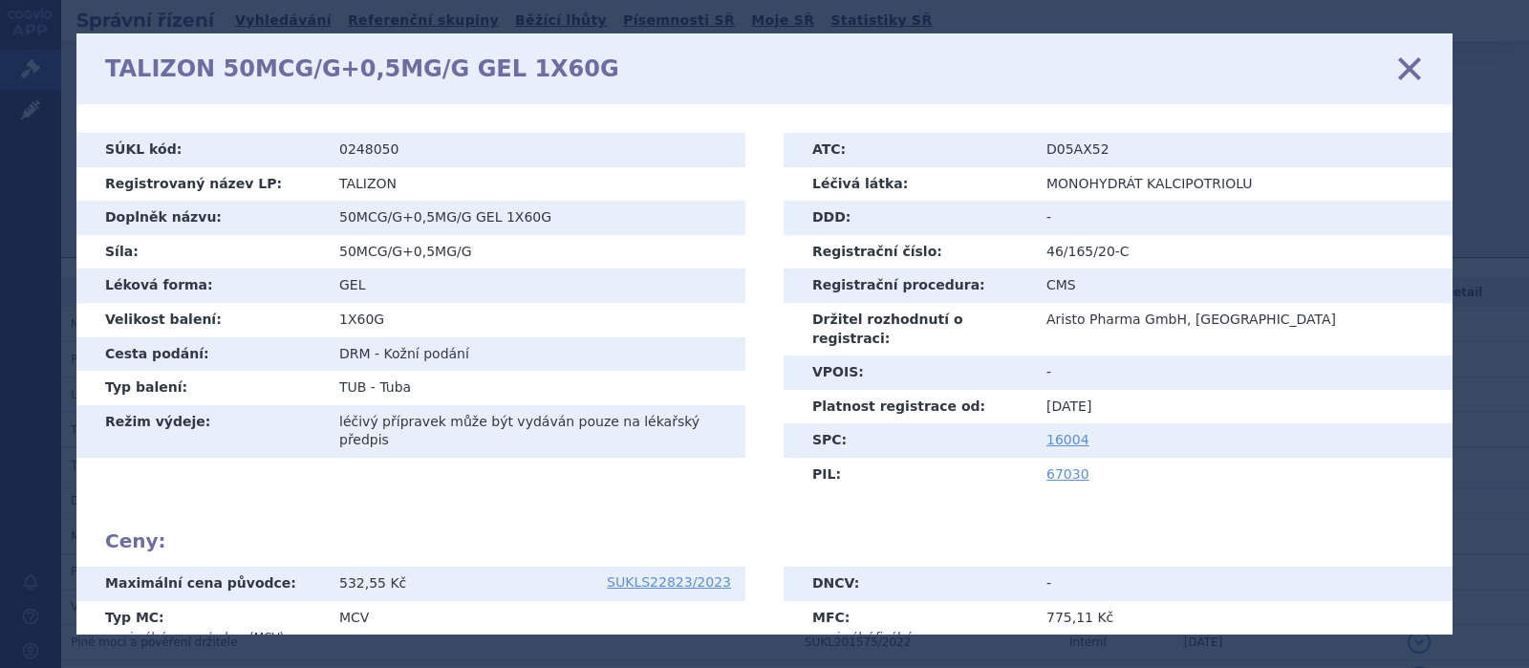
click at [1413, 79] on icon at bounding box center [1410, 69] width 40 height 40
click at [1417, 63] on icon at bounding box center [1410, 69] width 40 height 40
click at [1398, 60] on icon at bounding box center [1410, 69] width 40 height 40
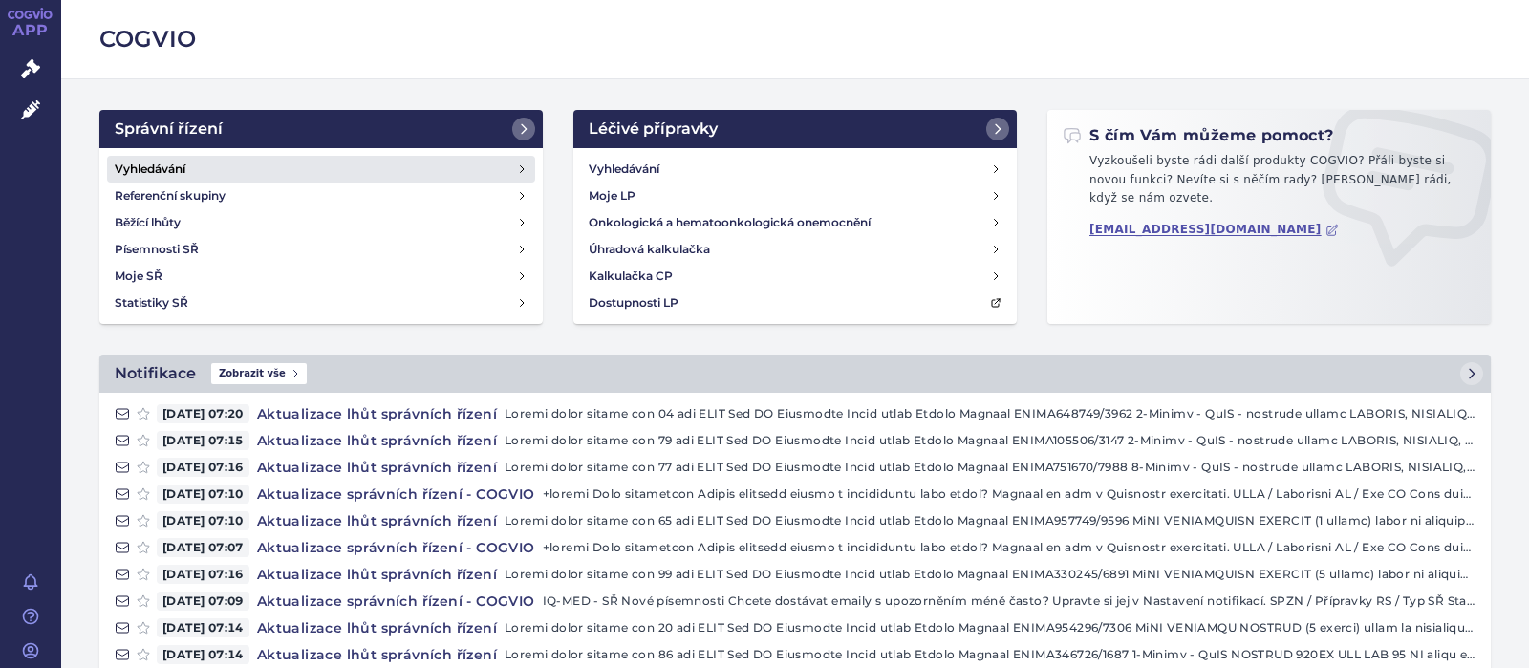
click at [161, 162] on h4 "Vyhledávání" at bounding box center [150, 169] width 71 height 19
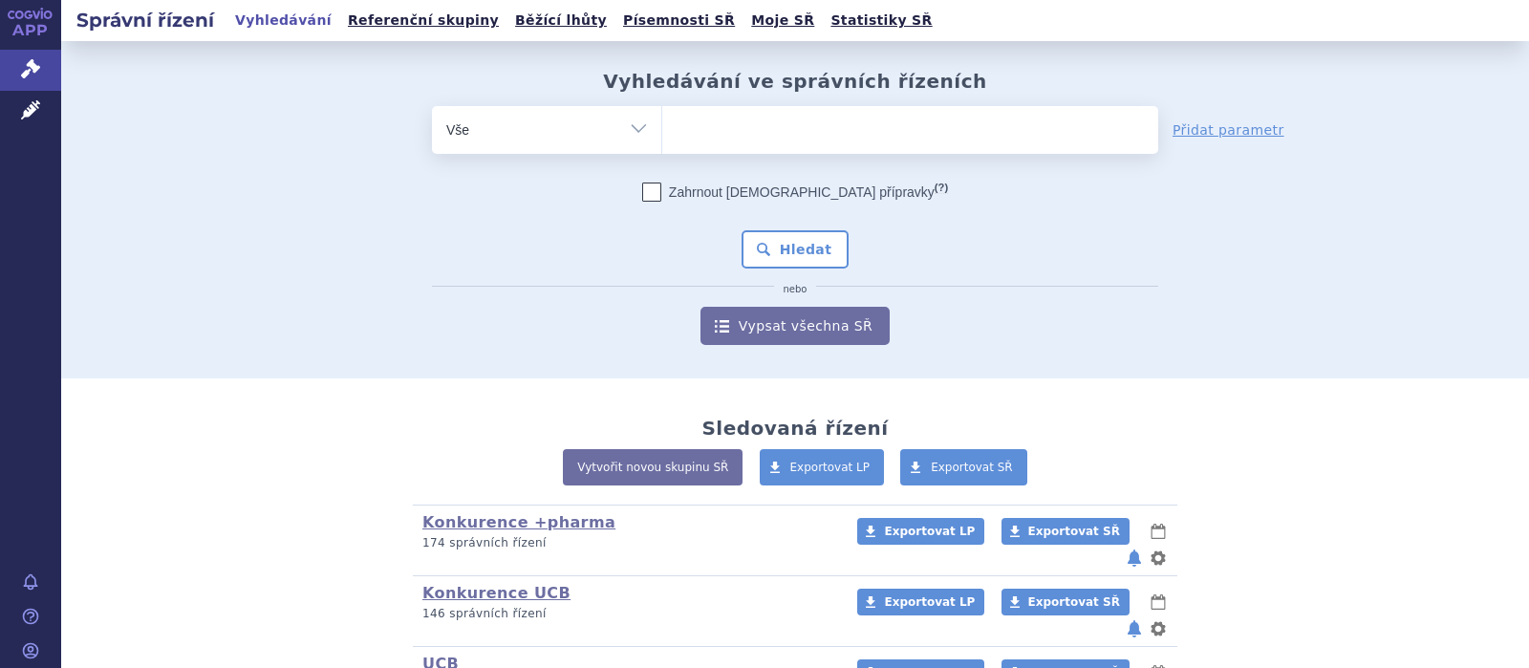
click at [432, 106] on select "Vše Spisová značka Typ SŘ Přípravek/SUKL kód Účastník/Držitel" at bounding box center [546, 127] width 229 height 43
click at [1208, 124] on link "Přidat parametr" at bounding box center [1229, 129] width 112 height 19
select select "filter-file-number"
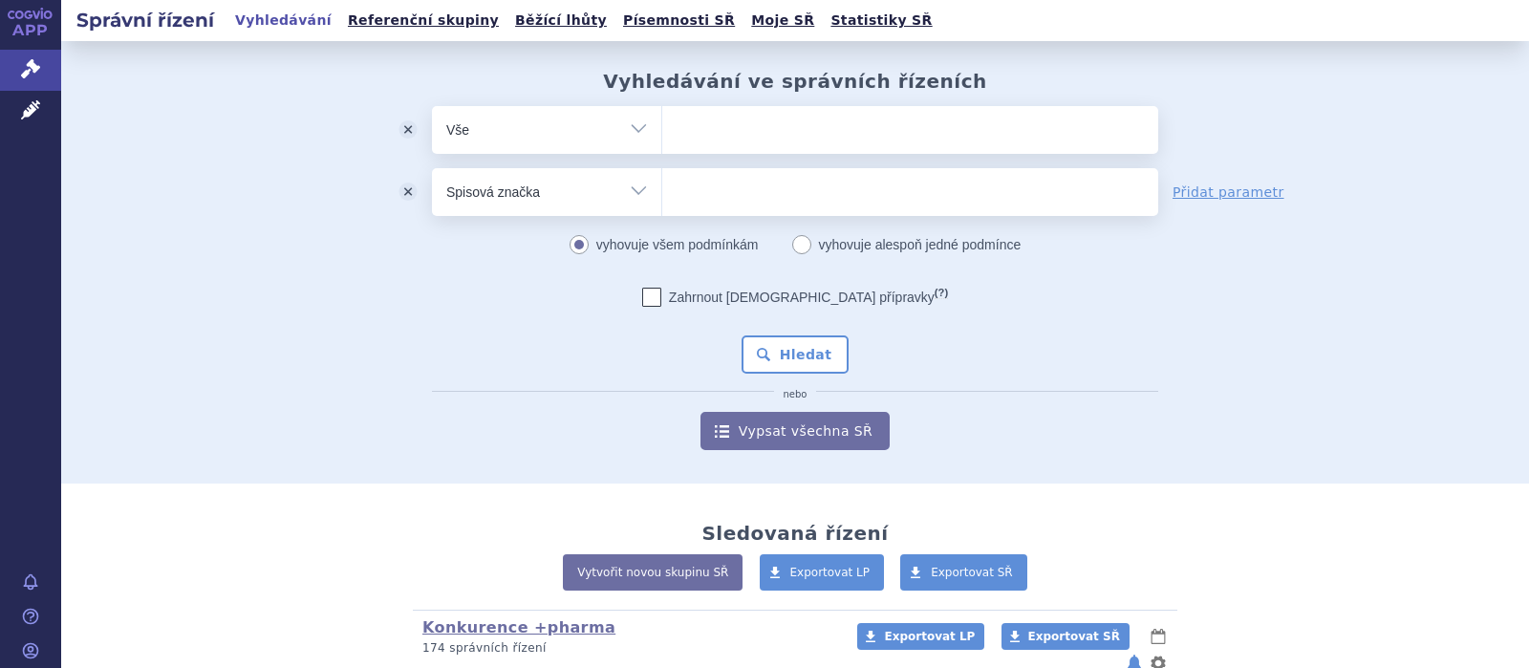
click at [686, 127] on input "search" at bounding box center [682, 128] width 11 height 24
click at [409, 182] on button "odstranit" at bounding box center [408, 192] width 48 height 48
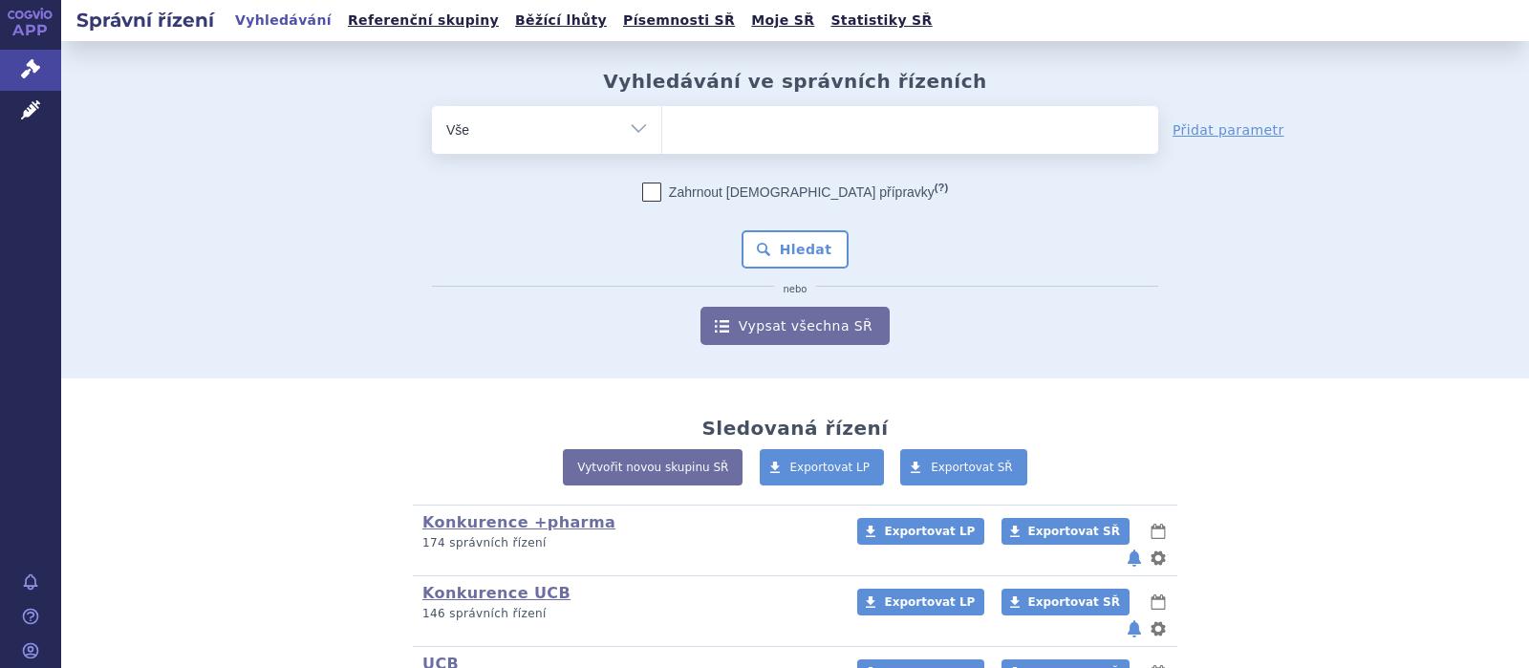
click at [728, 130] on ul at bounding box center [910, 126] width 496 height 40
click at [662, 130] on select at bounding box center [661, 129] width 1 height 48
click at [1220, 126] on link "Přidat parametr" at bounding box center [1229, 129] width 112 height 19
select select "filter-file-number"
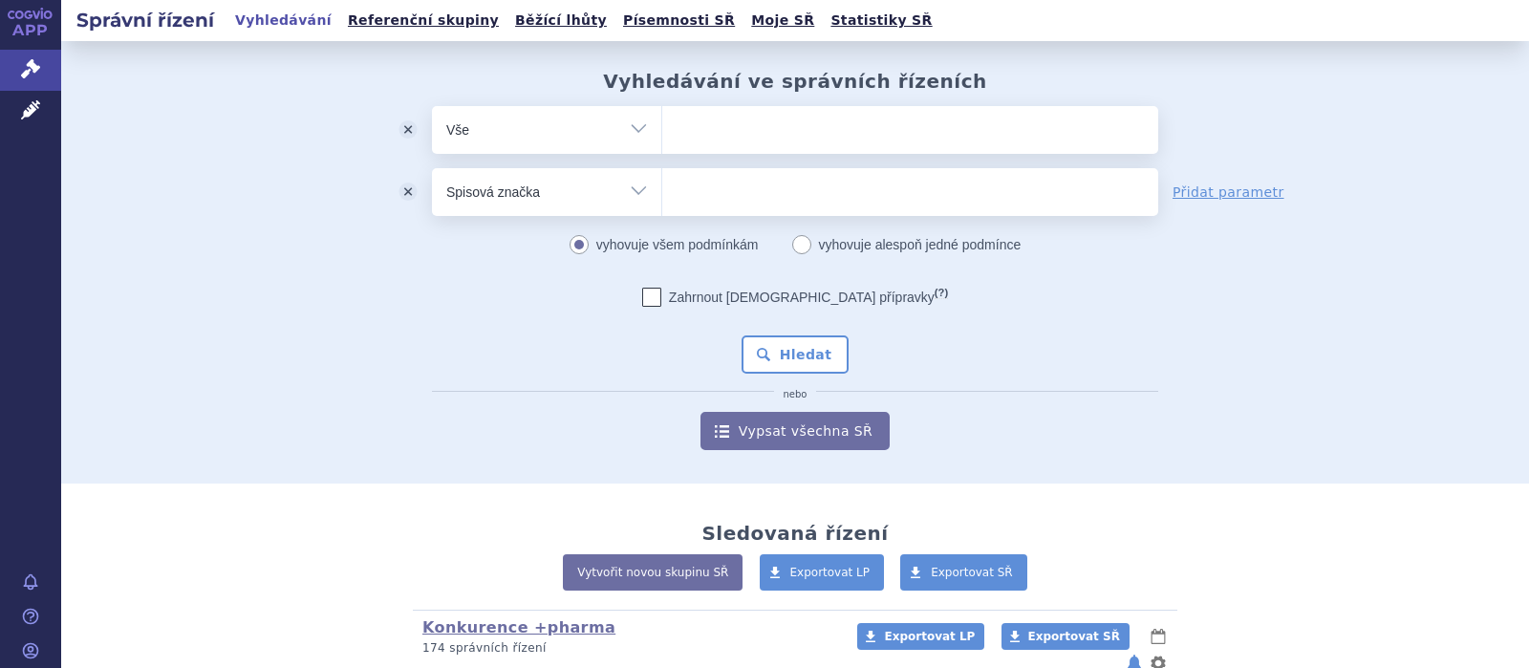
click at [407, 191] on button "odstranit" at bounding box center [408, 192] width 48 height 48
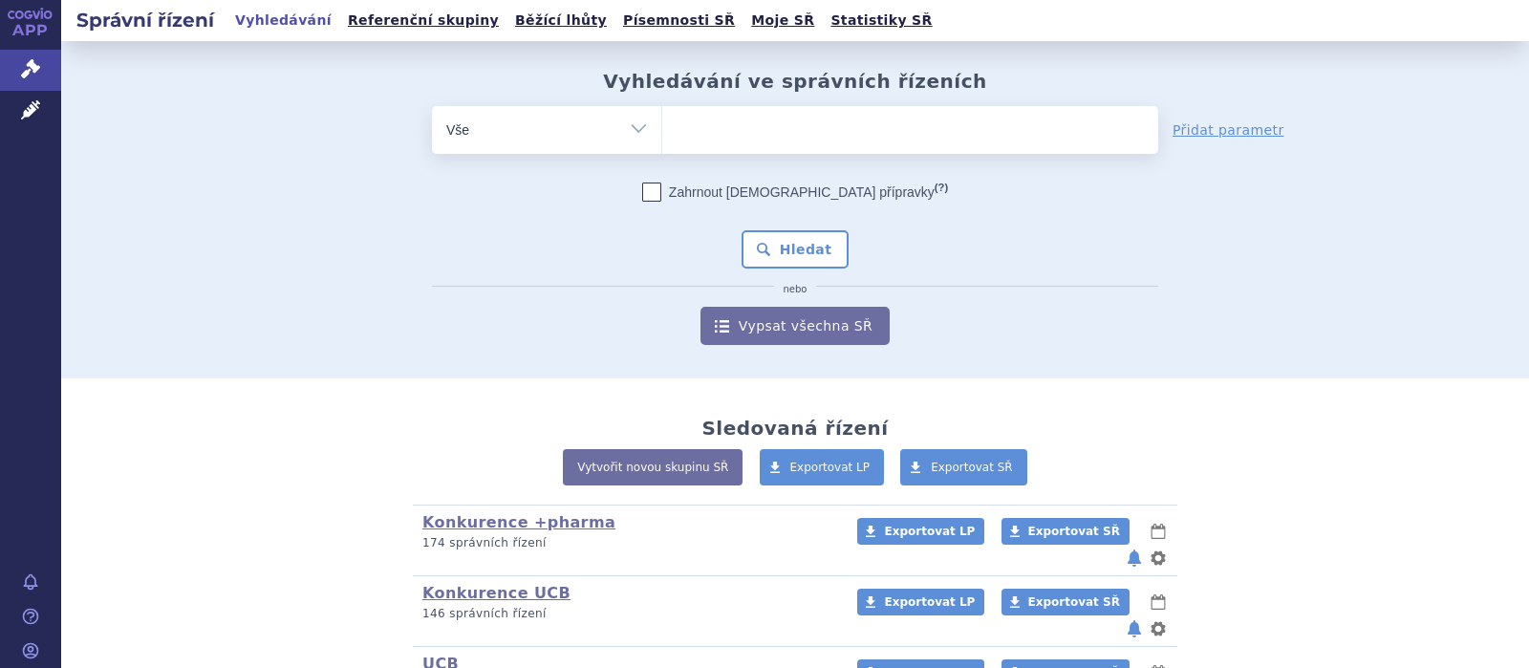
click at [432, 106] on select "Vše Spisová značka Typ SŘ Přípravek/SUKL kód Účastník/Držitel" at bounding box center [546, 127] width 229 height 43
click at [617, 16] on link "Písemnosti SŘ" at bounding box center [678, 21] width 123 height 26
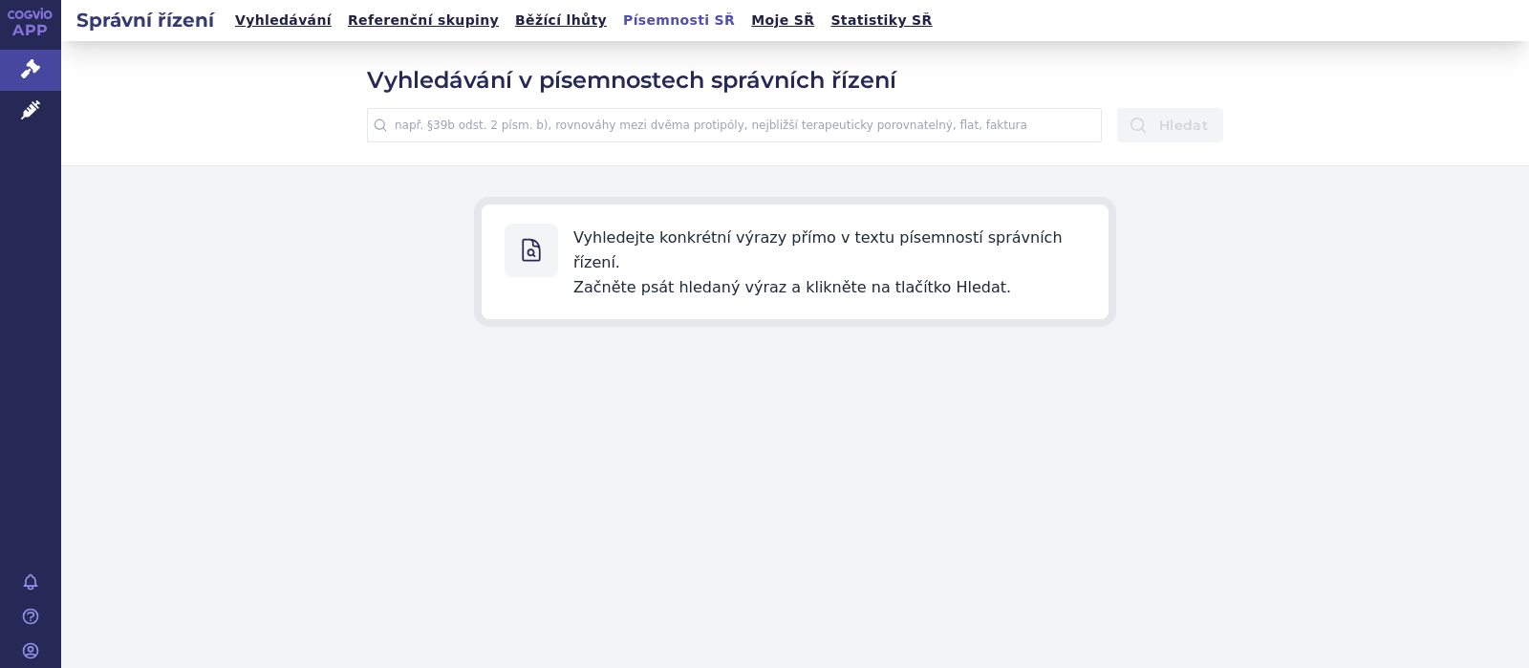
click at [718, 270] on p "Vyhledejte konkrétní výrazy přímo v textu písemností správních řízení. Začněte …" at bounding box center [829, 262] width 512 height 76
drag, startPoint x: 615, startPoint y: 186, endPoint x: 652, endPoint y: 232, distance: 58.5
click at [637, 206] on div "Vyhledejte konkrétní výrazy přímo v textu písemností správních řízení. Začněte …" at bounding box center [795, 261] width 1468 height 191
click at [658, 257] on p "Vyhledejte konkrétní výrazy přímo v textu písemností správních řízení. Začněte …" at bounding box center [829, 262] width 512 height 76
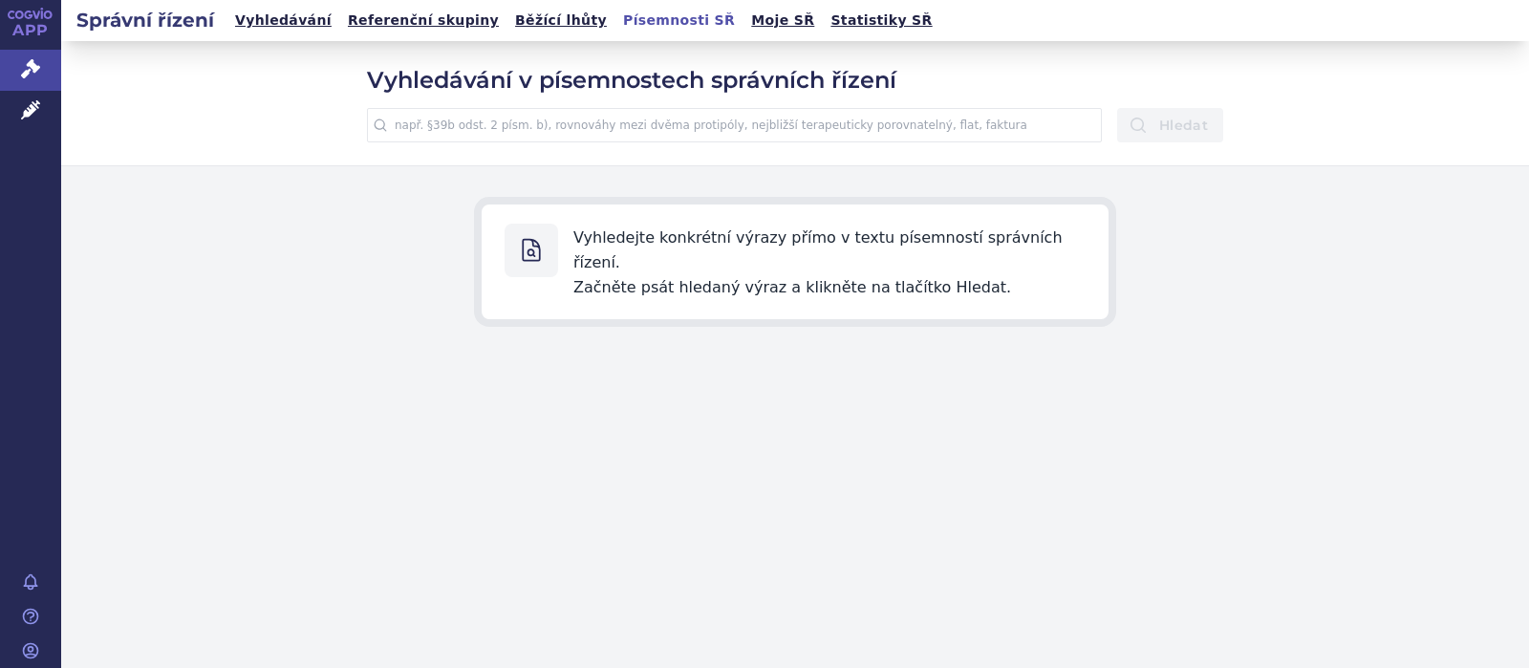
click at [487, 126] on input "text" at bounding box center [734, 125] width 735 height 34
click at [1117, 108] on button "Hledat" at bounding box center [1170, 125] width 106 height 34
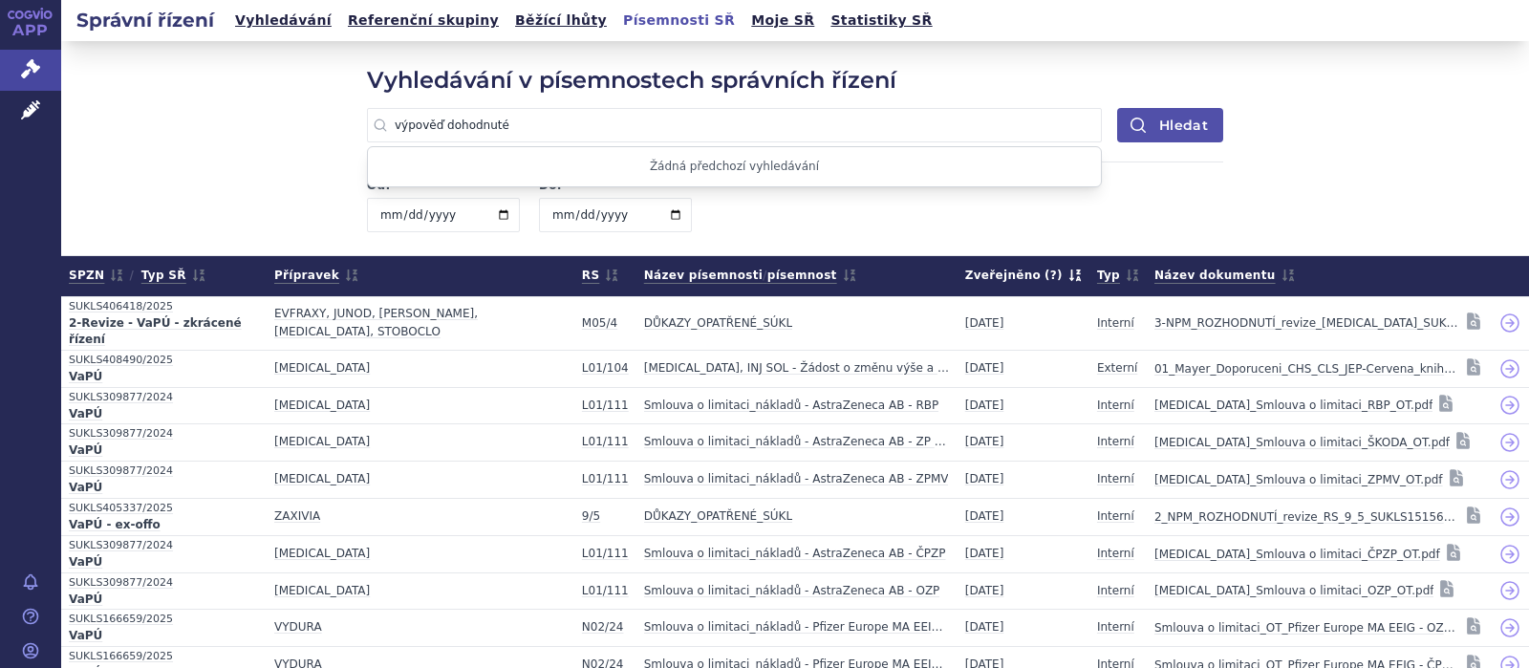
click at [1150, 124] on button "Hledat" at bounding box center [1170, 125] width 106 height 34
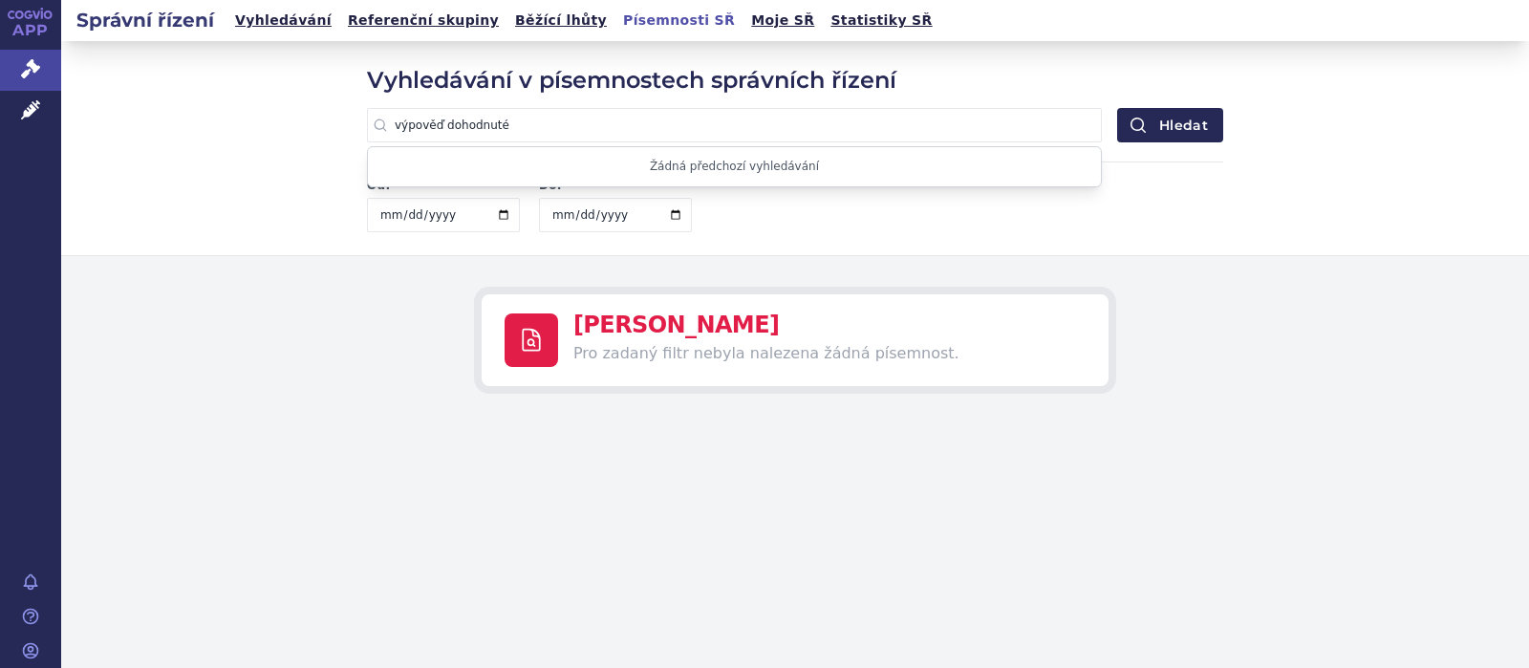
drag, startPoint x: 560, startPoint y: 129, endPoint x: 437, endPoint y: 119, distance: 123.7
click at [437, 119] on input "výpověď dohodnuté" at bounding box center [734, 125] width 735 height 34
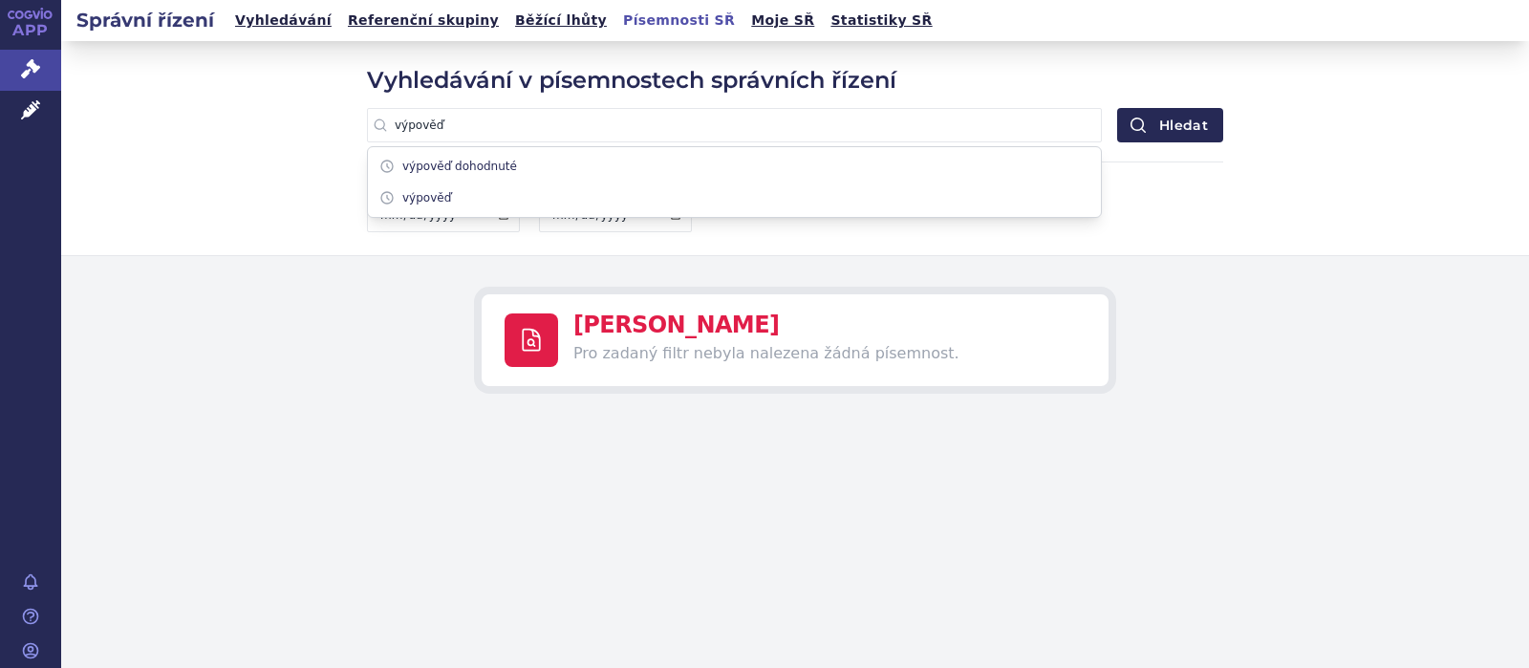
type input "výpověď"
click at [1117, 108] on button "Hledat" at bounding box center [1170, 125] width 106 height 34
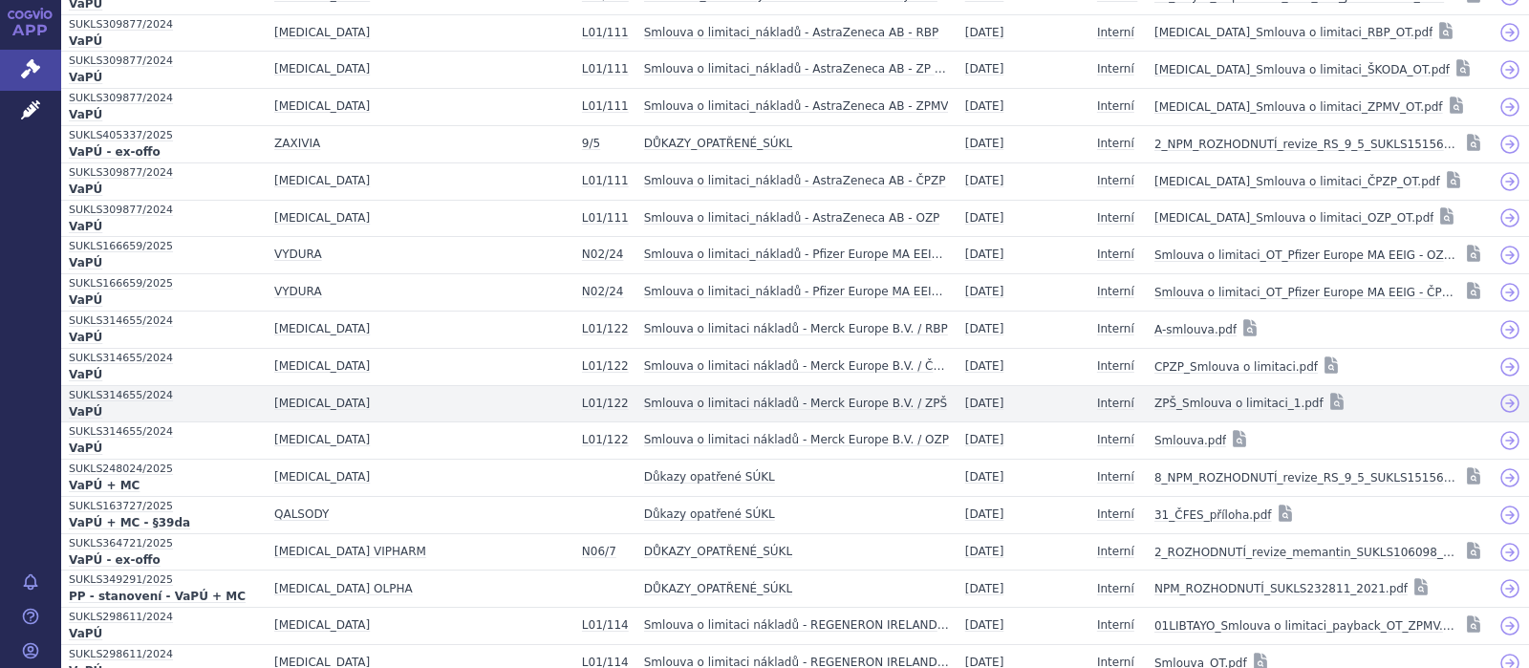
scroll to position [454, 0]
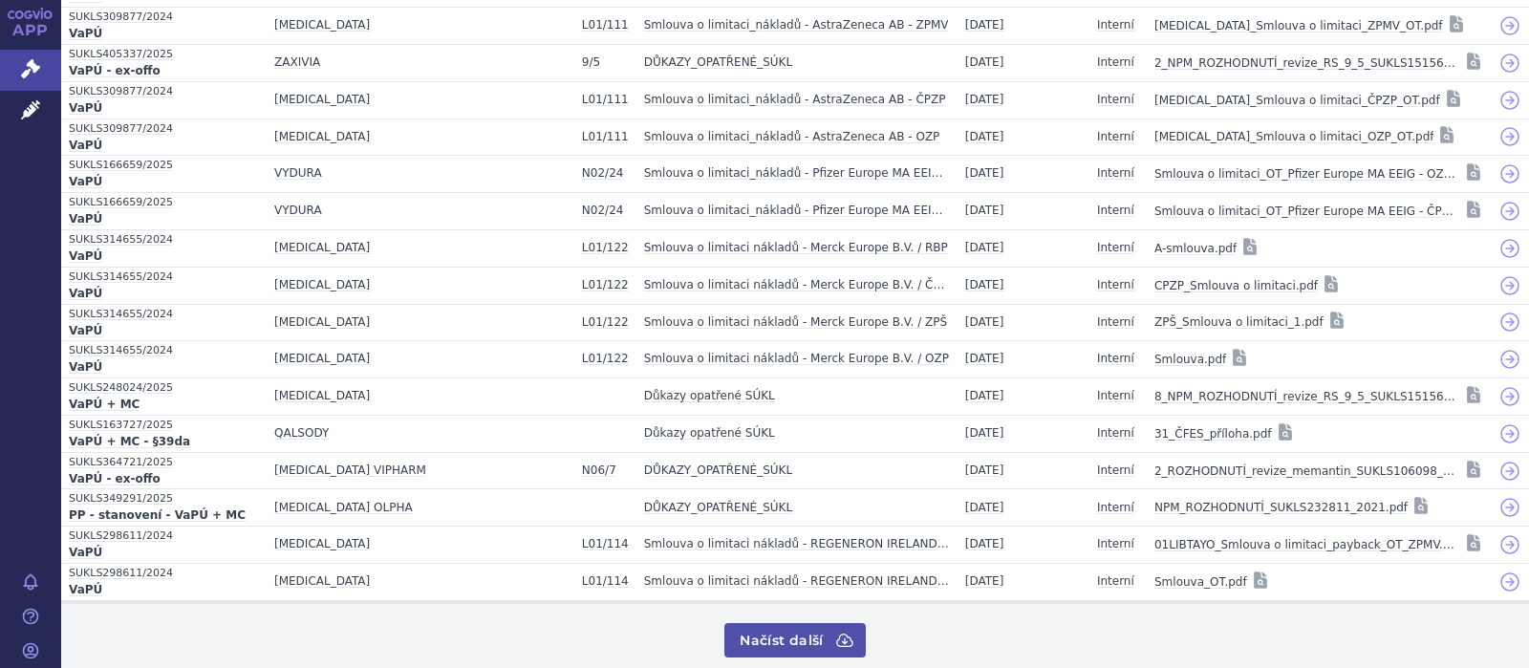
click at [796, 623] on button "Načíst další" at bounding box center [794, 640] width 140 height 34
